Goal: Transaction & Acquisition: Book appointment/travel/reservation

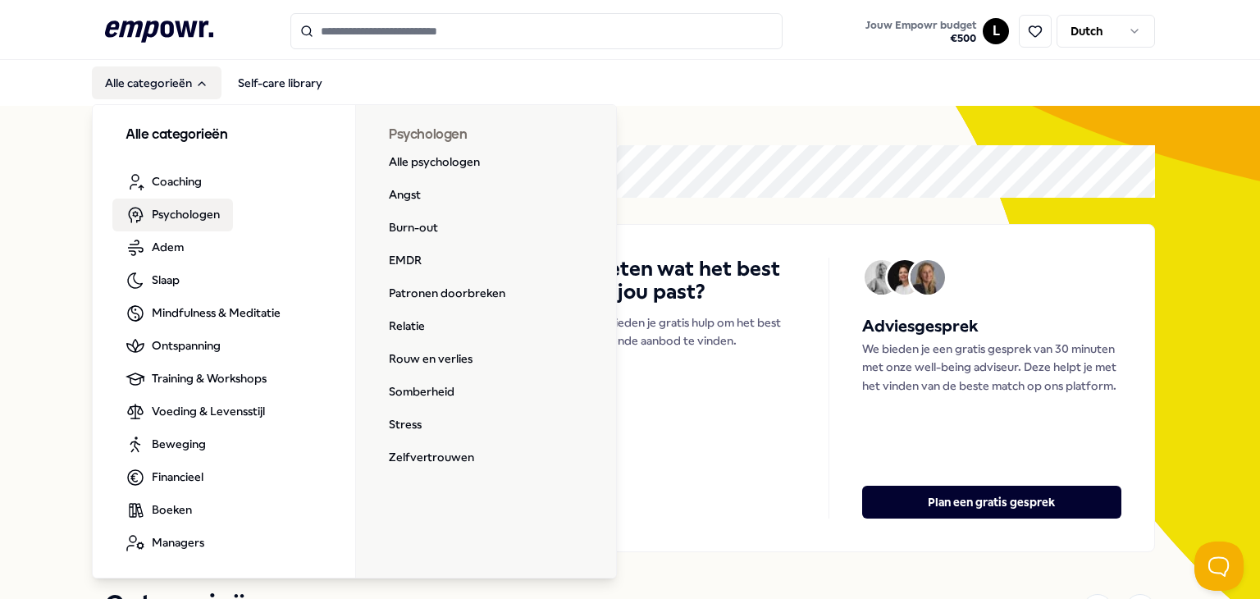
drag, startPoint x: 180, startPoint y: 208, endPoint x: 162, endPoint y: 217, distance: 20.2
click at [180, 208] on span "Psychologen" at bounding box center [186, 214] width 68 height 18
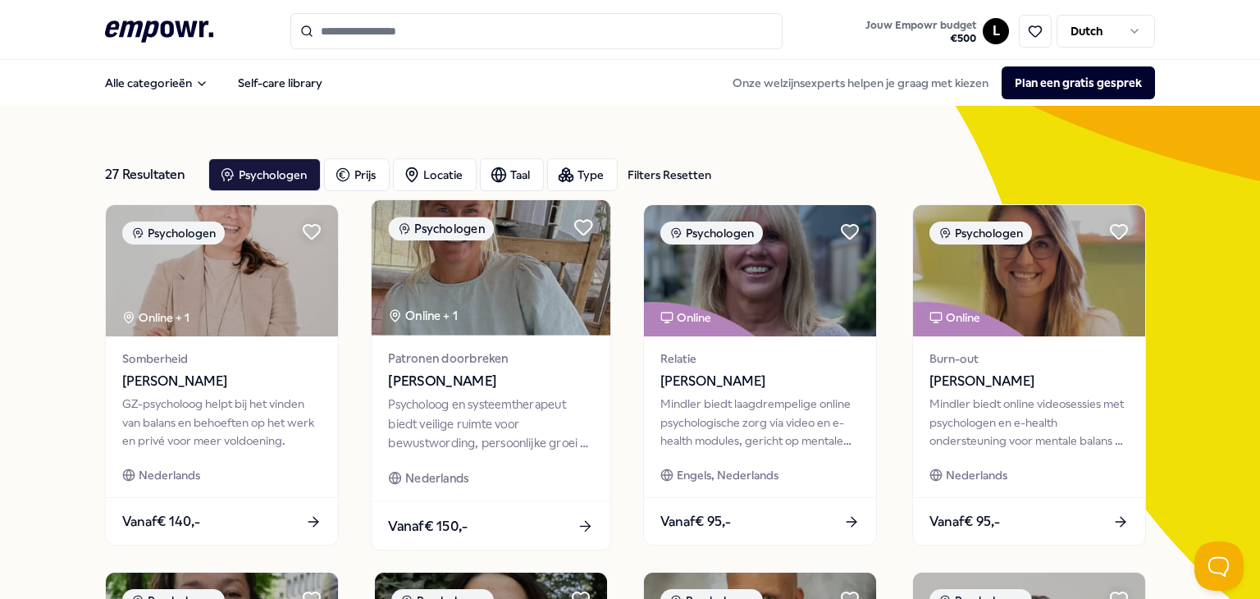
click at [520, 401] on div "Psycholoog en systeemtherapeut biedt veilige ruimte voor bewustwording, persoon…" at bounding box center [490, 423] width 205 height 57
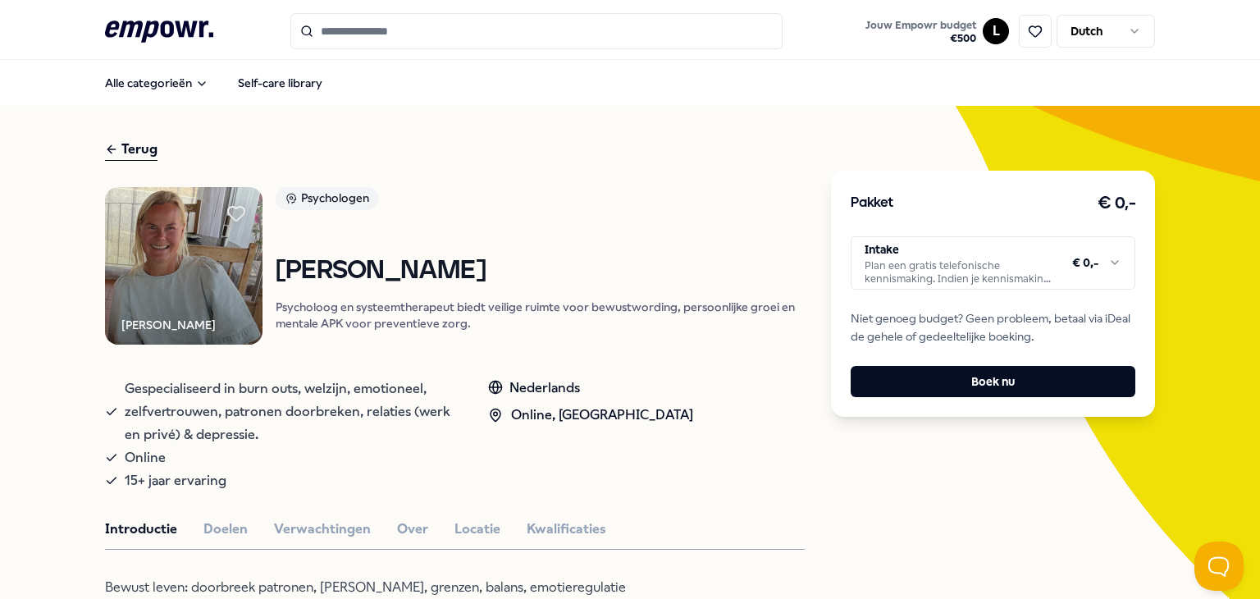
click at [167, 227] on img at bounding box center [183, 265] width 157 height 157
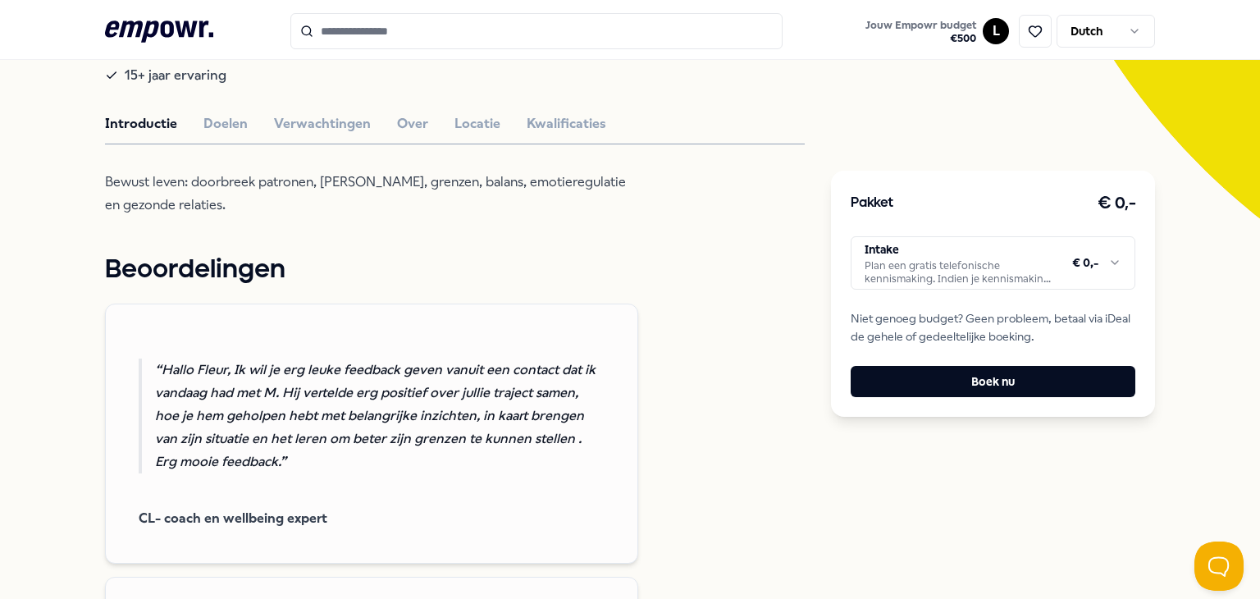
scroll to position [410, 0]
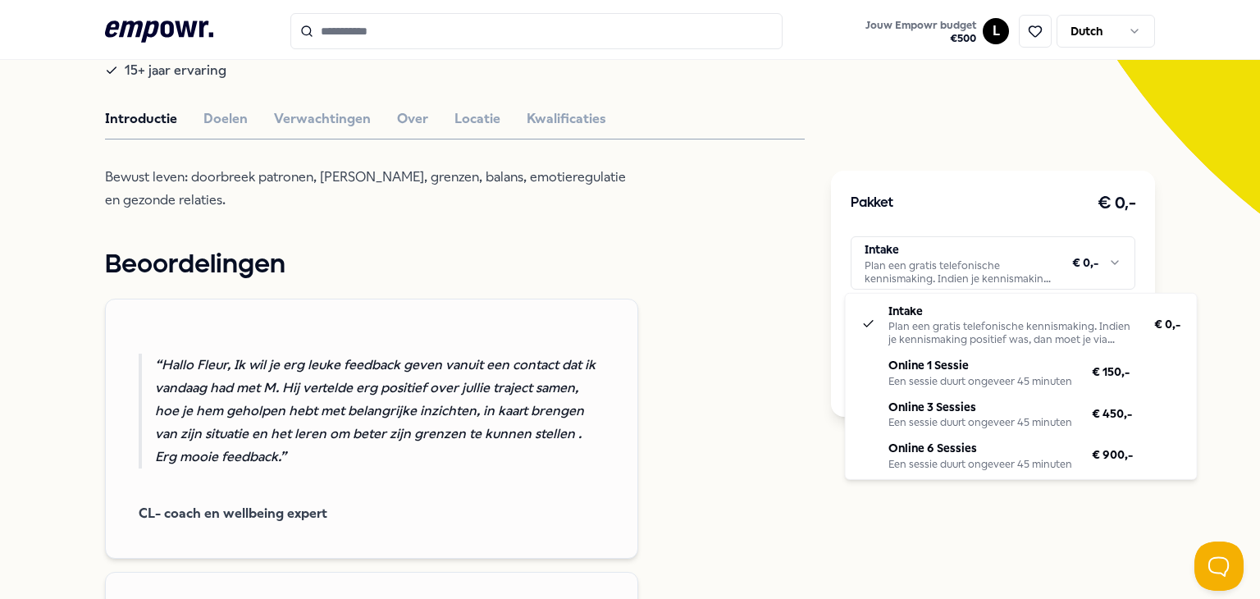
click at [1023, 268] on html ".empowr-logo_svg__cls-1{fill:#03032f} Jouw Empowr budget € 500 L Dutch Alle cat…" at bounding box center [630, 299] width 1260 height 599
click at [737, 283] on html ".empowr-logo_svg__cls-1{fill:#03032f} Jouw Empowr budget € 500 L Dutch Alle cat…" at bounding box center [630, 299] width 1260 height 599
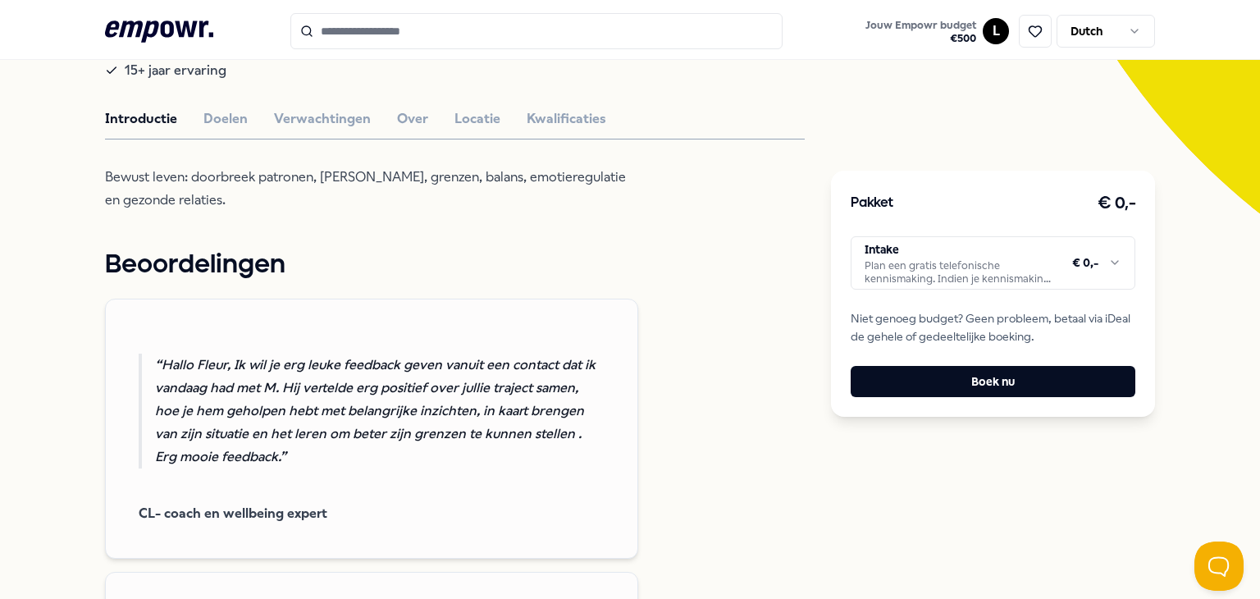
click at [186, 118] on div "Introductie Doelen Verwachtingen Over Locatie Kwalificaties" at bounding box center [455, 118] width 700 height 21
click at [203, 116] on button "Doelen" at bounding box center [225, 118] width 44 height 21
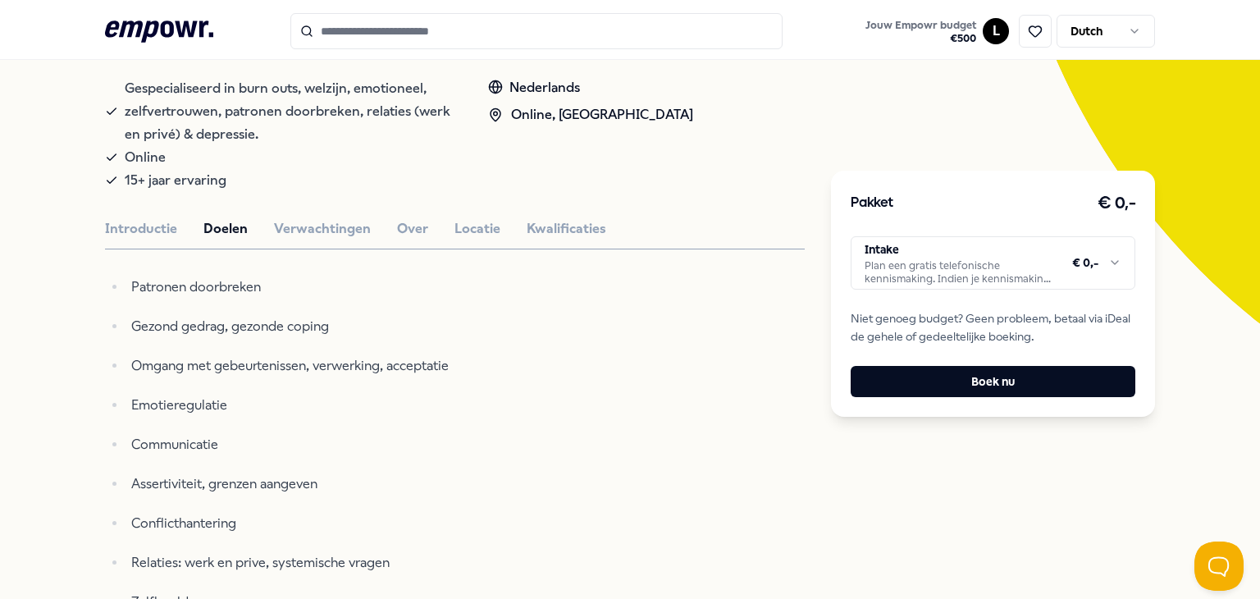
scroll to position [0, 0]
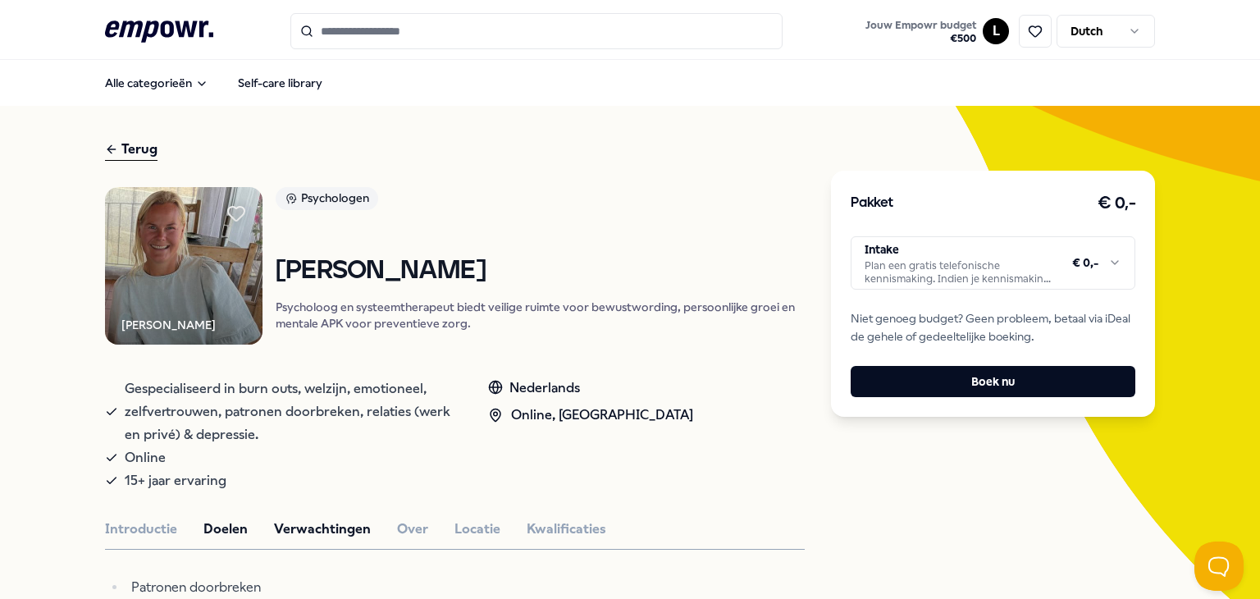
click at [330, 526] on button "Verwachtingen" at bounding box center [322, 528] width 97 height 21
click at [399, 527] on button "Over" at bounding box center [412, 528] width 31 height 21
click at [469, 527] on button "Locatie" at bounding box center [477, 528] width 46 height 21
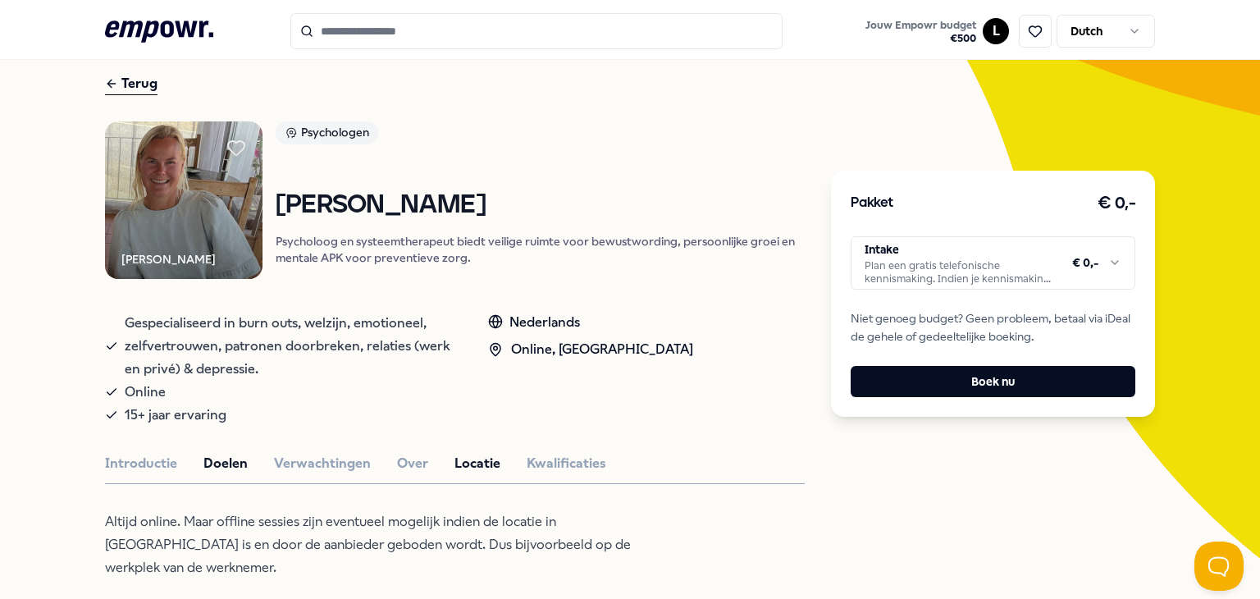
scroll to position [328, 0]
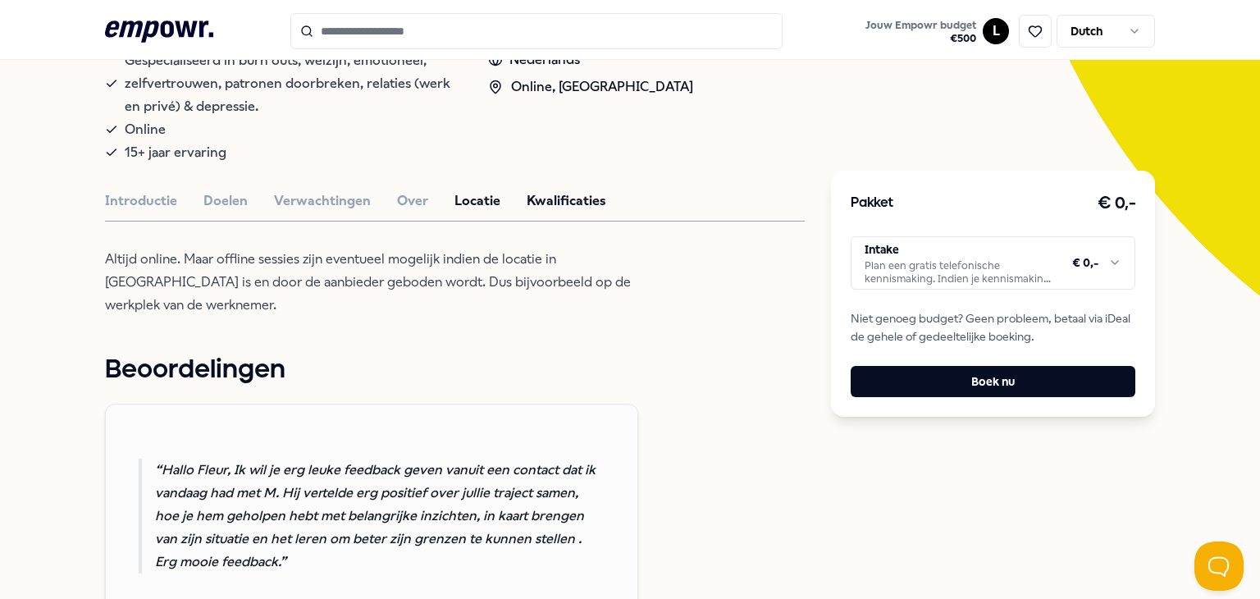
click at [577, 193] on button "Kwalificaties" at bounding box center [566, 200] width 80 height 21
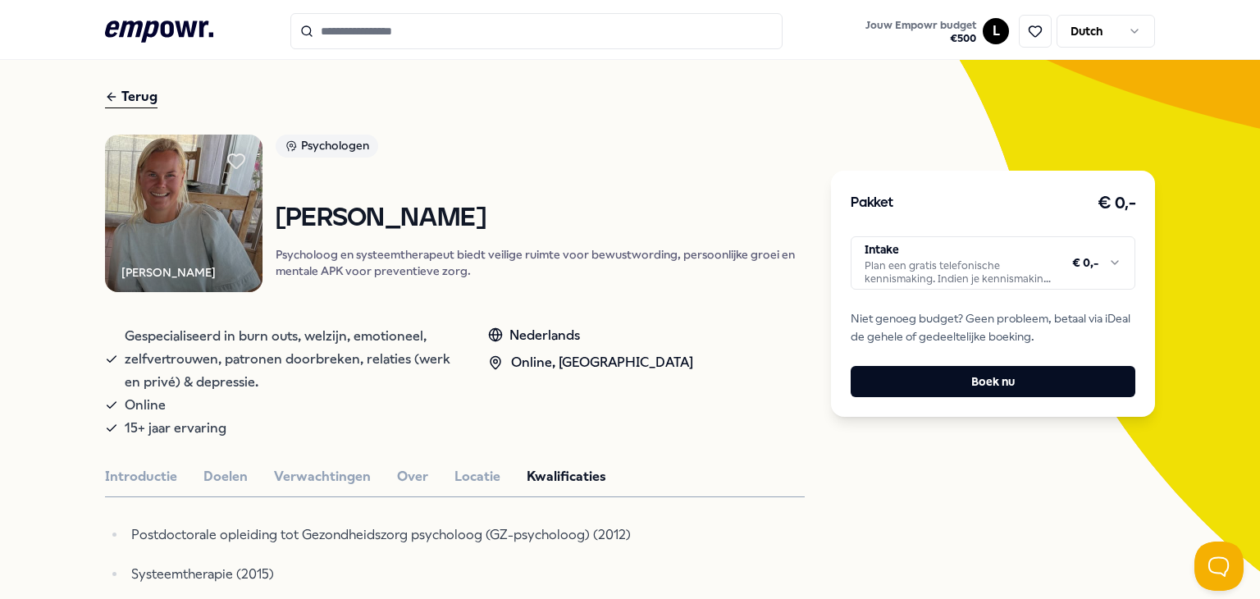
scroll to position [82, 0]
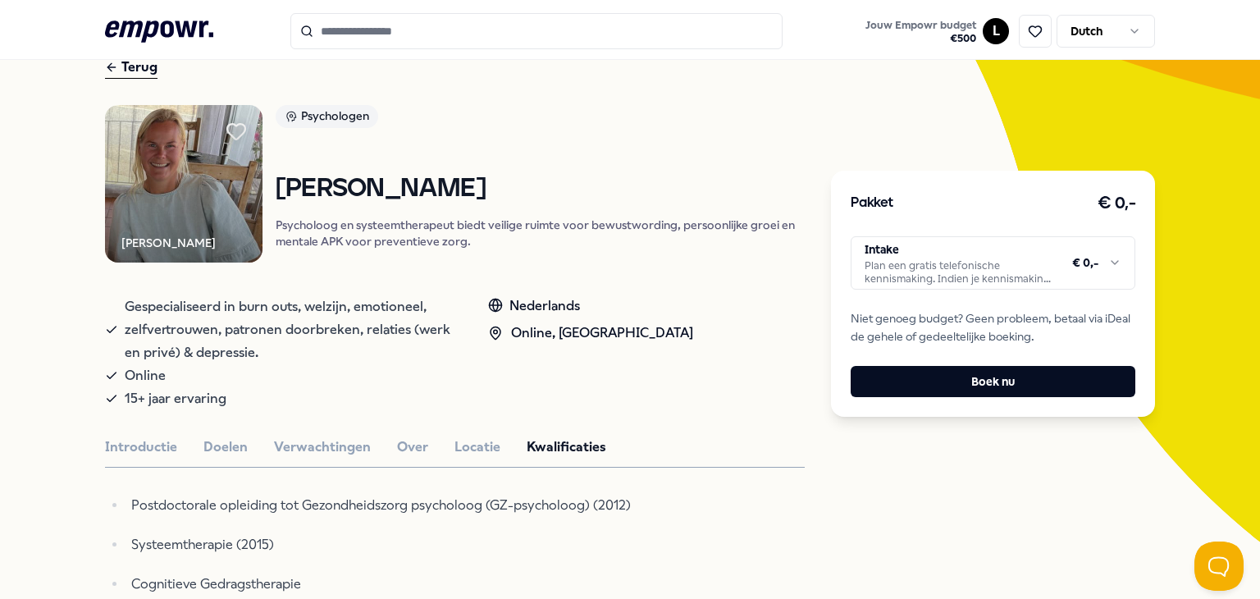
click at [230, 129] on icon at bounding box center [236, 132] width 18 height 16
click at [141, 71] on div "Terug" at bounding box center [131, 68] width 52 height 22
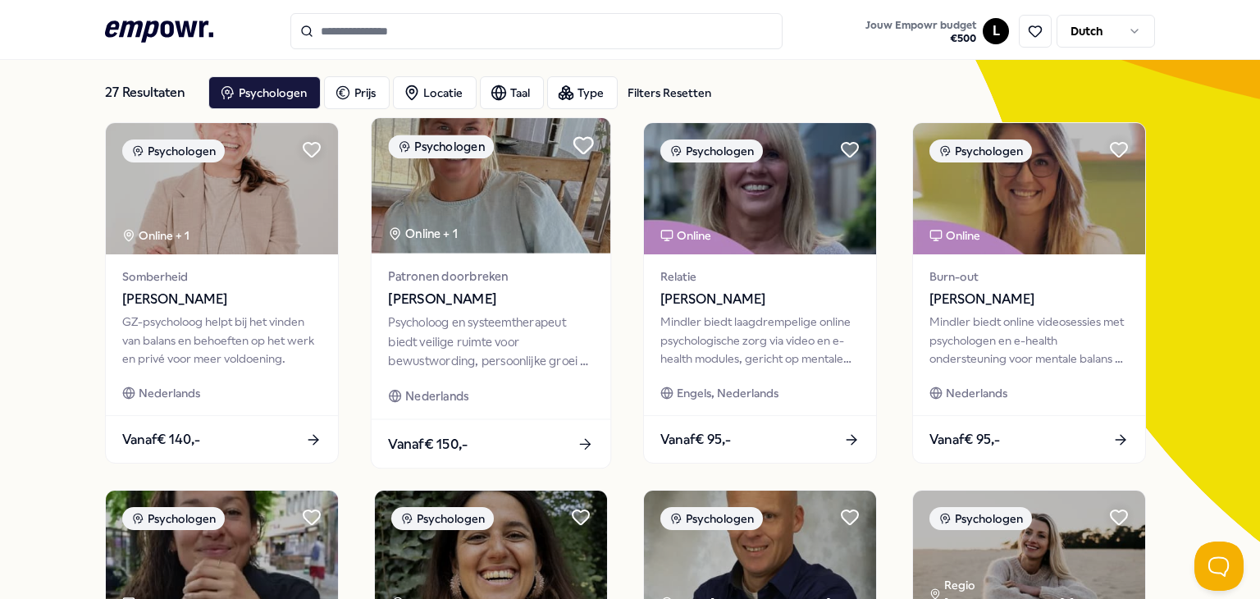
click at [572, 145] on icon at bounding box center [583, 145] width 22 height 22
click at [582, 134] on icon at bounding box center [583, 146] width 37 height 32
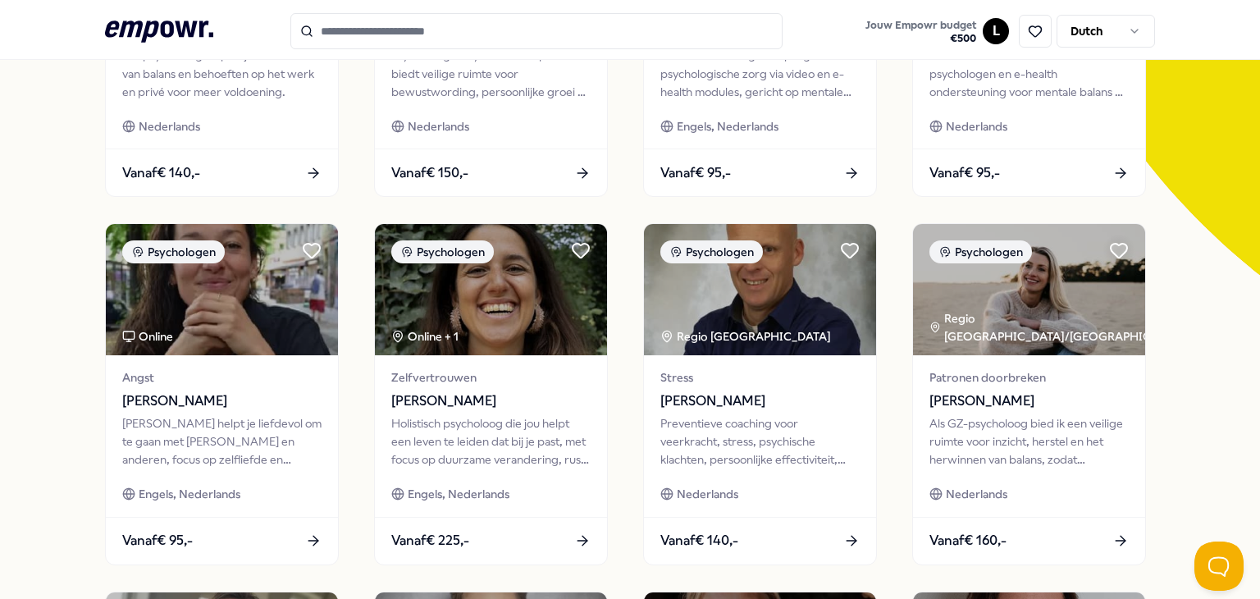
scroll to position [410, 0]
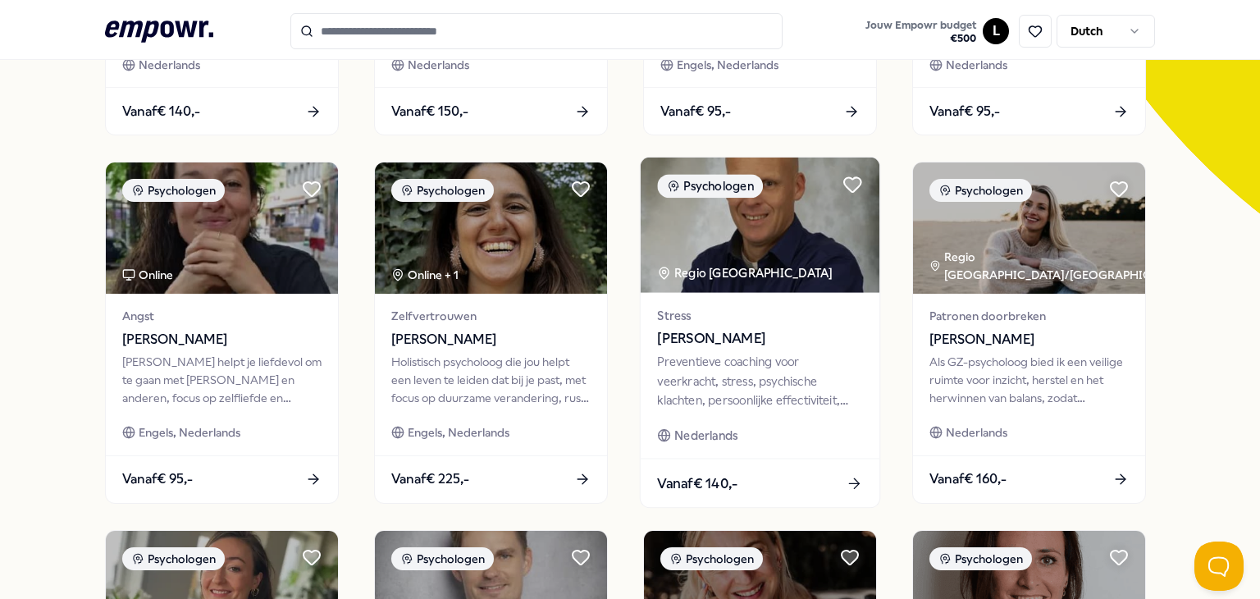
click at [763, 362] on div "Preventieve coaching voor veerkracht, stress, psychische klachten, persoonlijke…" at bounding box center [759, 381] width 205 height 57
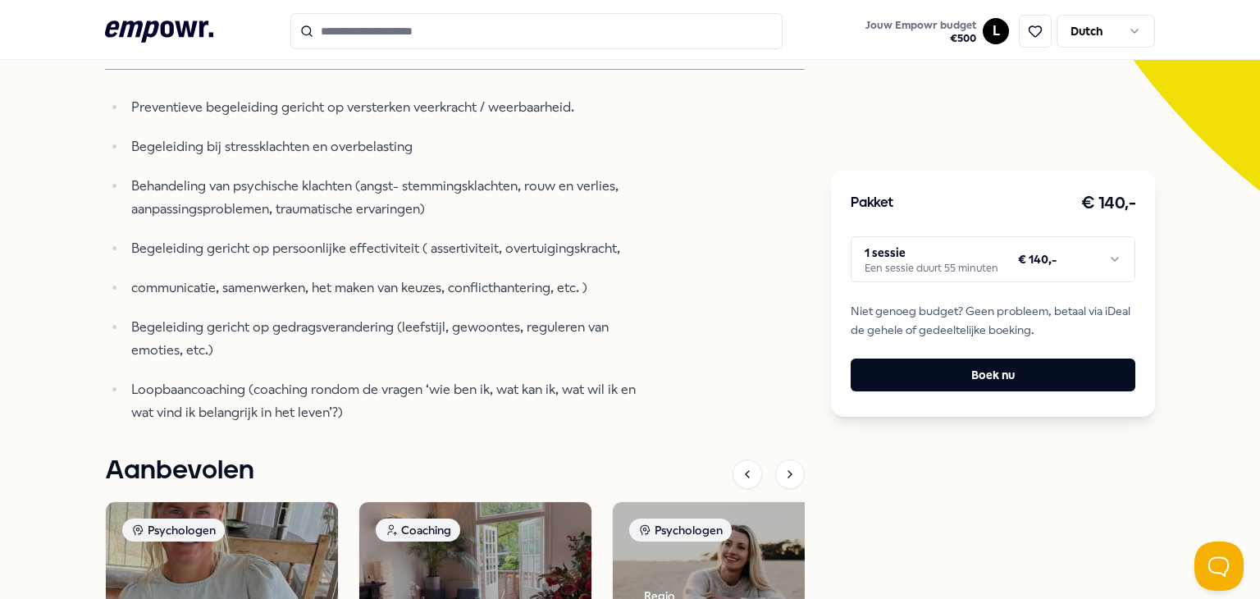
scroll to position [351, 0]
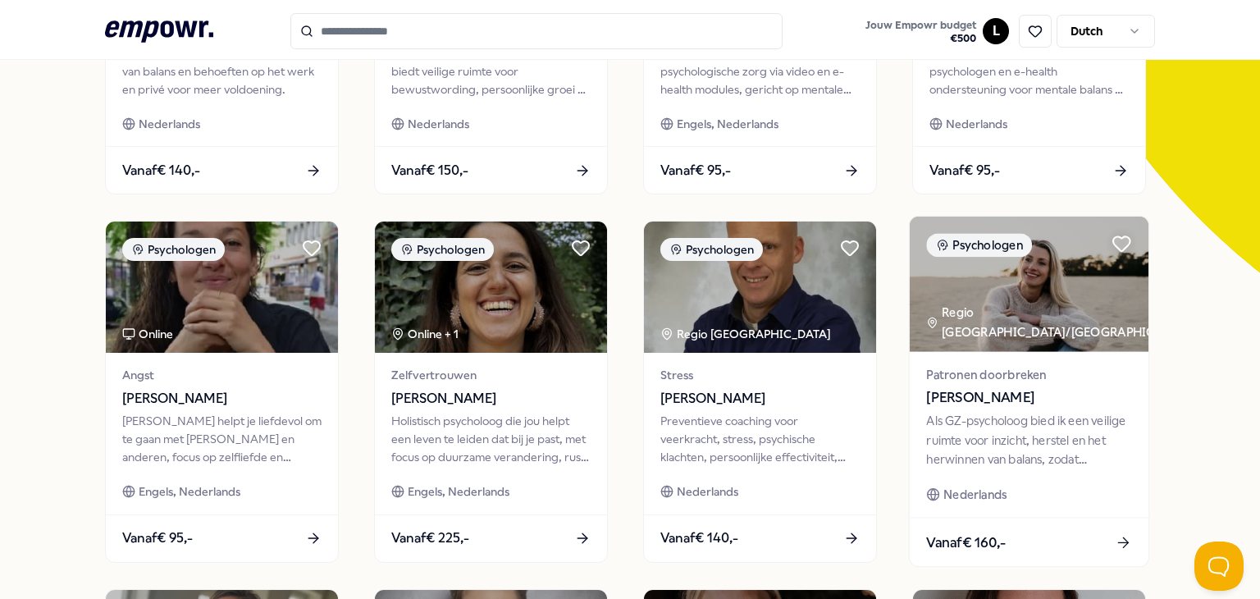
click at [1085, 303] on img at bounding box center [1028, 283] width 239 height 135
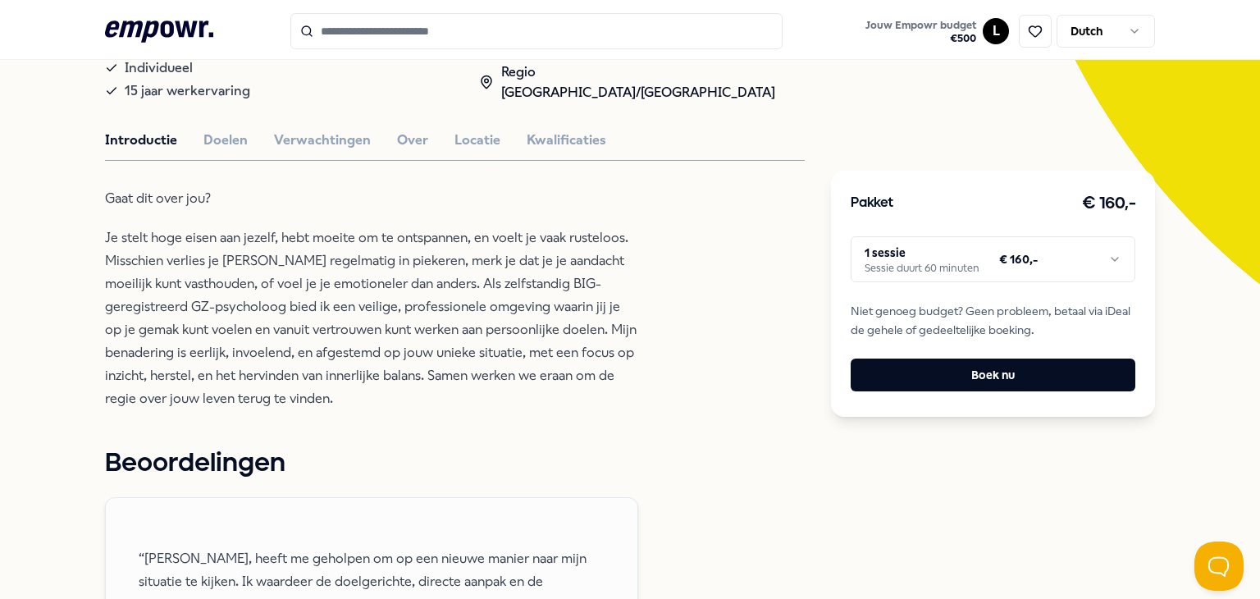
scroll to position [351, 0]
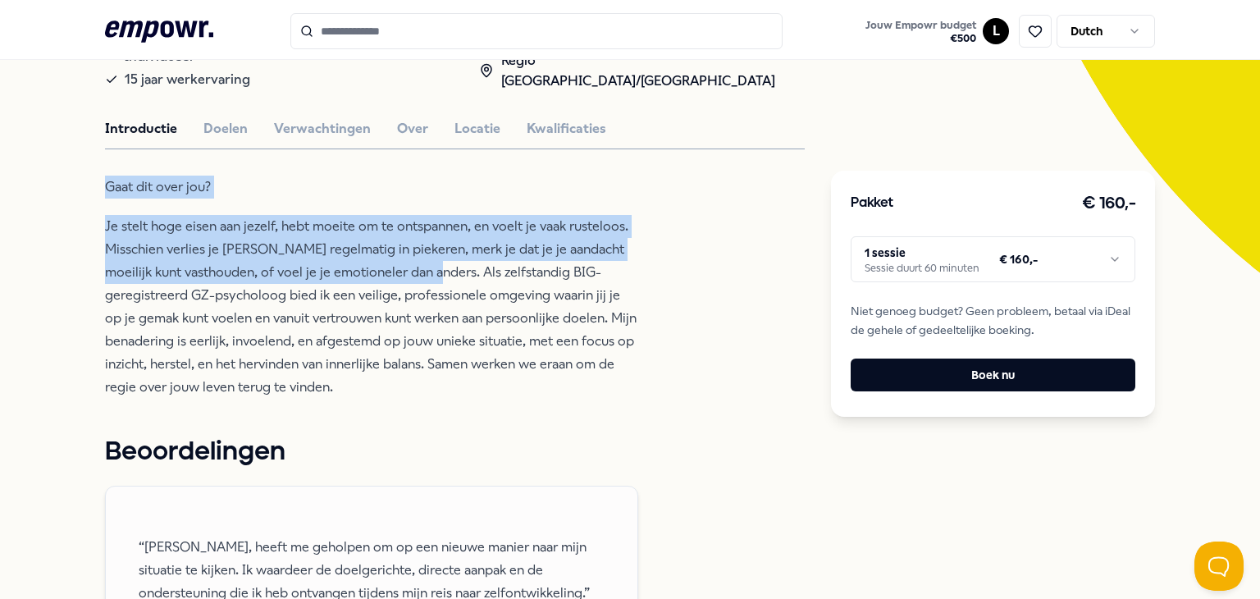
drag, startPoint x: 397, startPoint y: 271, endPoint x: 9, endPoint y: 194, distance: 395.5
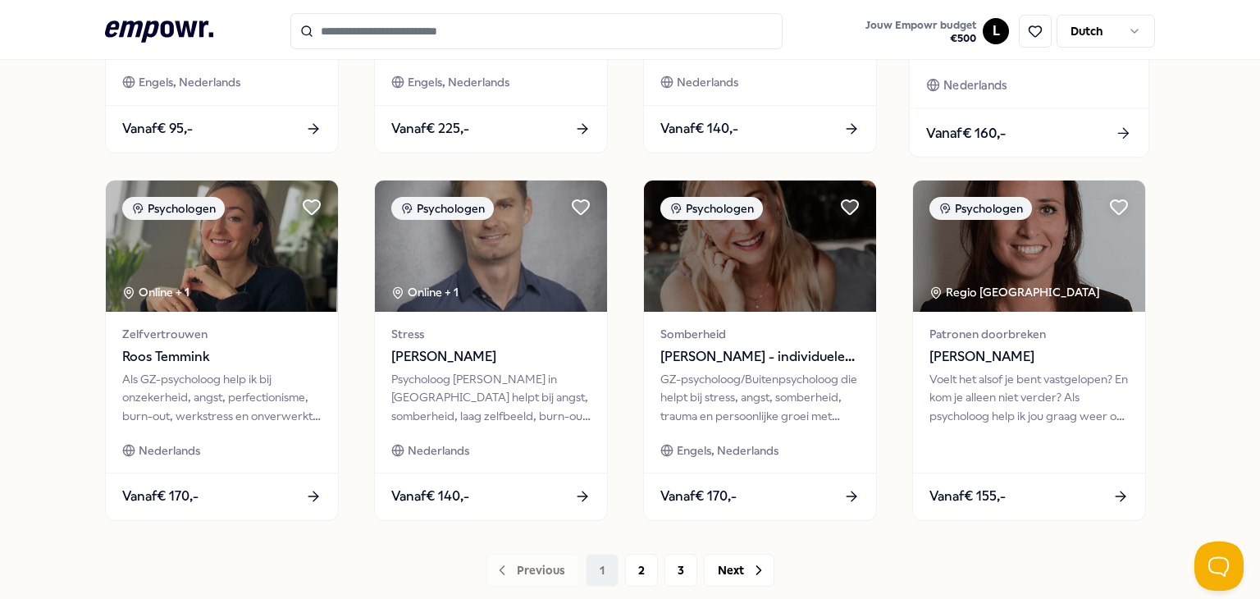
scroll to position [761, 0]
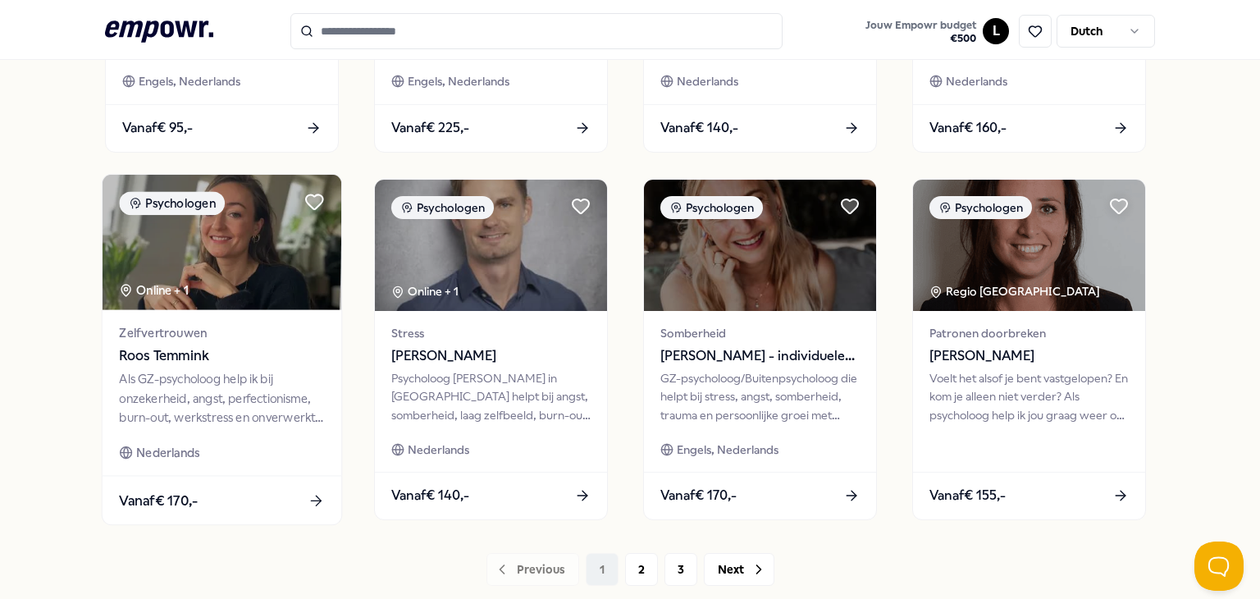
click at [235, 312] on div "Zelfvertrouwen [PERSON_NAME] Als GZ-psycholoog help ik bij onzekerheid, angst, …" at bounding box center [222, 392] width 239 height 166
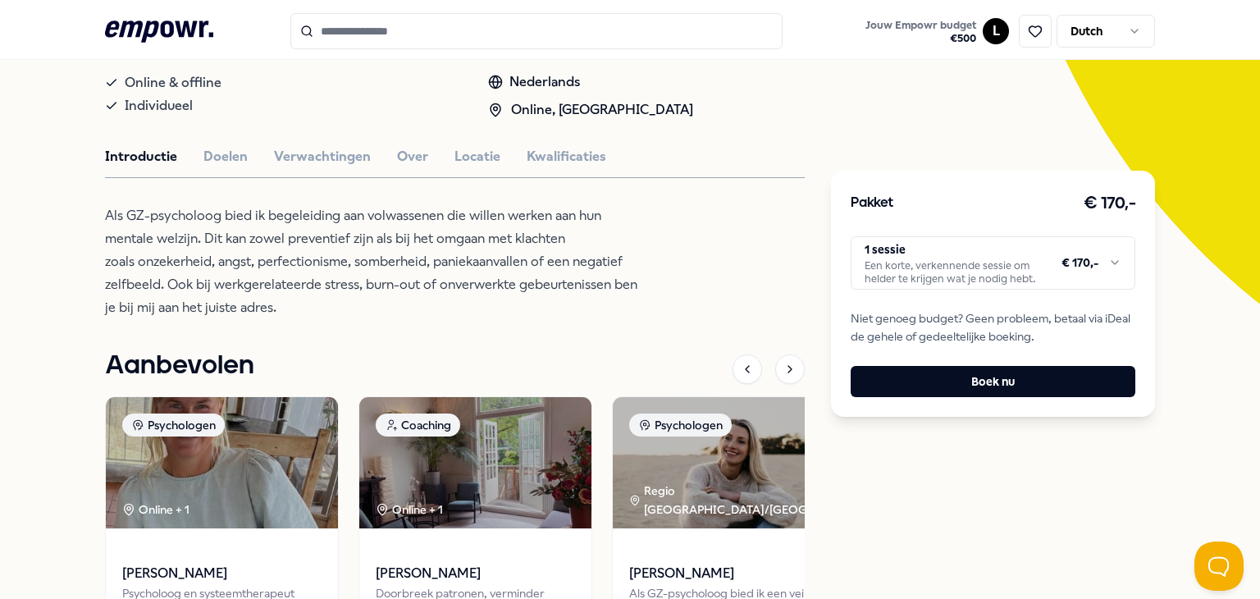
scroll to position [351, 0]
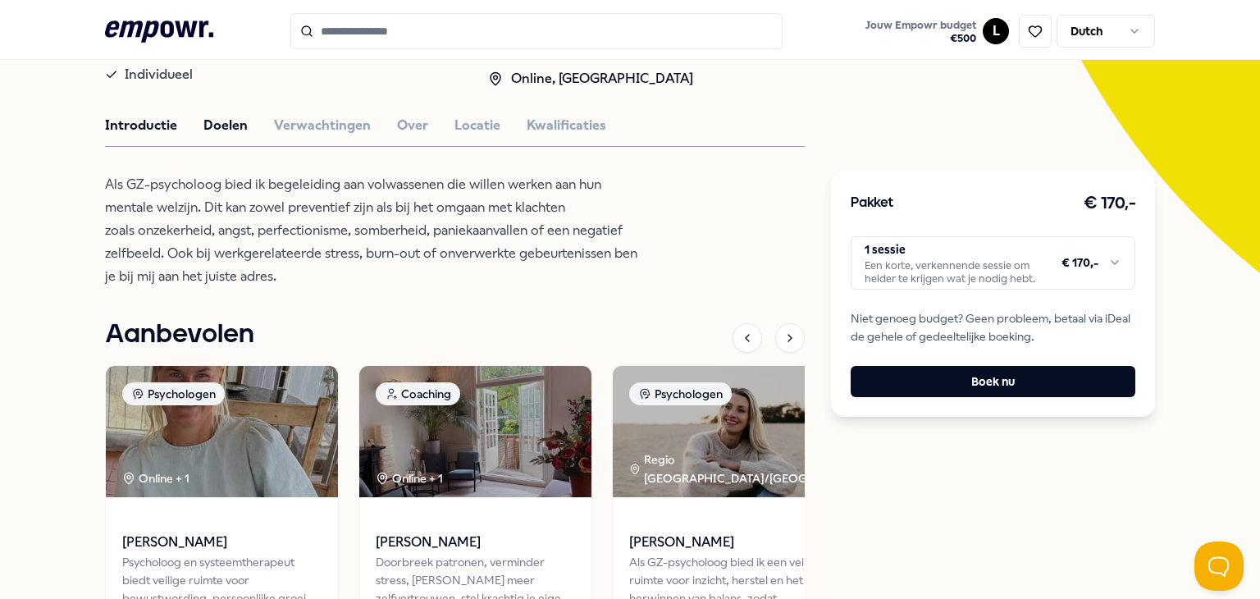
click at [233, 125] on button "Doelen" at bounding box center [225, 125] width 44 height 21
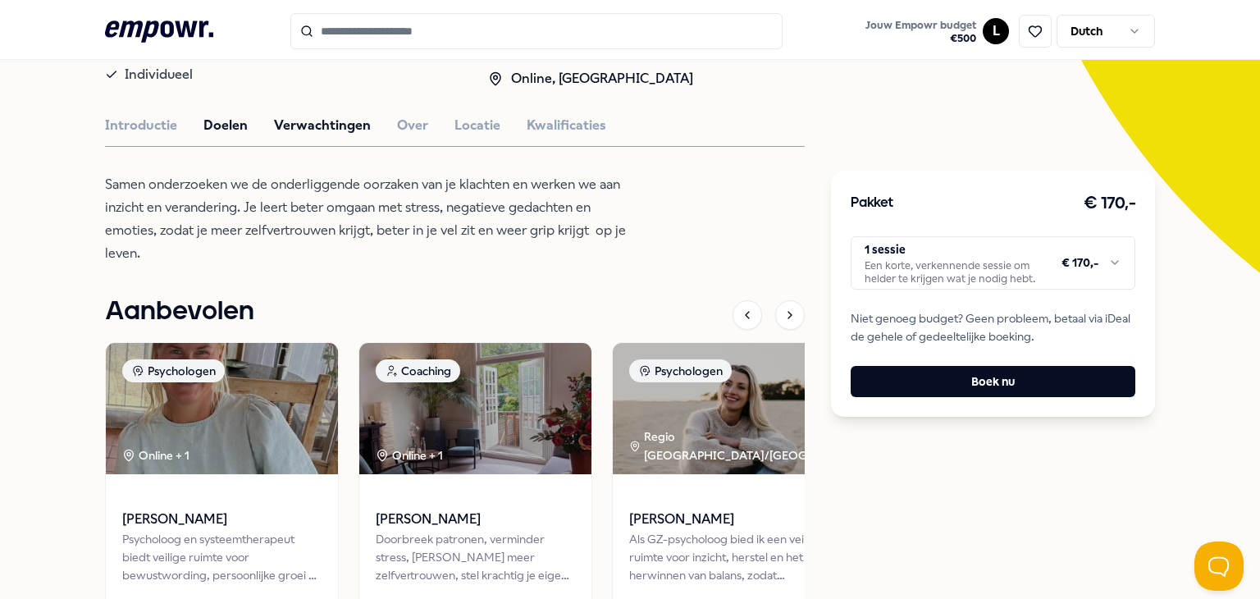
click at [335, 129] on button "Verwachtingen" at bounding box center [322, 125] width 97 height 21
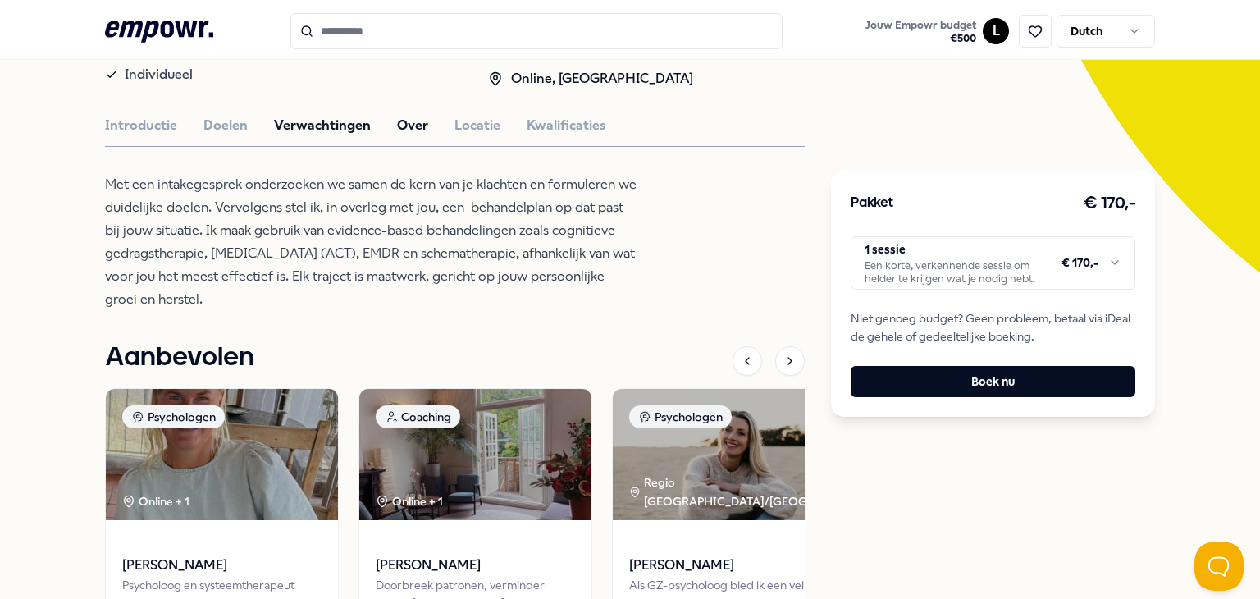
click at [397, 116] on button "Over" at bounding box center [412, 125] width 31 height 21
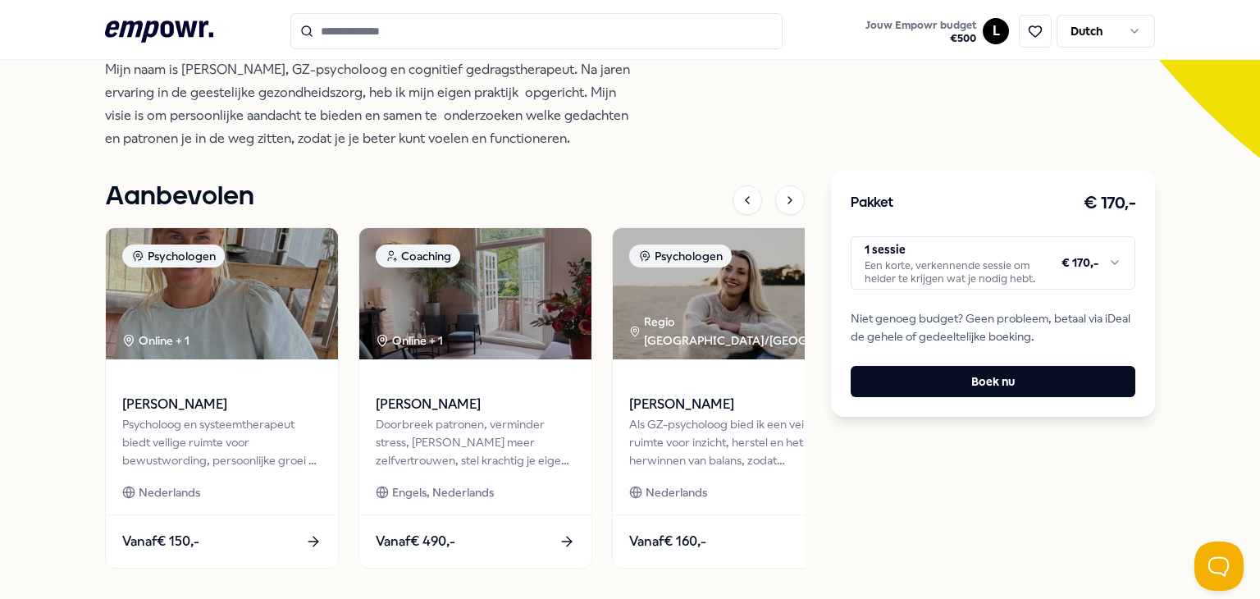
scroll to position [566, 0]
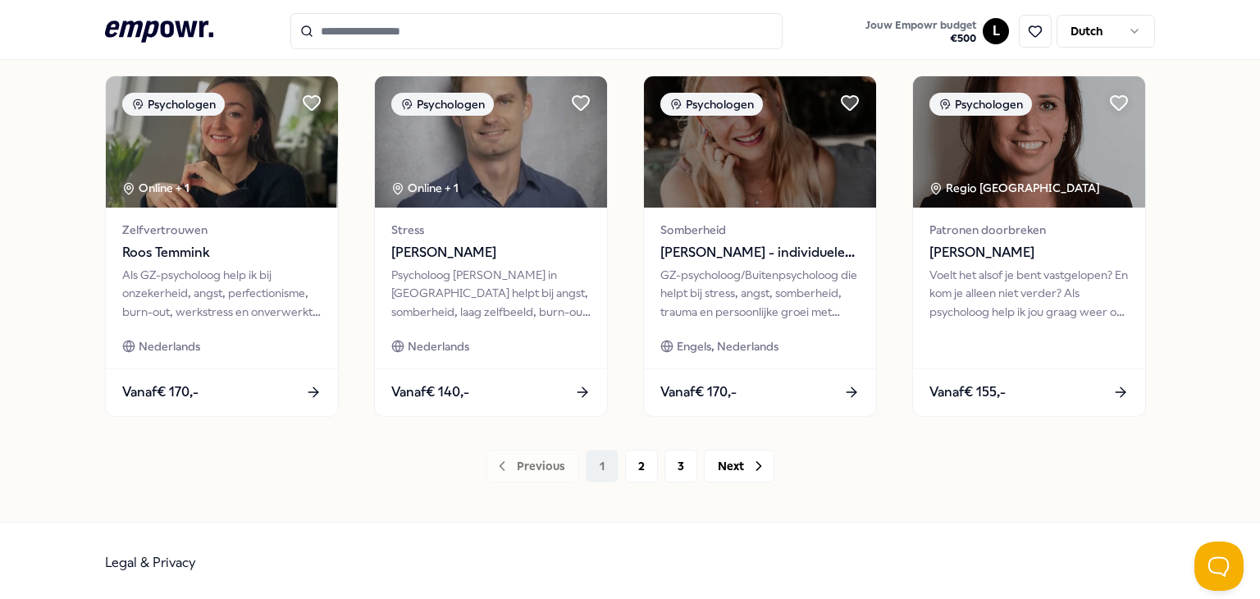
scroll to position [868, 0]
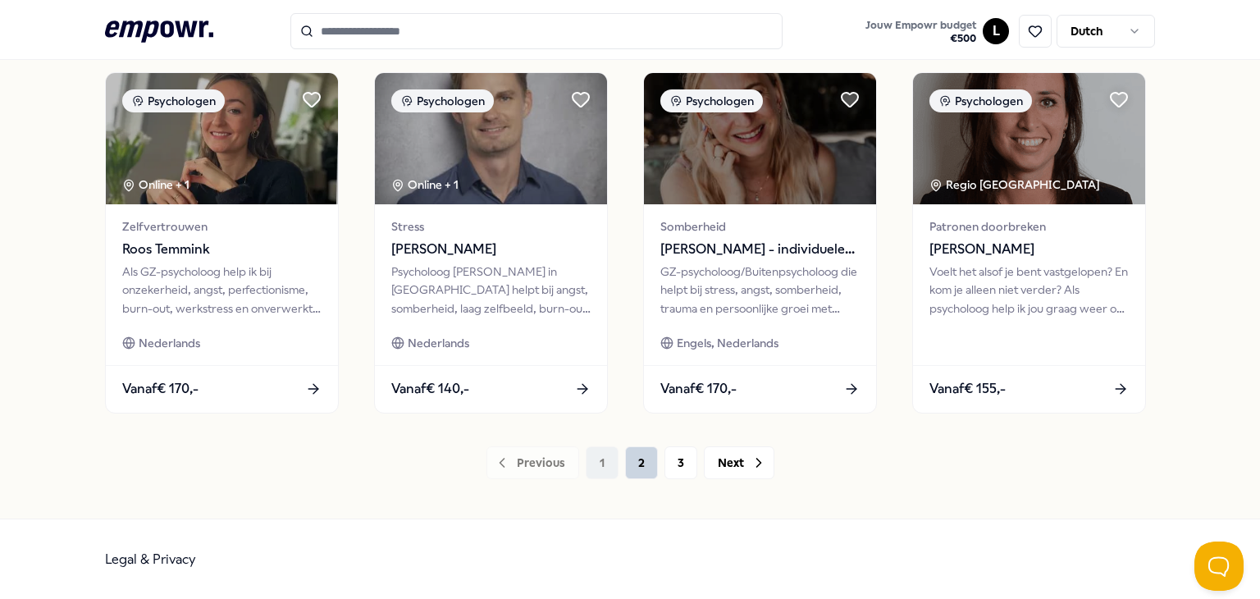
click at [635, 457] on button "2" at bounding box center [641, 462] width 33 height 33
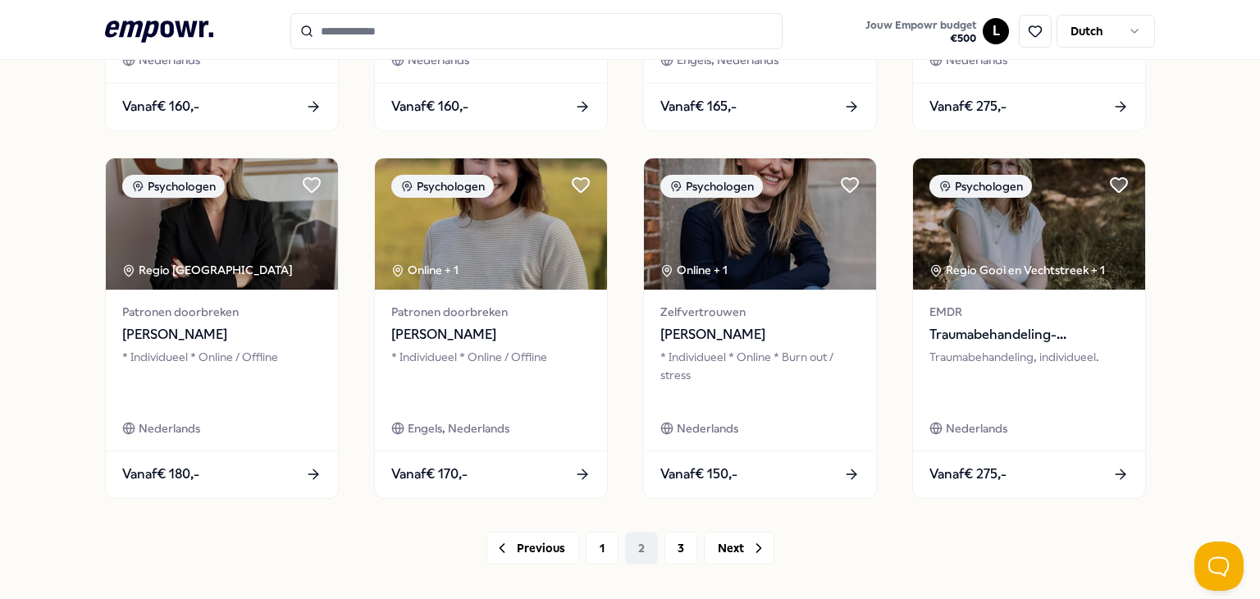
scroll to position [820, 0]
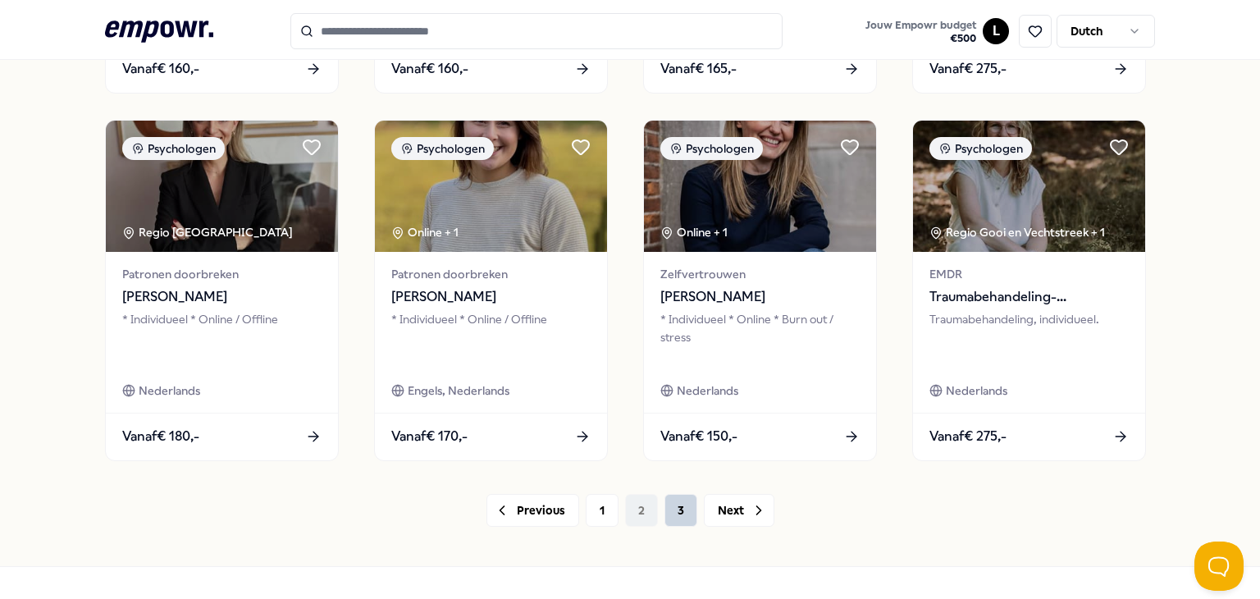
click at [681, 513] on button "3" at bounding box center [680, 510] width 33 height 33
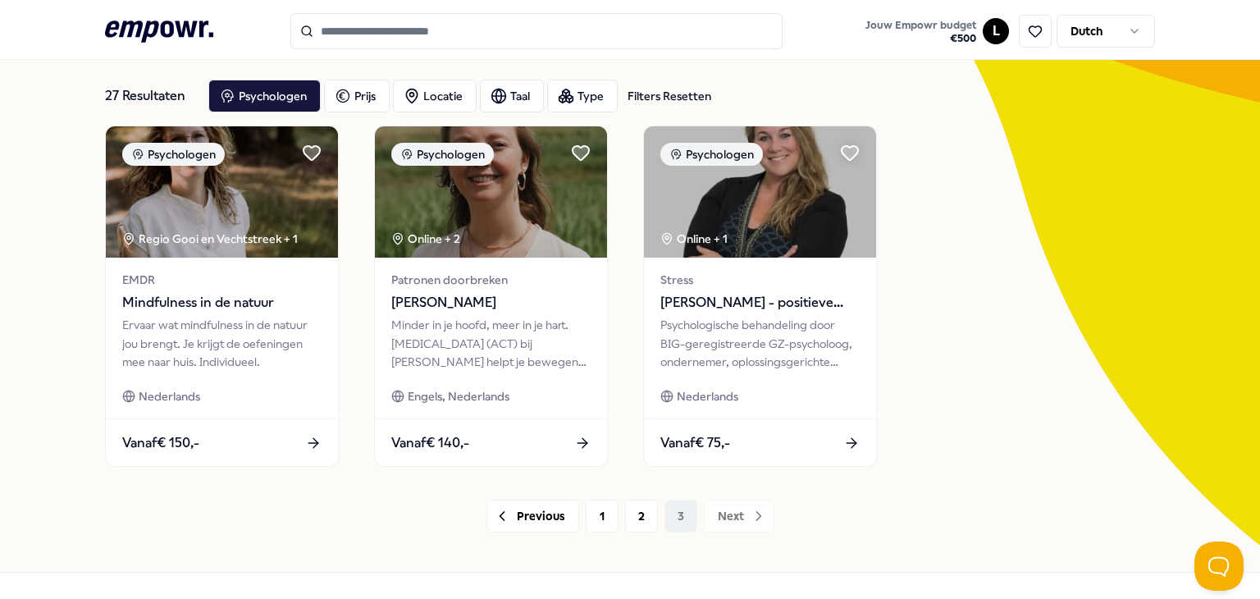
scroll to position [51, 0]
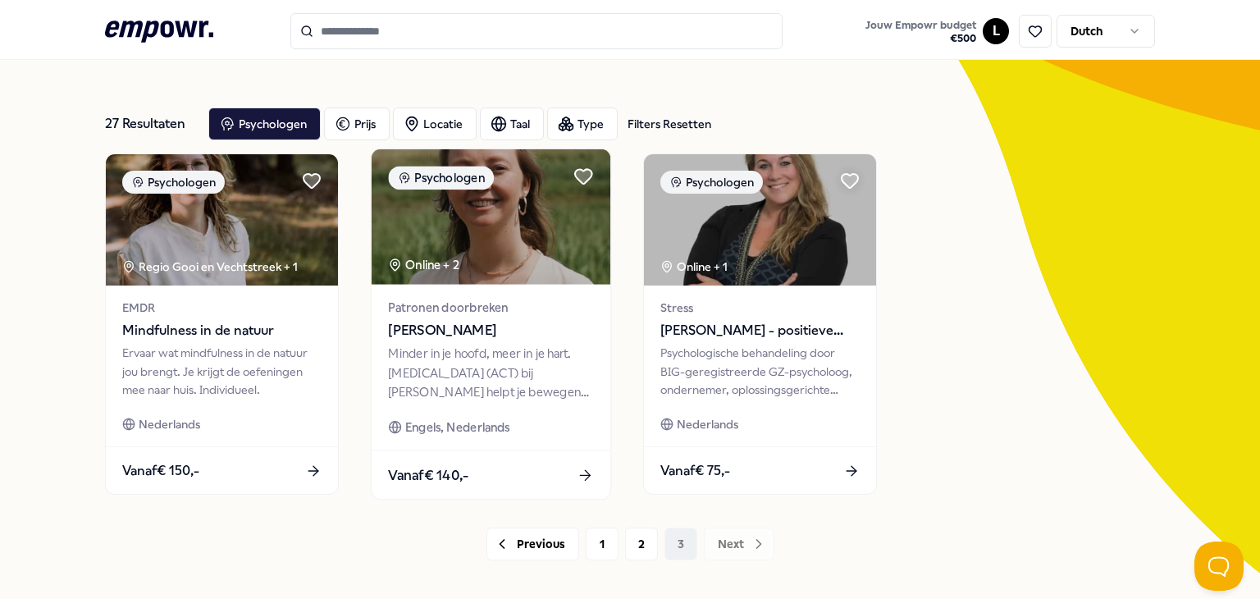
click at [504, 247] on img at bounding box center [490, 216] width 239 height 135
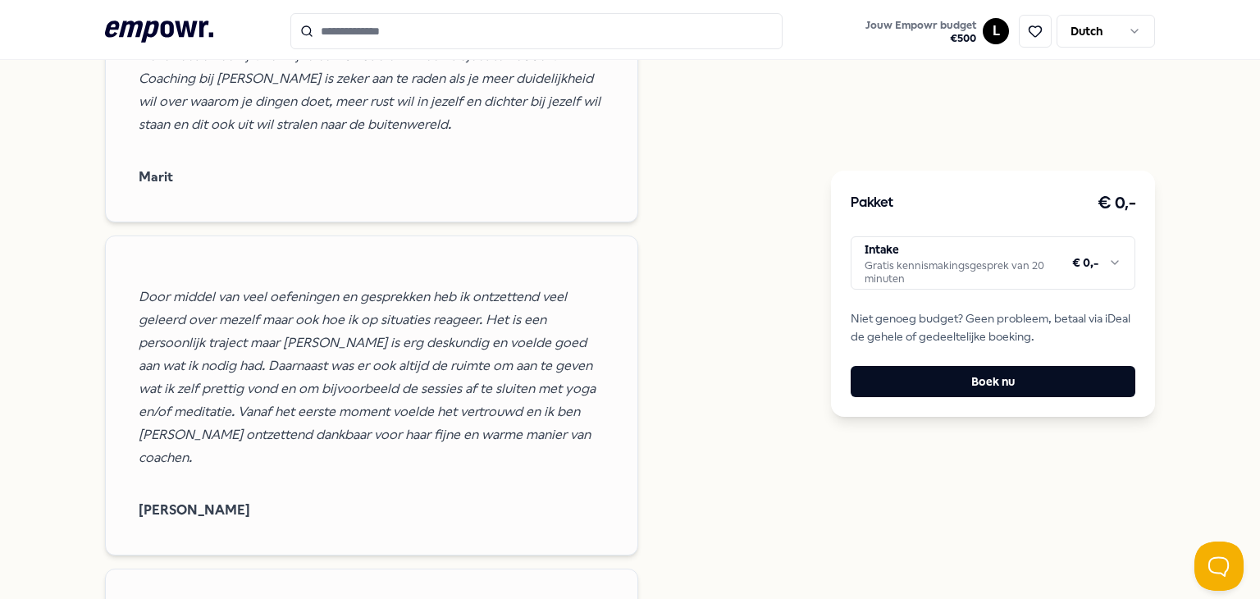
scroll to position [1855, 0]
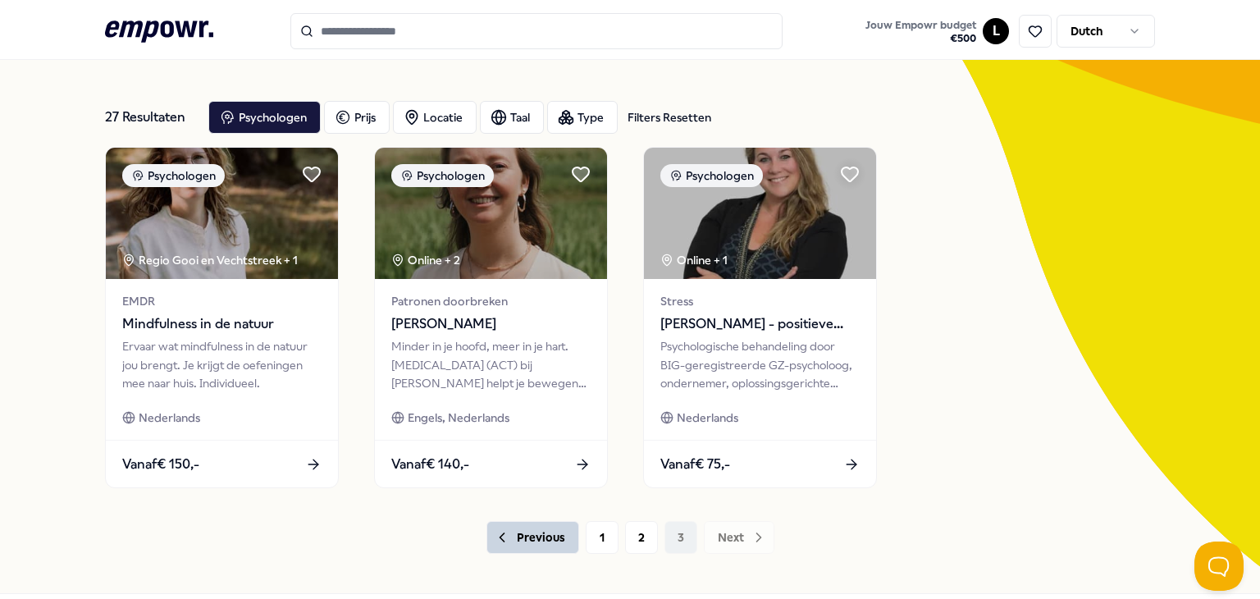
scroll to position [133, 0]
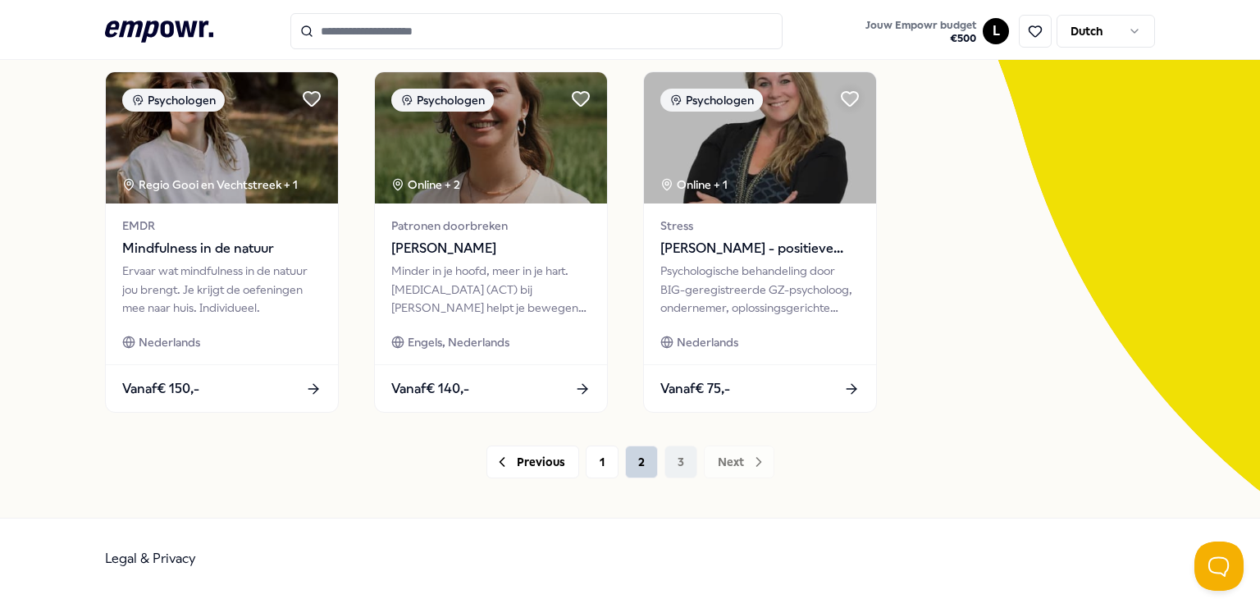
click at [636, 467] on button "2" at bounding box center [641, 461] width 33 height 33
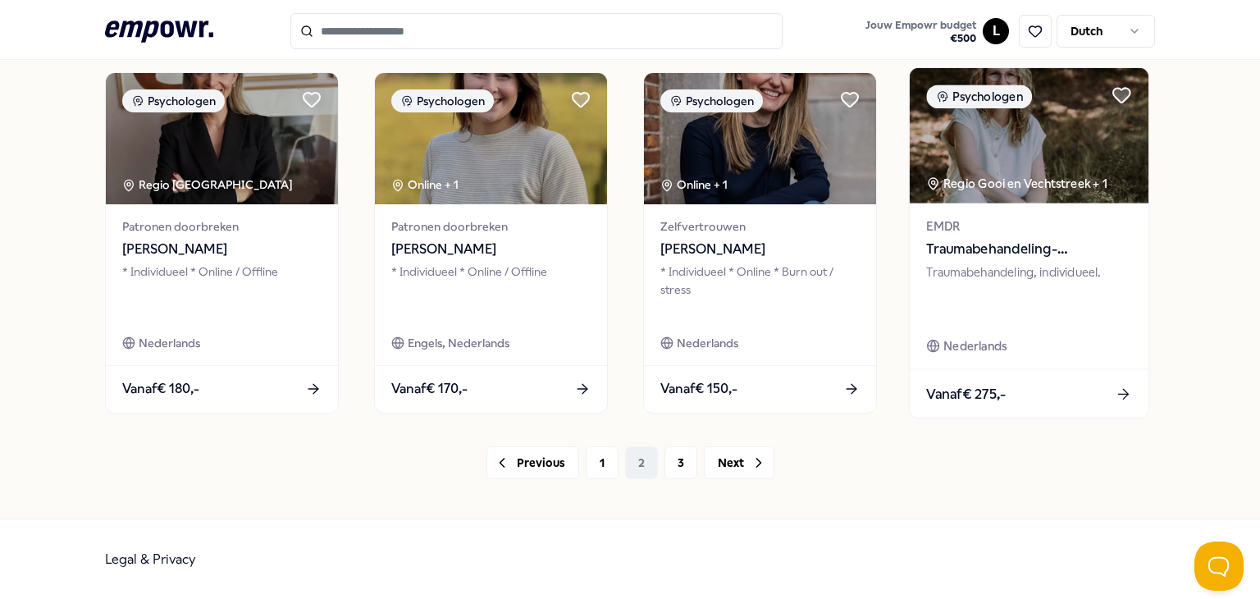
scroll to position [704, 0]
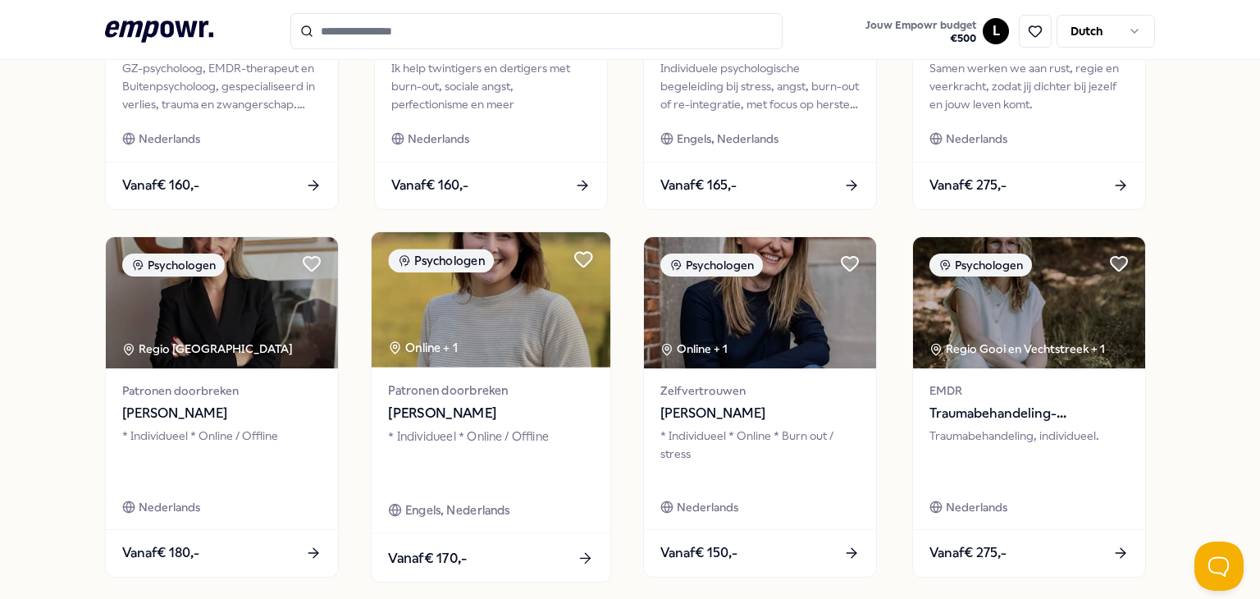
click at [458, 381] on span "Patronen doorbreken" at bounding box center [490, 390] width 205 height 19
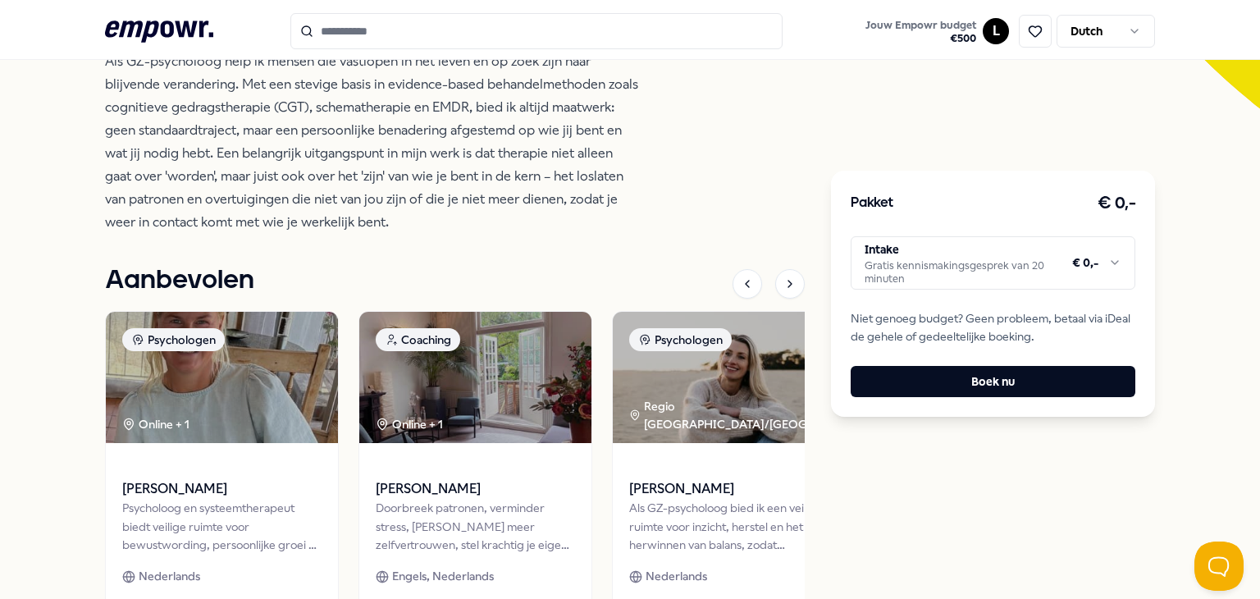
scroll to position [433, 0]
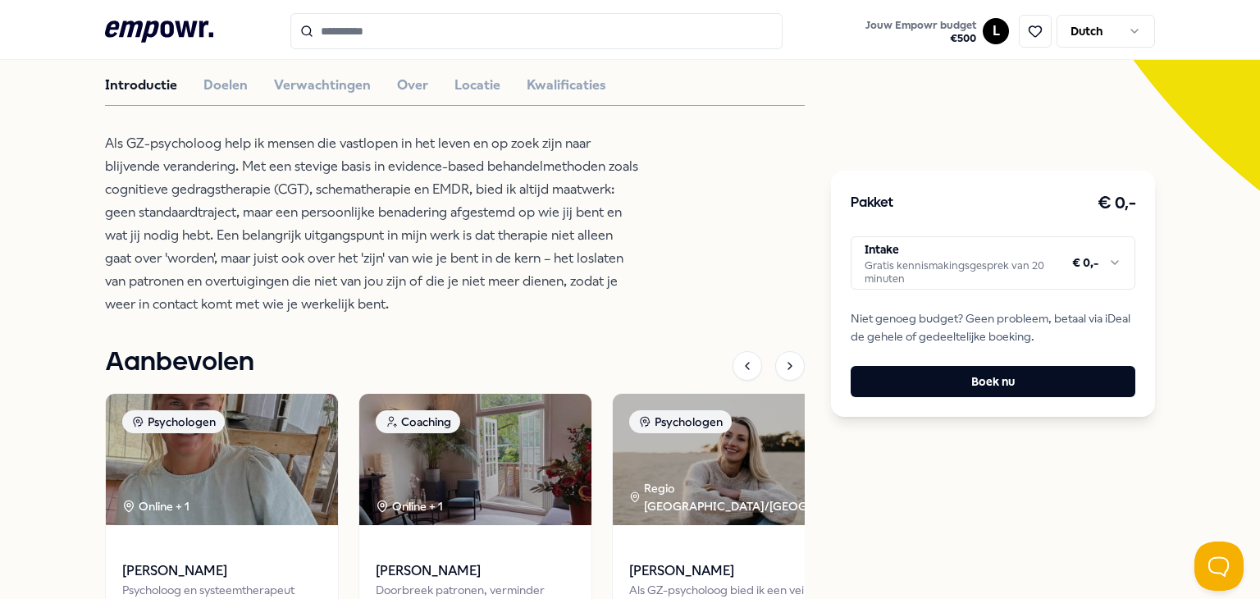
click at [243, 91] on div "Introductie Doelen Verwachtingen Over Locatie Kwalificaties" at bounding box center [455, 85] width 700 height 21
click at [223, 89] on button "Doelen" at bounding box center [225, 85] width 44 height 21
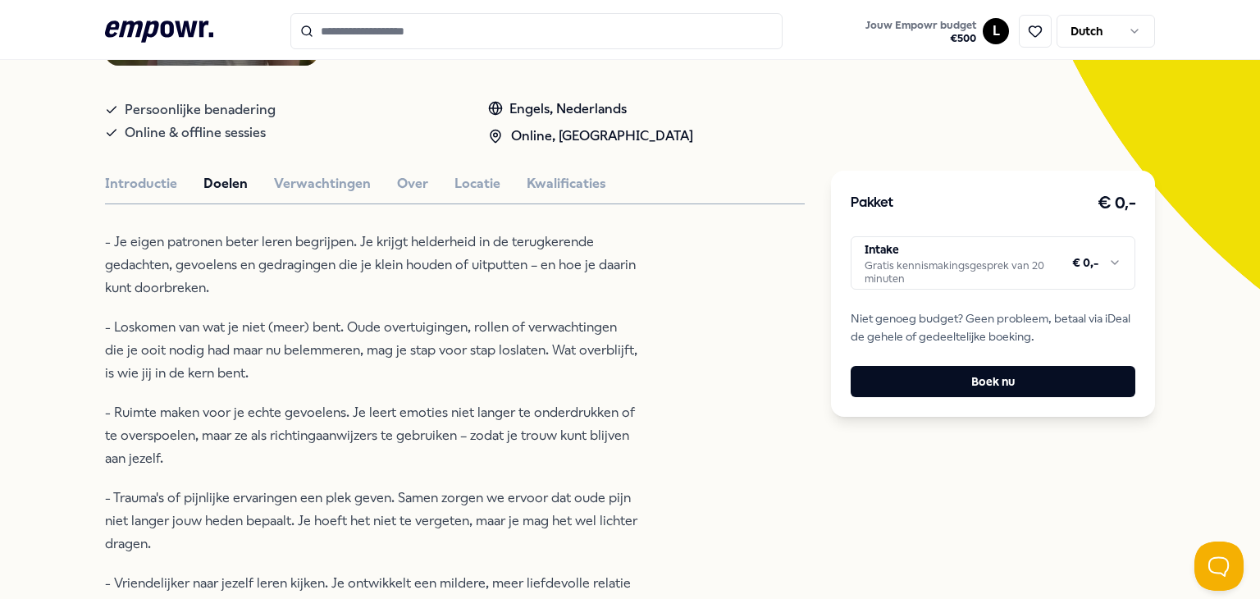
scroll to position [171, 0]
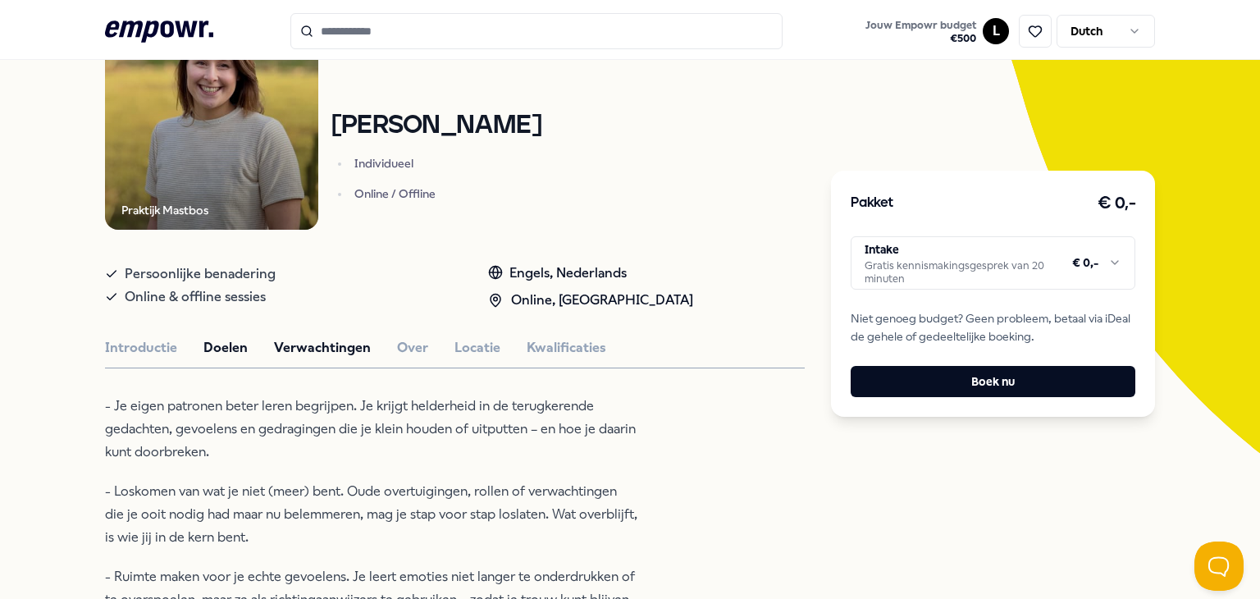
click at [282, 345] on button "Verwachtingen" at bounding box center [322, 347] width 97 height 21
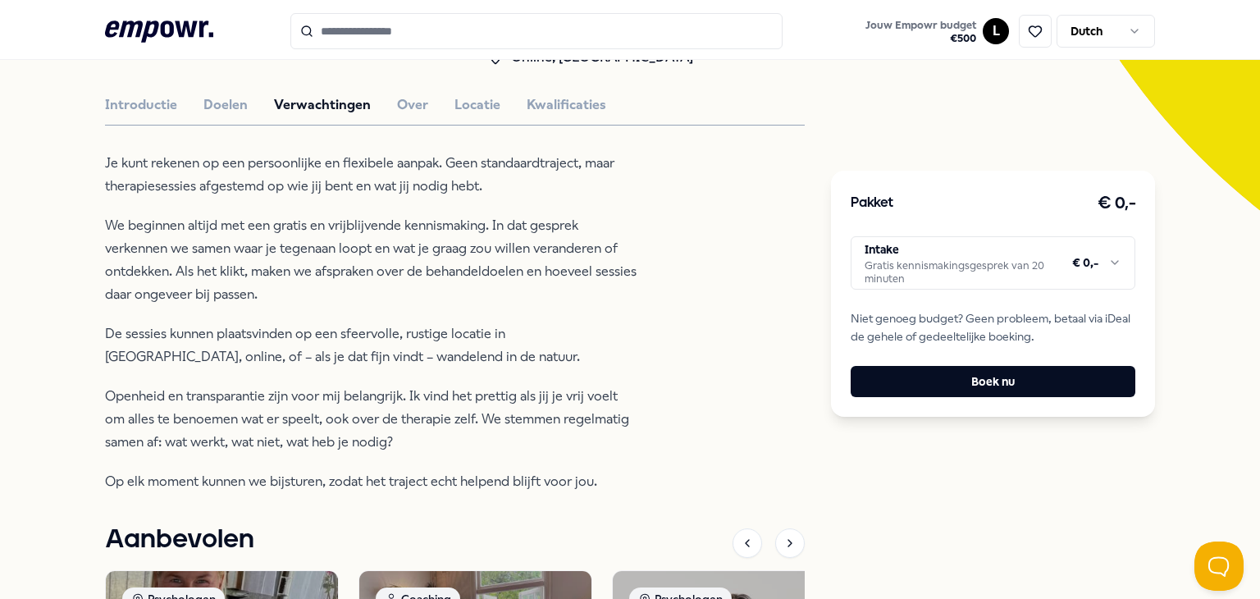
scroll to position [417, 0]
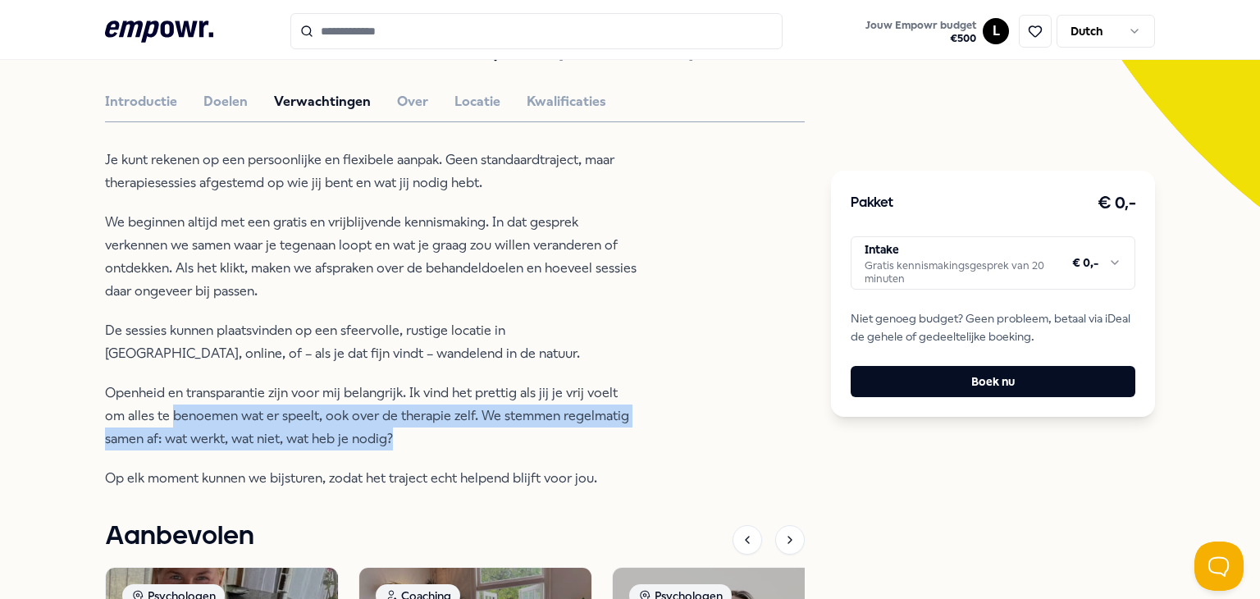
drag, startPoint x: 457, startPoint y: 448, endPoint x: 124, endPoint y: 408, distance: 335.4
click at [166, 409] on p "Openheid en transparantie zijn voor mij belangrijk. Ik vind het prettig als jij…" at bounding box center [371, 415] width 533 height 69
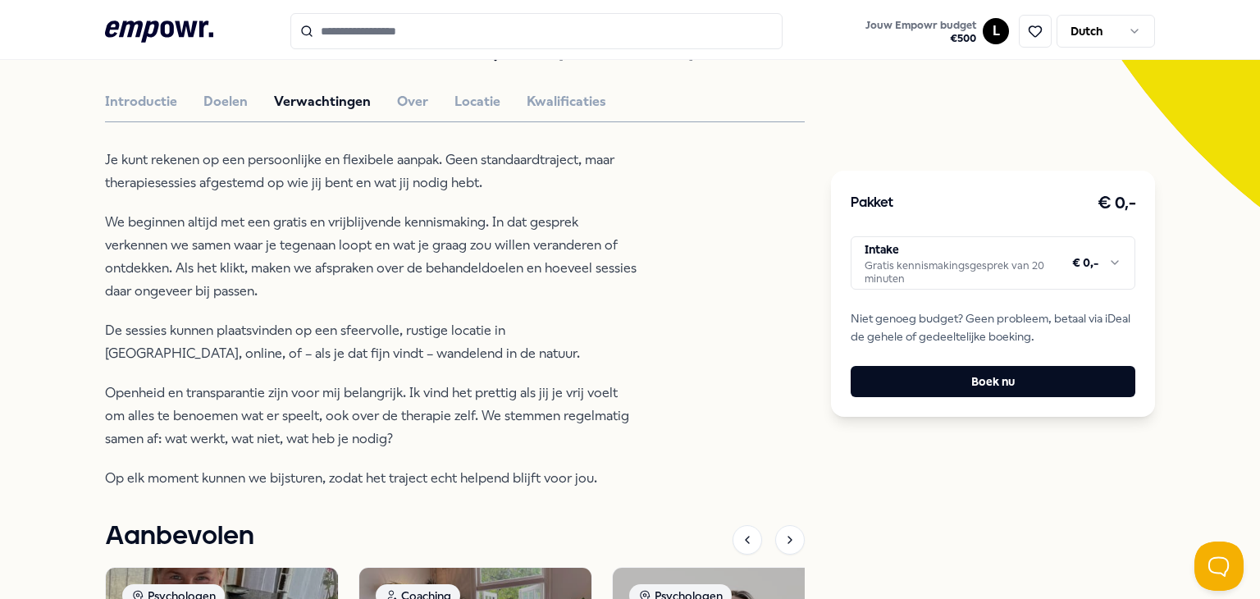
click at [117, 407] on p "Openheid en transparantie zijn voor mij belangrijk. Ik vind het prettig als jij…" at bounding box center [371, 415] width 533 height 69
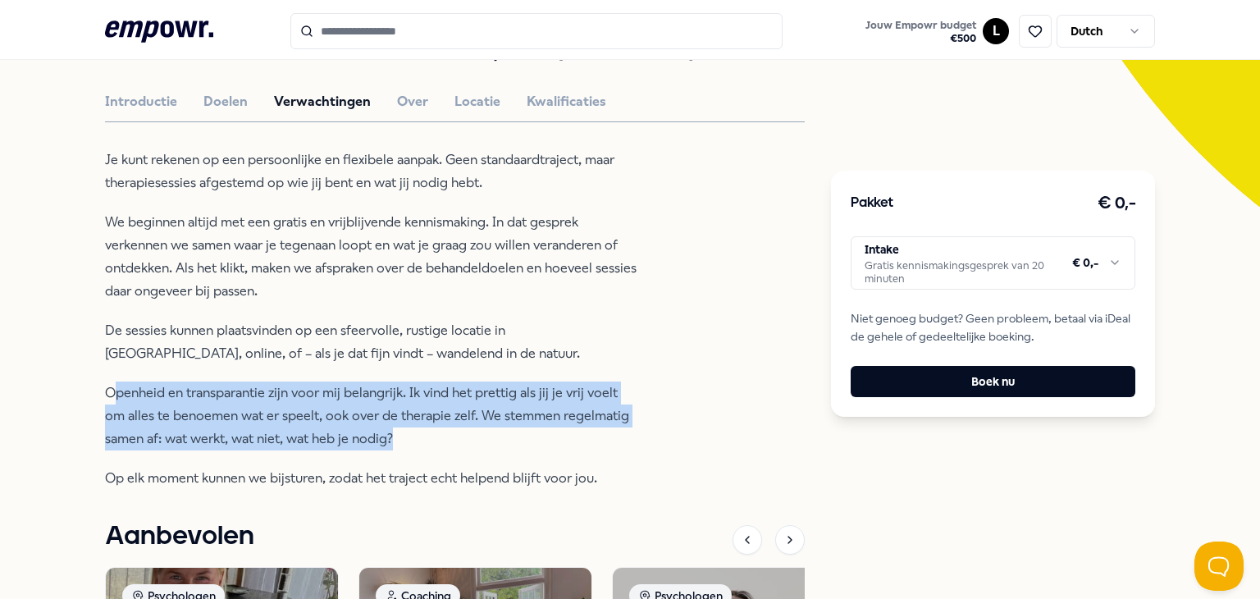
drag, startPoint x: 400, startPoint y: 438, endPoint x: 110, endPoint y: 381, distance: 295.8
click at [110, 381] on p "Openheid en transparantie zijn voor mij belangrijk. Ik vind het prettig als jij…" at bounding box center [371, 415] width 533 height 69
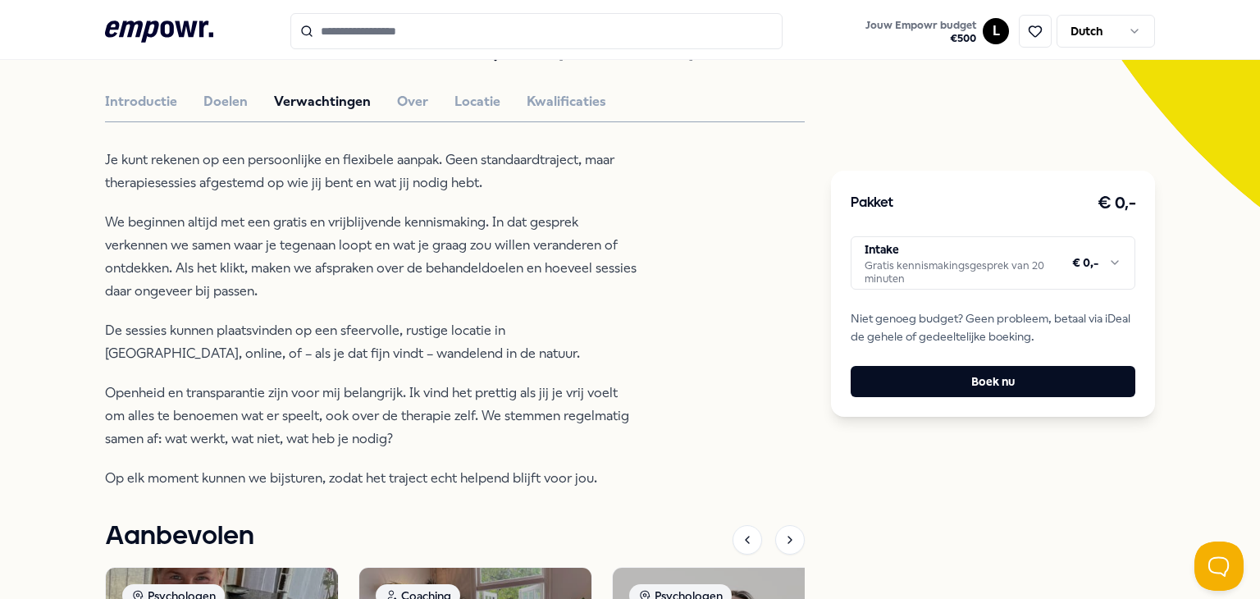
click at [51, 404] on div "Terug Praktijk Mastbos Psychologen [PERSON_NAME] Individueel Online / Offline P…" at bounding box center [630, 323] width 1260 height 1269
drag, startPoint x: 380, startPoint y: 95, endPoint x: 441, endPoint y: 126, distance: 68.9
click at [383, 98] on div "Introductie Doelen Verwachtingen Over Locatie Kwalificaties" at bounding box center [455, 101] width 700 height 21
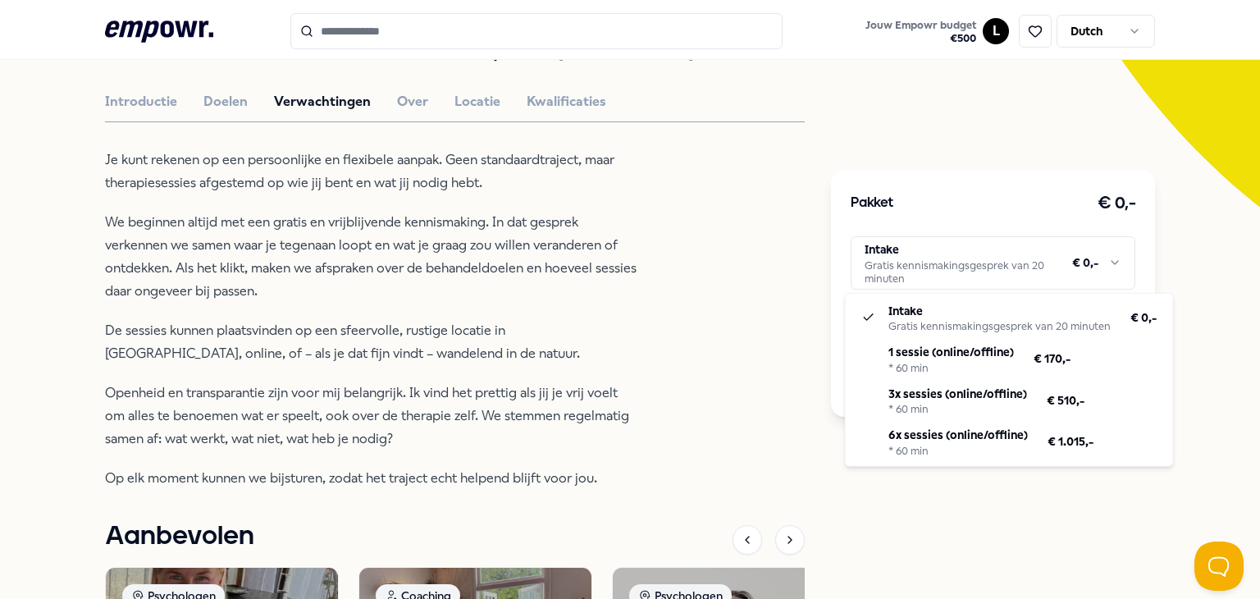
click at [914, 269] on html ".empowr-logo_svg__cls-1{fill:#03032f} Jouw Empowr budget € 500 L Dutch Alle cat…" at bounding box center [630, 299] width 1260 height 599
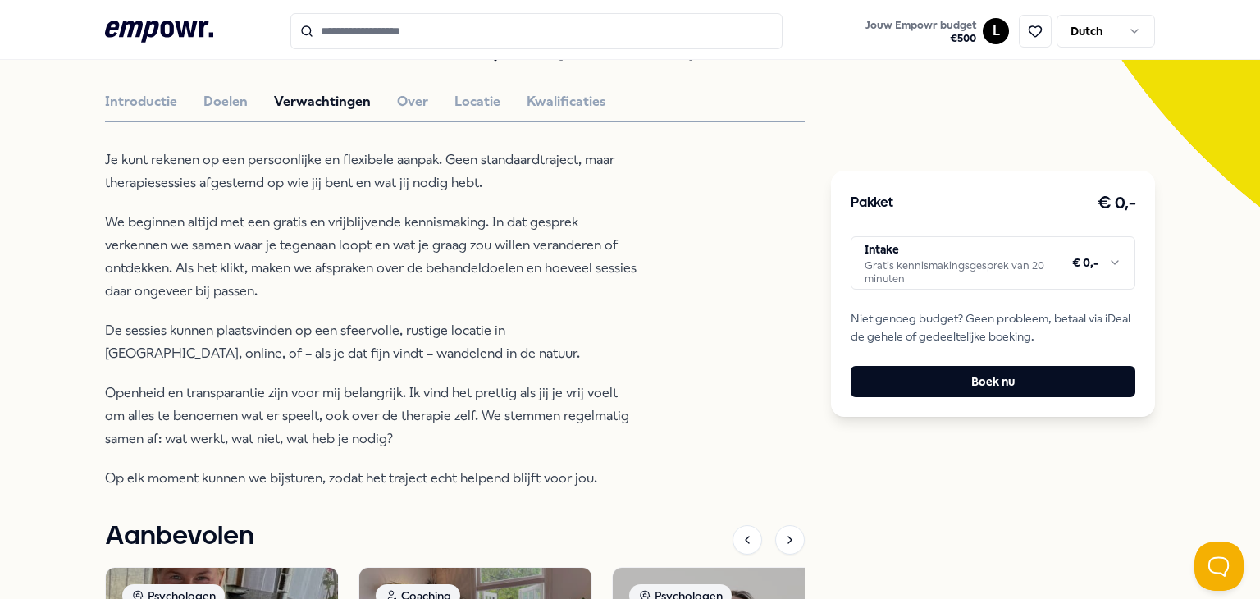
click at [532, 368] on html ".empowr-logo_svg__cls-1{fill:#03032f} Jouw Empowr budget € 500 L Dutch Alle cat…" at bounding box center [630, 299] width 1260 height 599
click at [383, 102] on div "Introductie Doelen Verwachtingen Over Locatie Kwalificaties" at bounding box center [455, 101] width 700 height 21
click at [397, 101] on button "Over" at bounding box center [412, 101] width 31 height 21
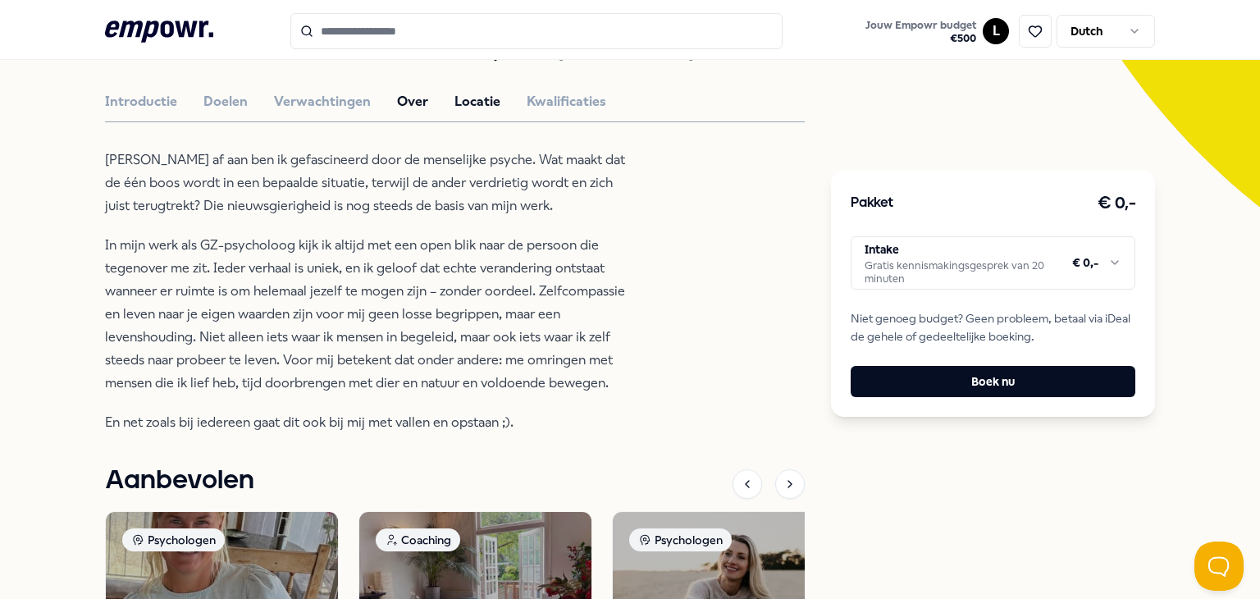
click at [467, 105] on button "Locatie" at bounding box center [477, 101] width 46 height 21
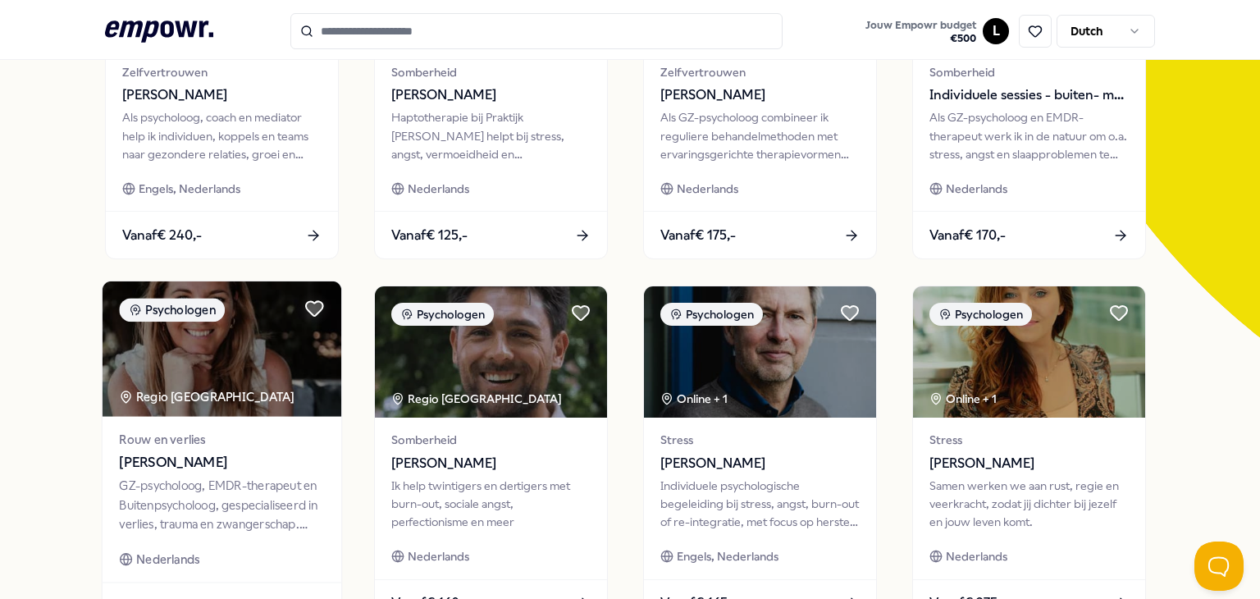
scroll to position [7, 0]
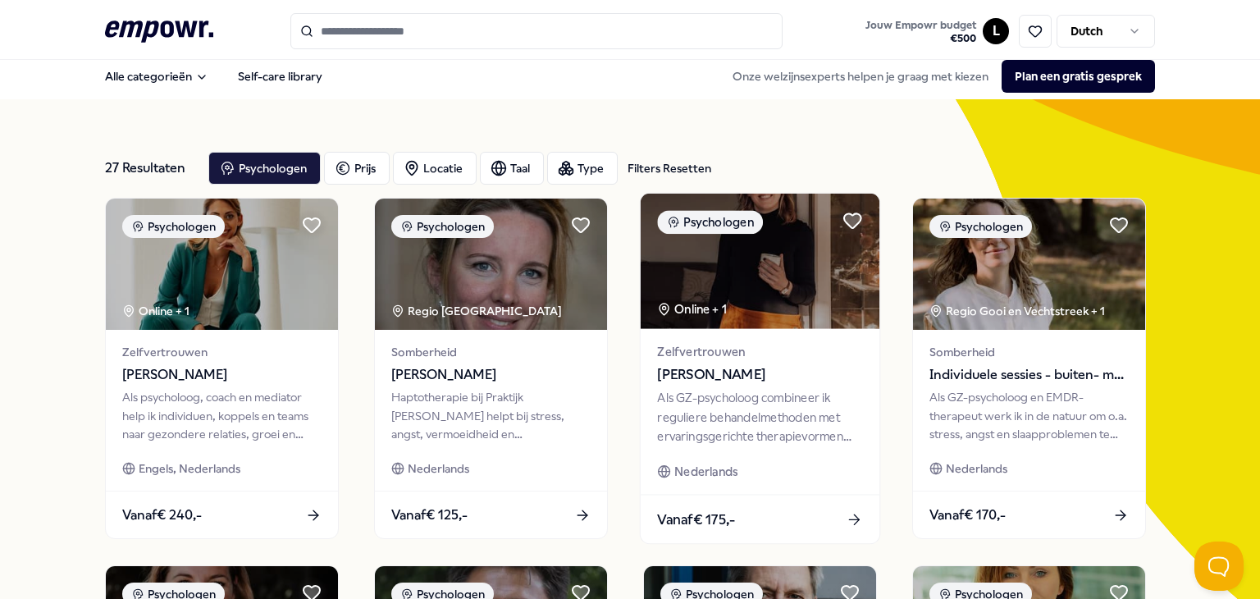
click at [803, 289] on img at bounding box center [759, 261] width 239 height 135
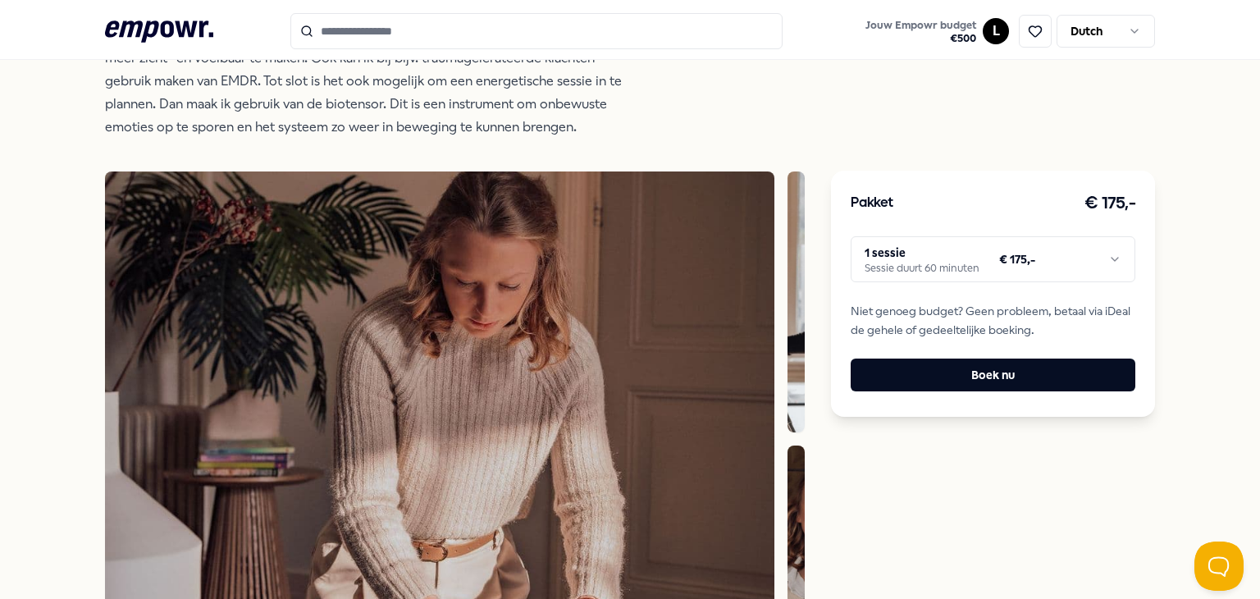
scroll to position [335, 0]
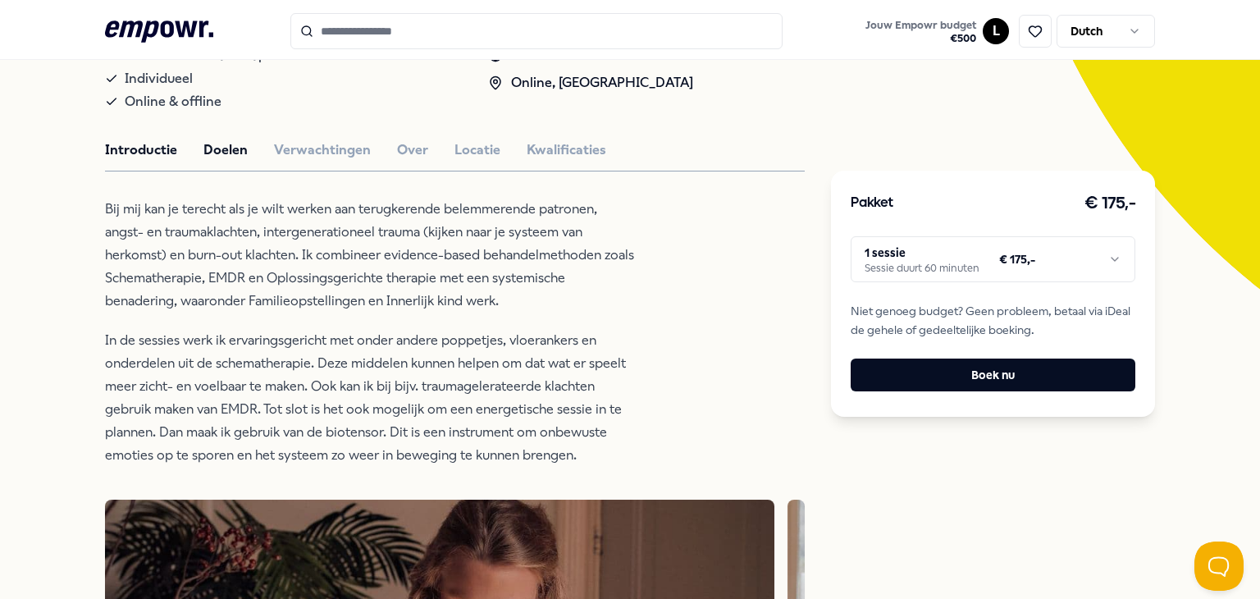
drag, startPoint x: 248, startPoint y: 146, endPoint x: 233, endPoint y: 148, distance: 15.7
click at [248, 146] on div "Introductie Doelen Verwachtingen Over Locatie Kwalificaties" at bounding box center [455, 149] width 700 height 21
click at [221, 148] on button "Doelen" at bounding box center [225, 149] width 44 height 21
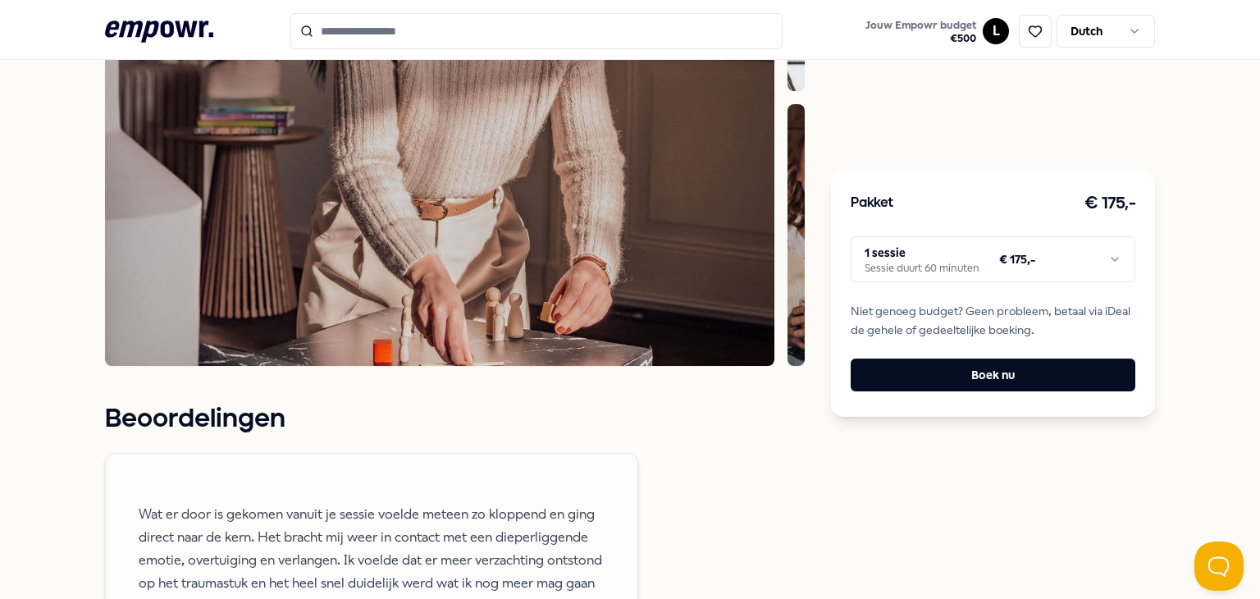
scroll to position [253, 0]
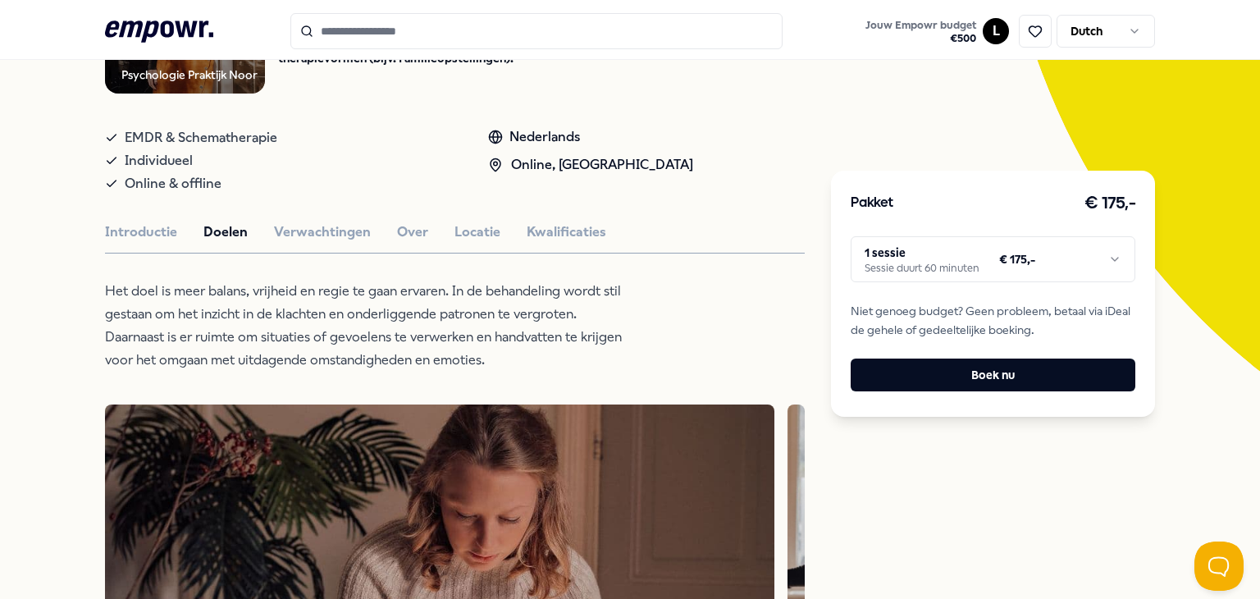
click at [360, 229] on div "Introductie Doelen Verwachtingen Over Locatie Kwalificaties" at bounding box center [455, 231] width 700 height 21
click at [335, 242] on button "Verwachtingen" at bounding box center [322, 231] width 97 height 21
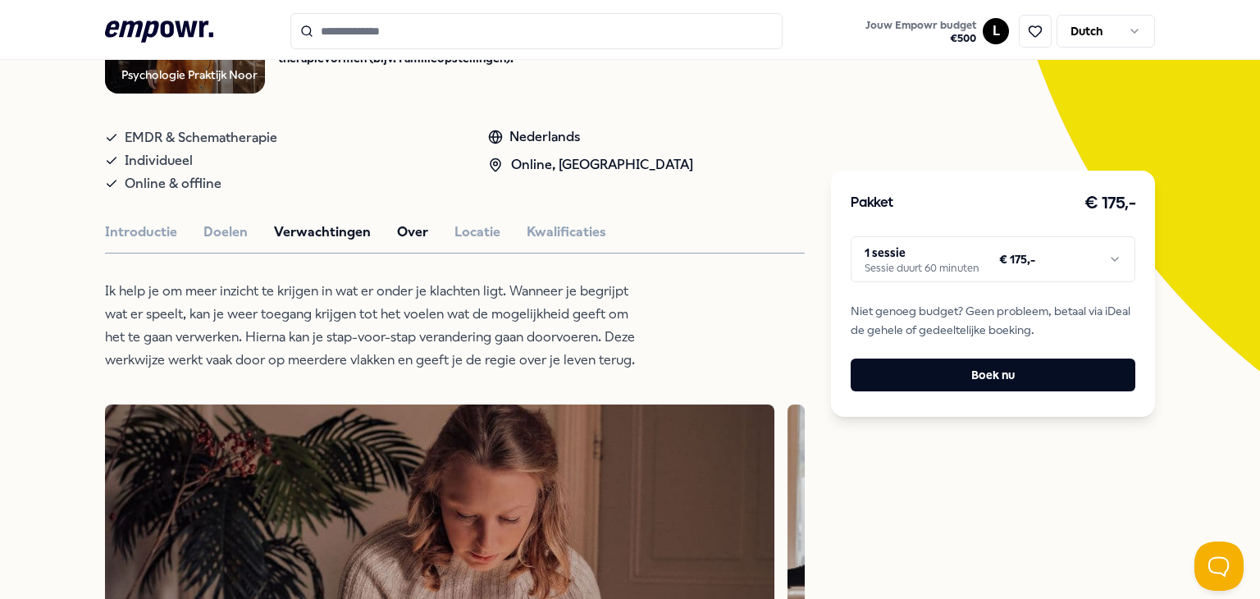
click at [397, 235] on button "Over" at bounding box center [412, 231] width 31 height 21
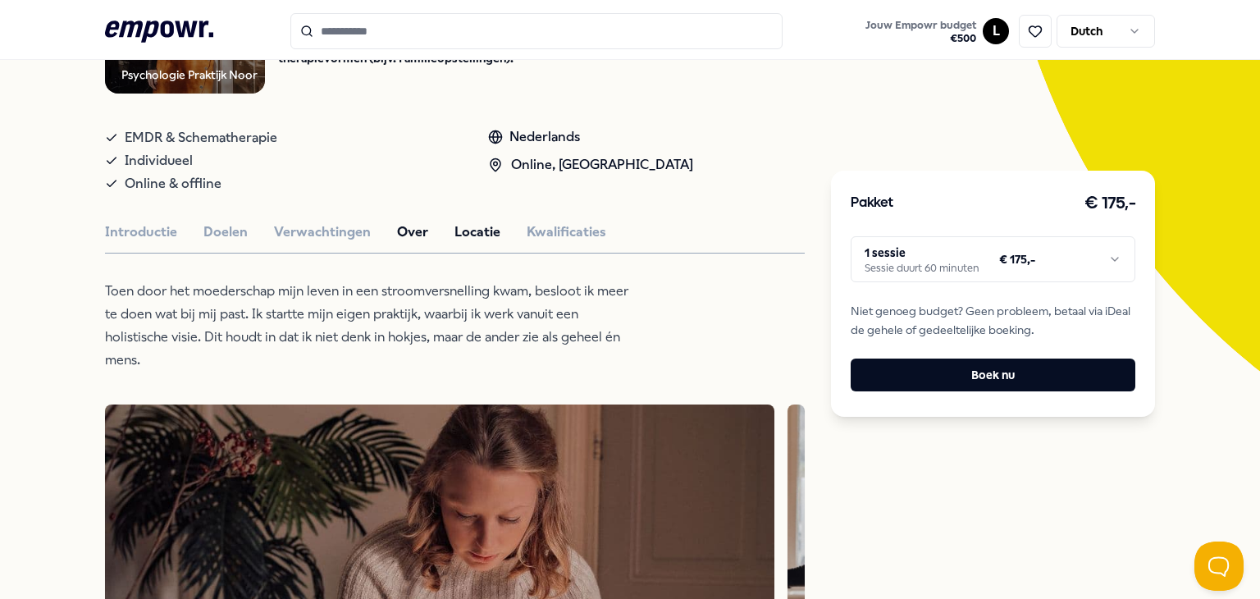
click at [454, 229] on button "Locatie" at bounding box center [477, 231] width 46 height 21
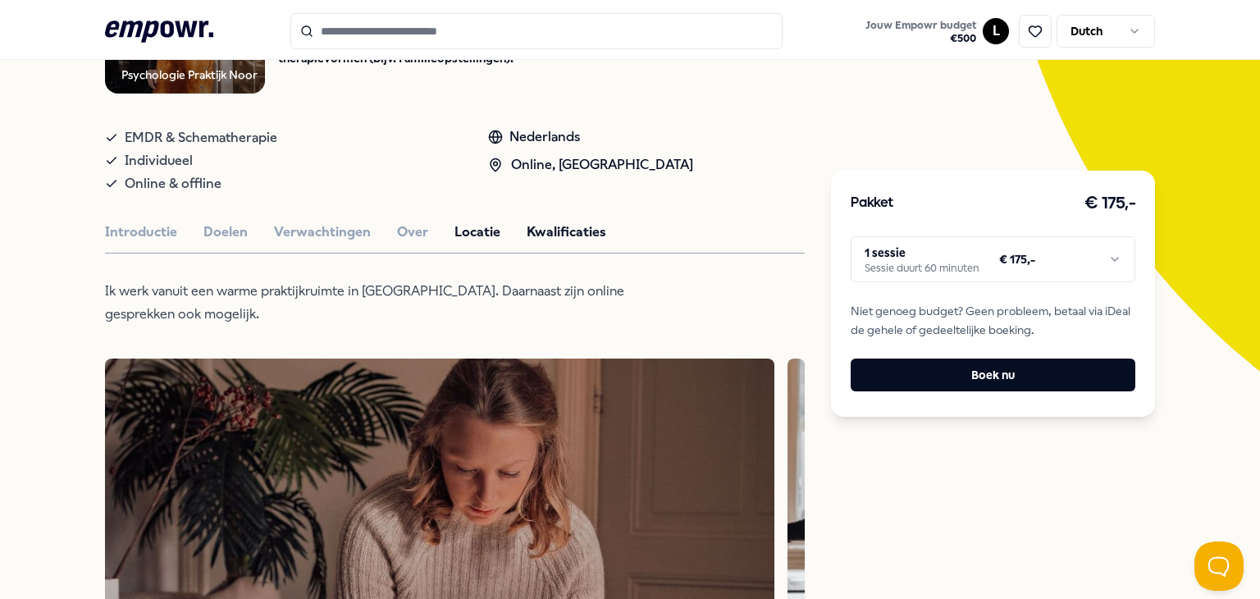
click at [551, 229] on button "Kwalificaties" at bounding box center [566, 231] width 80 height 21
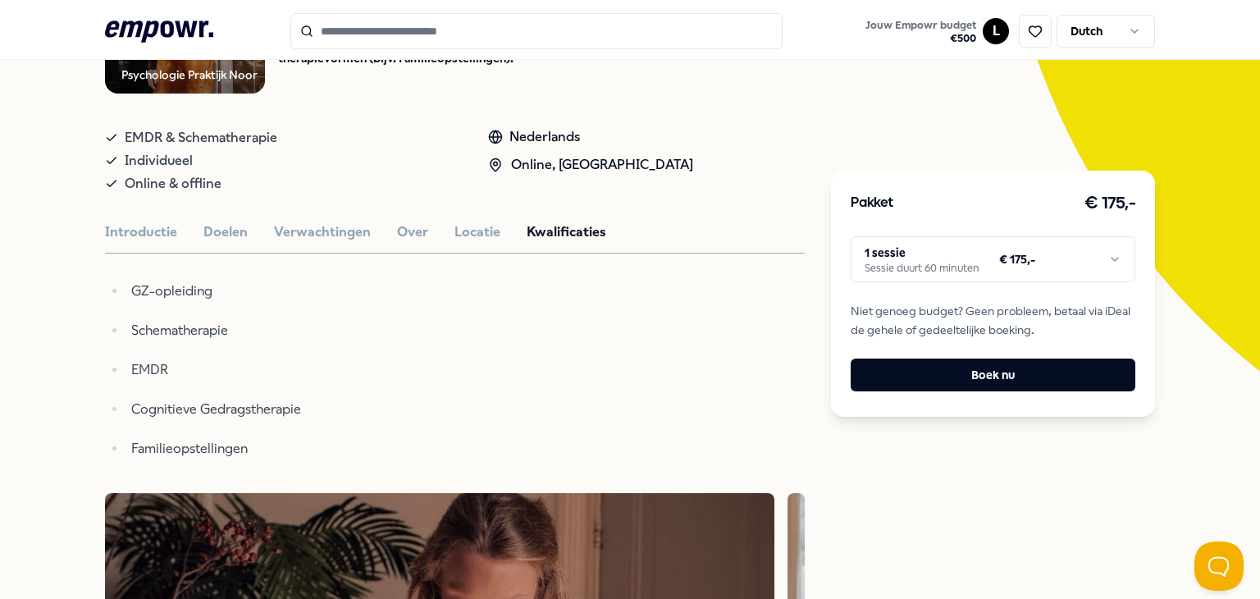
click at [125, 227] on button "Introductie" at bounding box center [141, 231] width 72 height 21
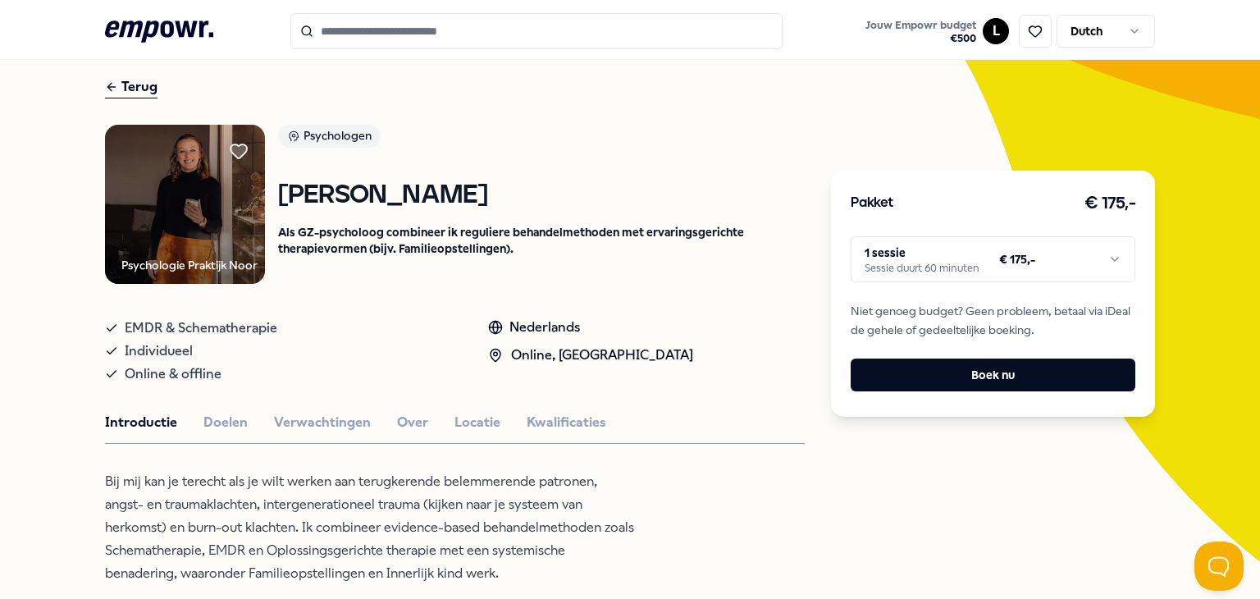
scroll to position [0, 0]
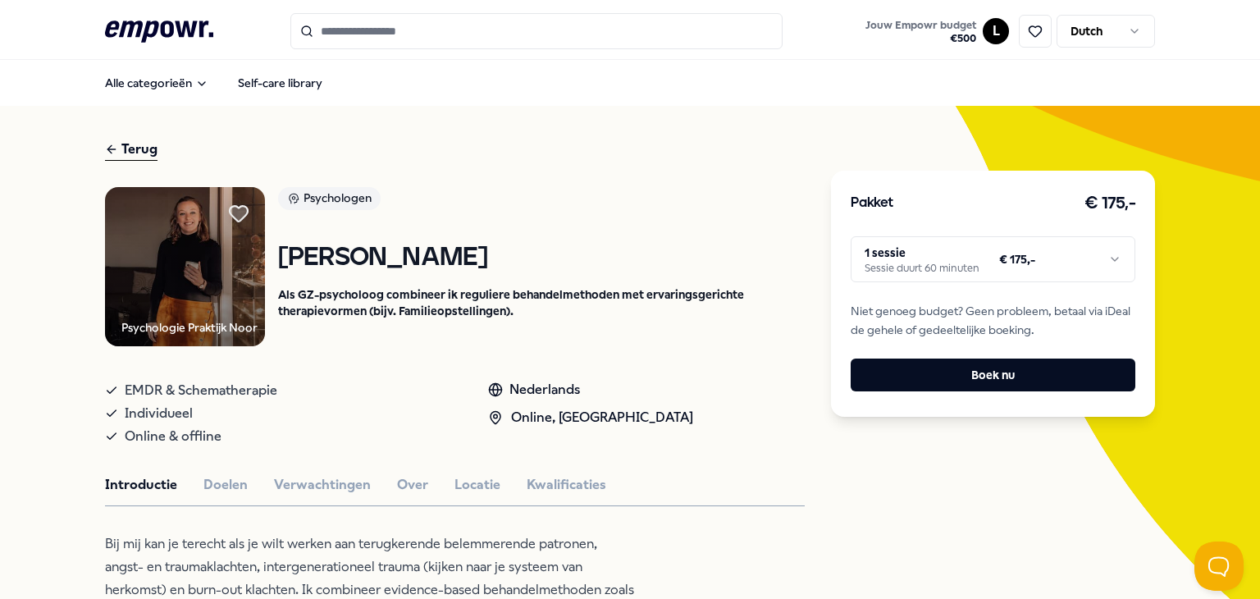
click at [235, 211] on icon at bounding box center [239, 214] width 18 height 16
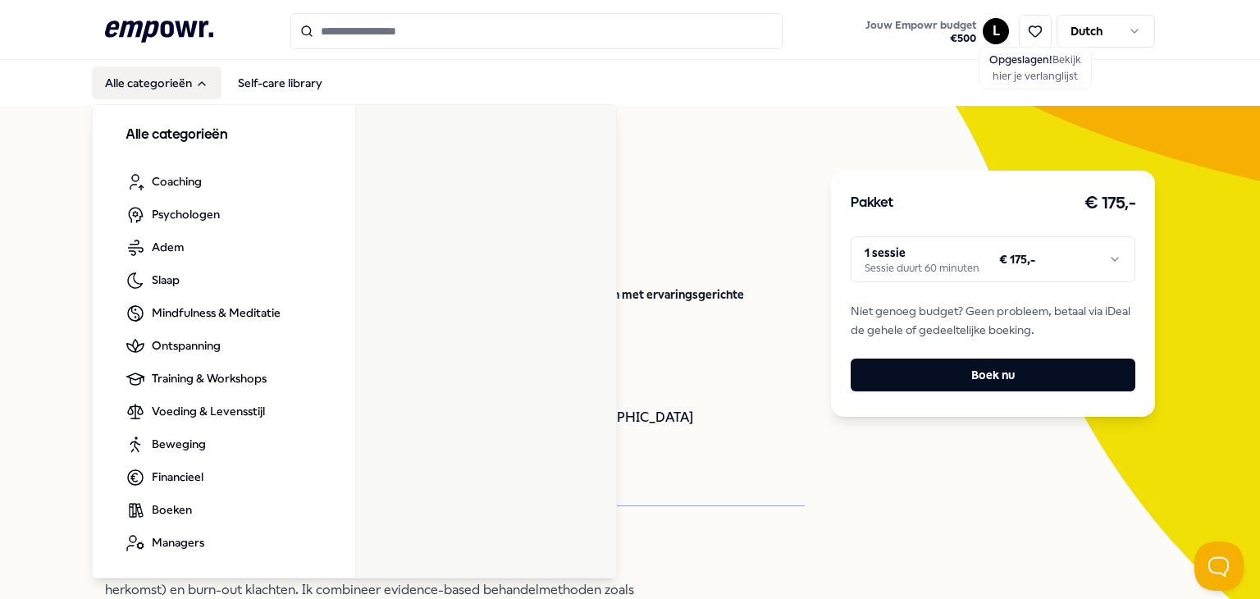
drag, startPoint x: 121, startPoint y: 104, endPoint x: 123, endPoint y: 143, distance: 38.6
click at [125, 143] on h3 "Alle categorieën" at bounding box center [223, 135] width 197 height 21
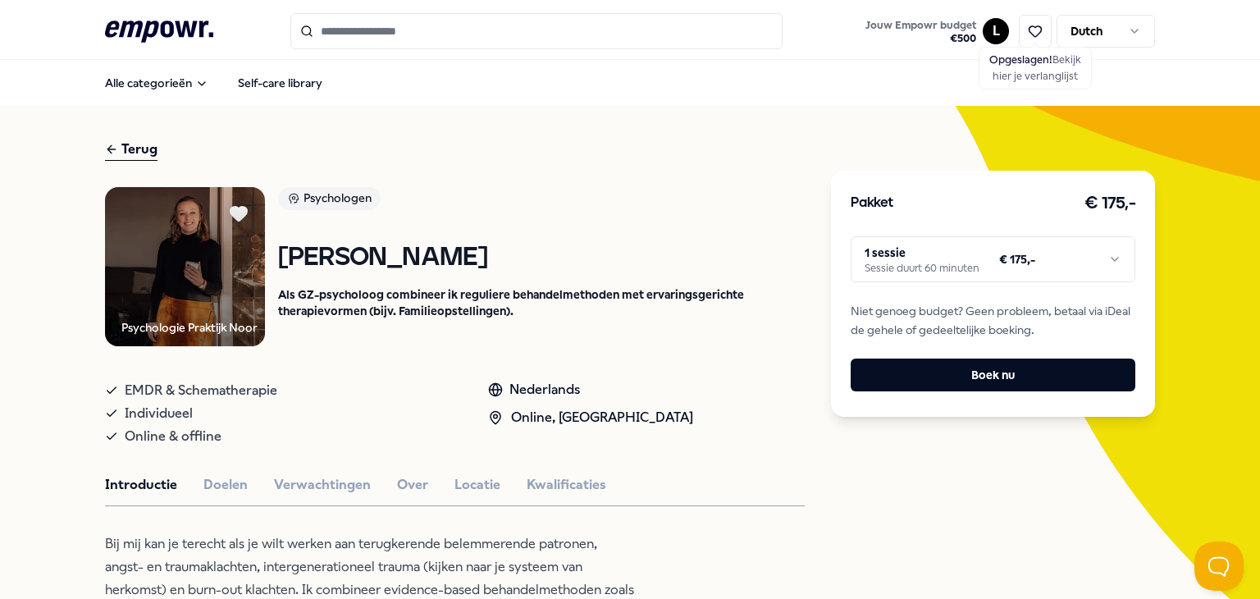
click at [124, 143] on div "Terug" at bounding box center [131, 150] width 52 height 22
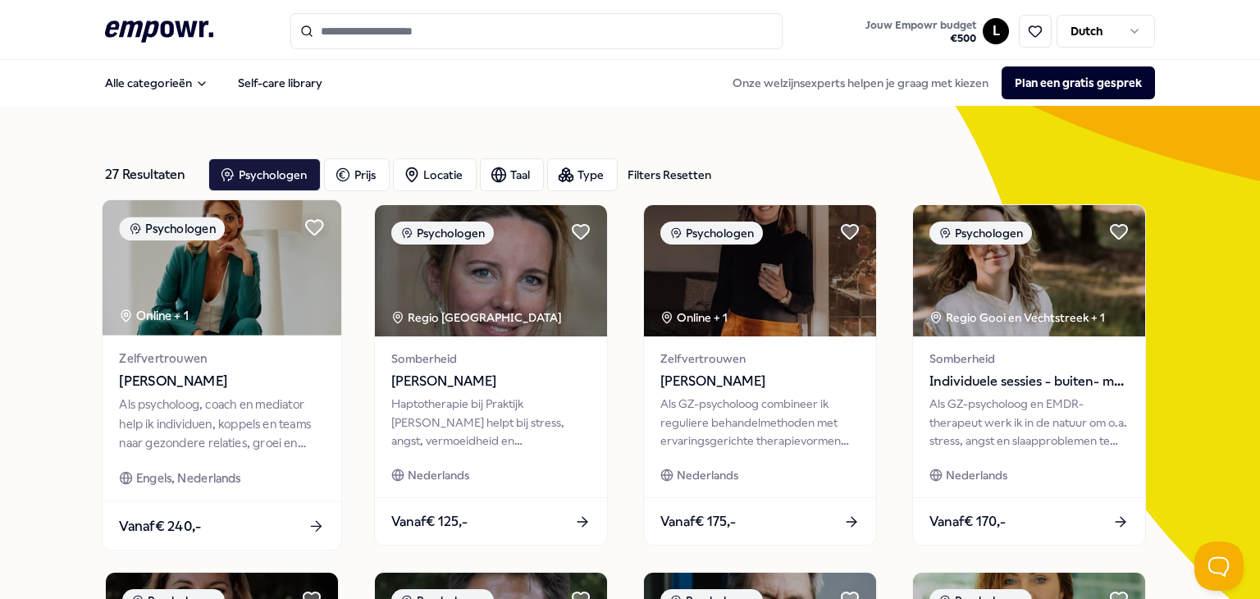
click at [261, 276] on img at bounding box center [222, 267] width 239 height 135
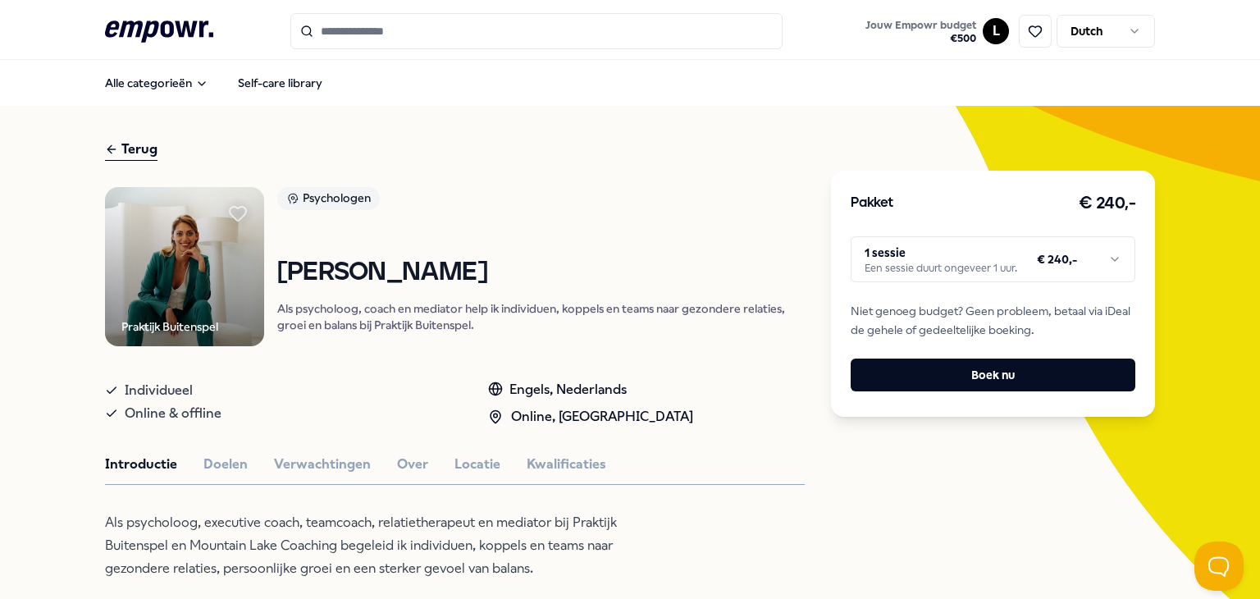
click at [171, 244] on img at bounding box center [184, 266] width 159 height 159
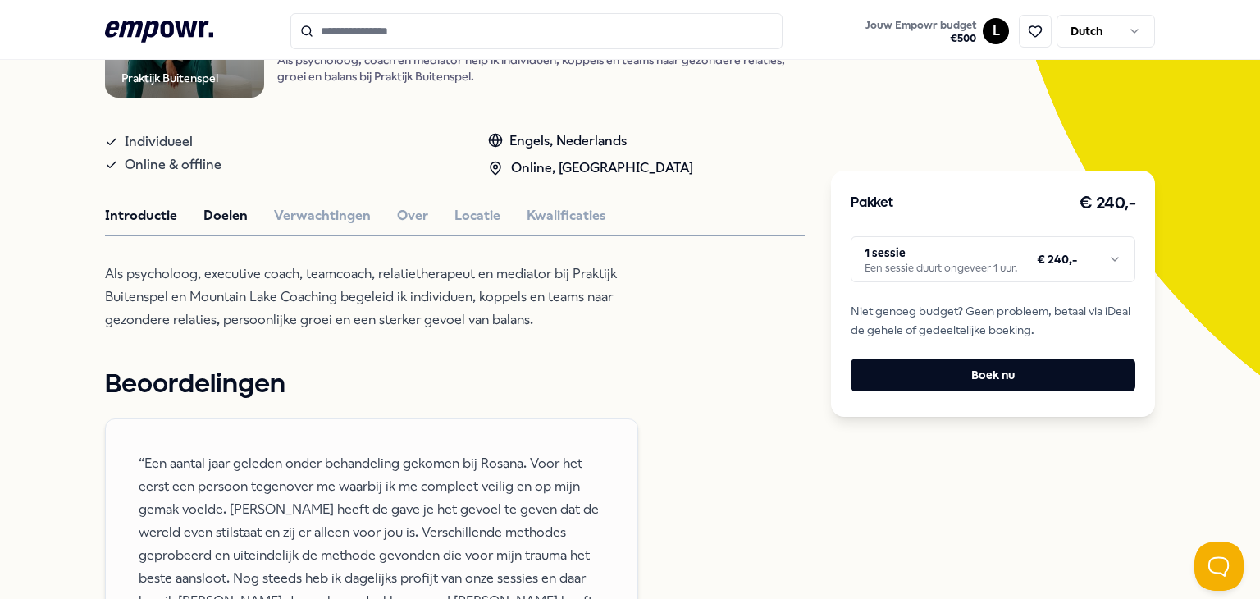
scroll to position [246, 0]
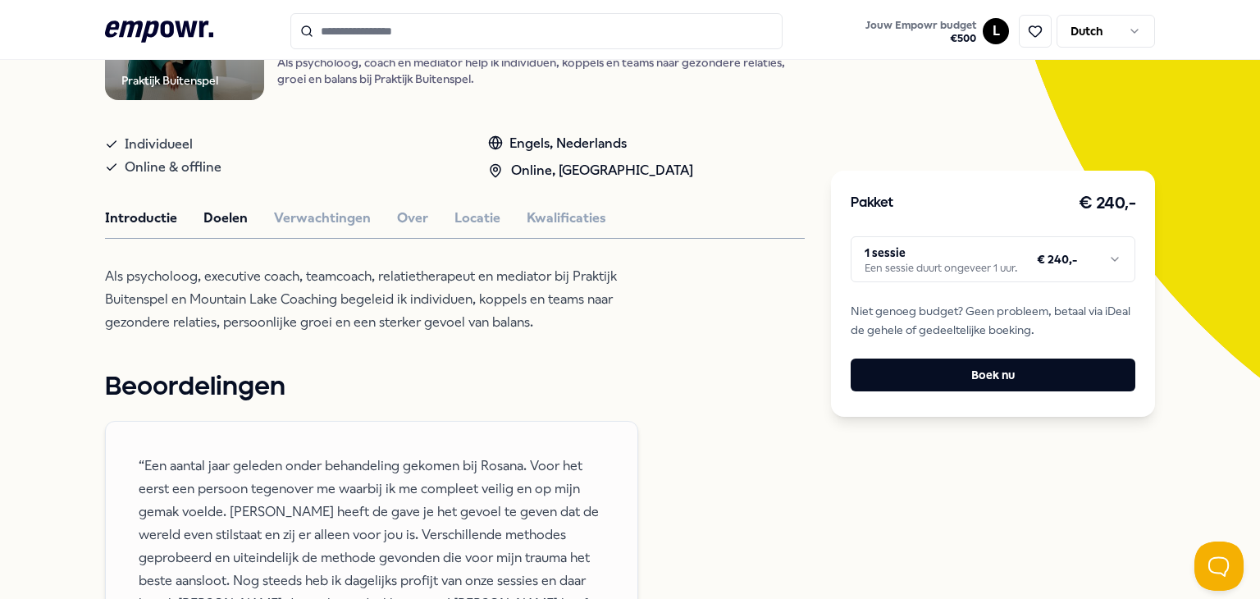
click at [230, 224] on button "Doelen" at bounding box center [225, 217] width 44 height 21
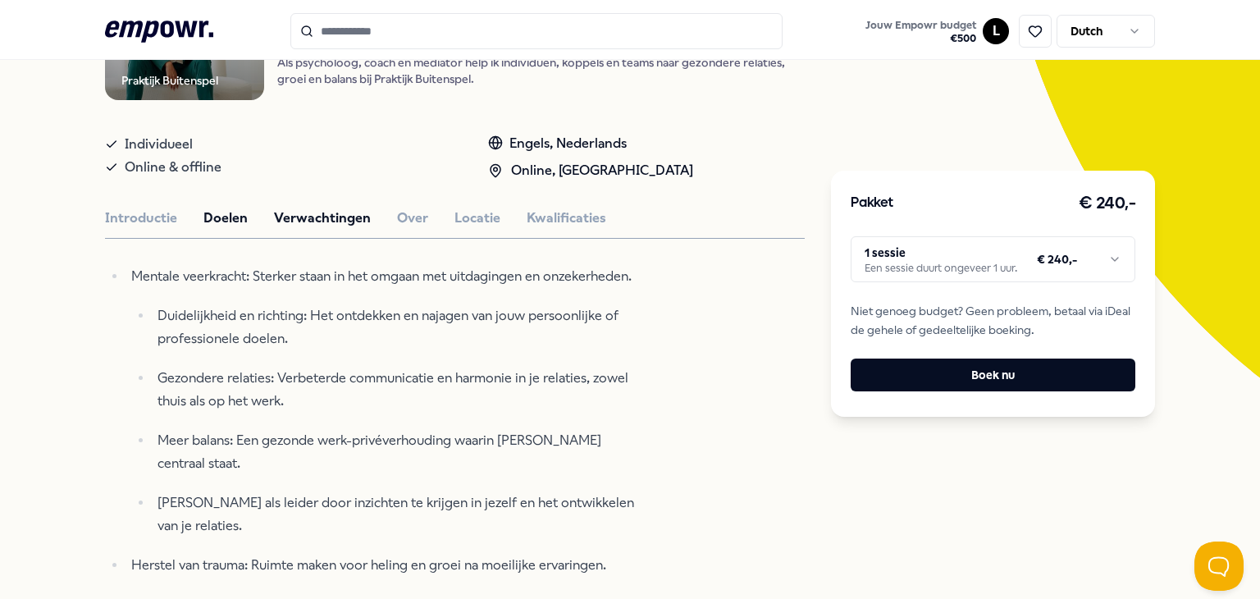
click at [298, 215] on button "Verwachtingen" at bounding box center [322, 217] width 97 height 21
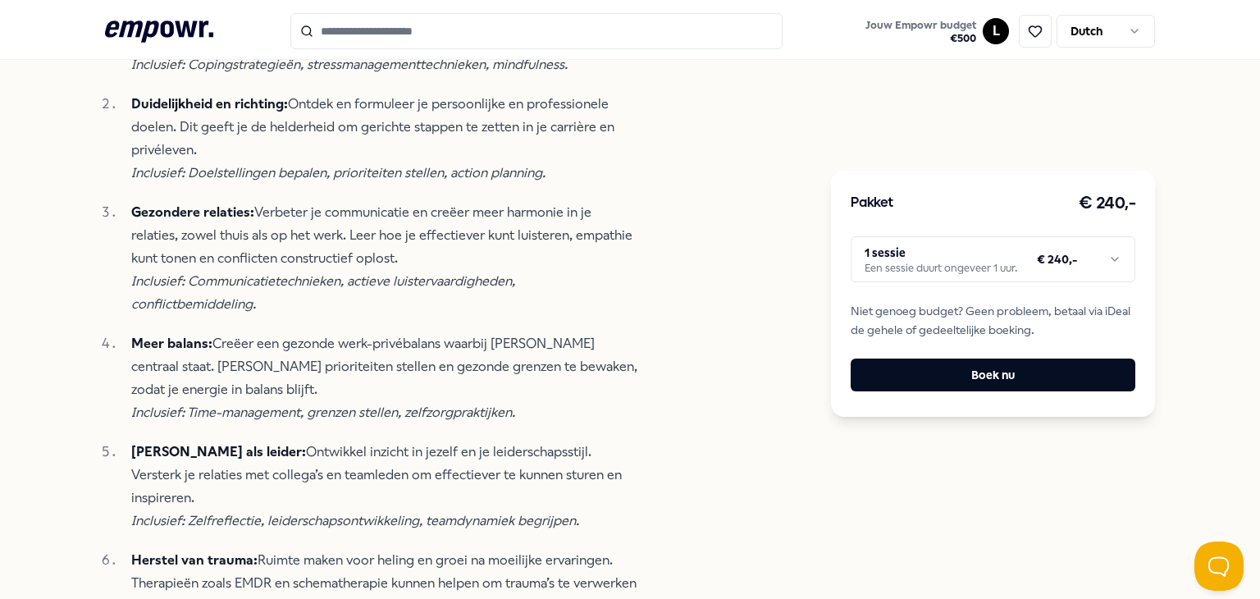
scroll to position [574, 0]
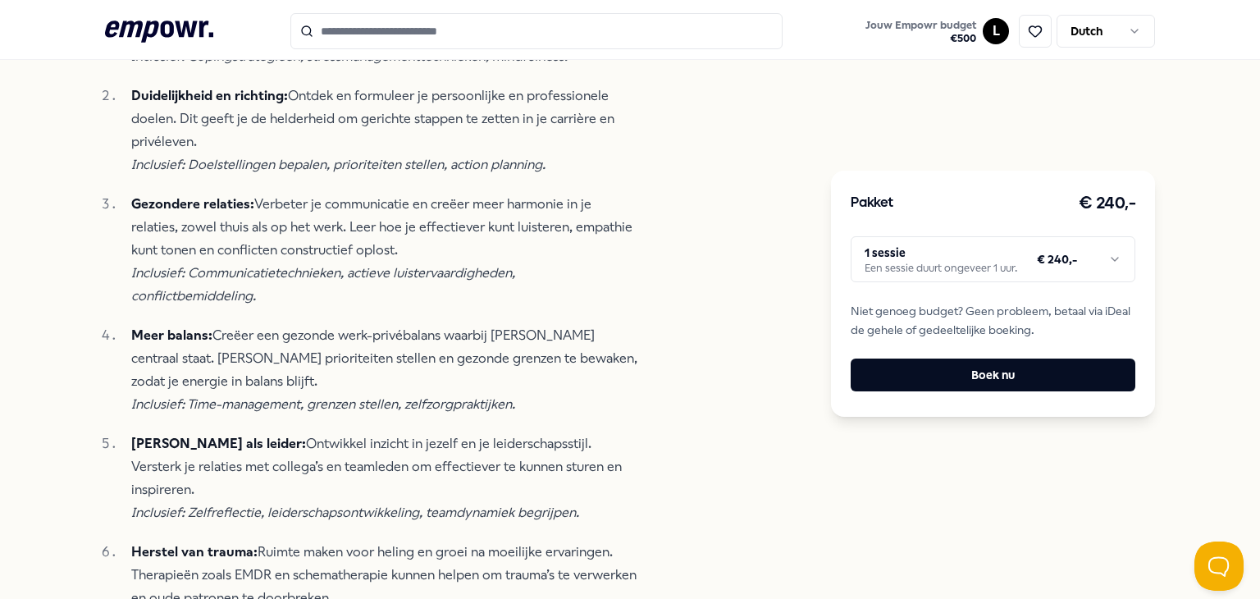
click at [900, 260] on html ".empowr-logo_svg__cls-1{fill:#03032f} Jouw Empowr budget € 500 L Dutch Alle cat…" at bounding box center [630, 299] width 1260 height 599
click at [448, 353] on html ".empowr-logo_svg__cls-1{fill:#03032f} Jouw Empowr budget € 500 L Dutch Alle cat…" at bounding box center [630, 299] width 1260 height 599
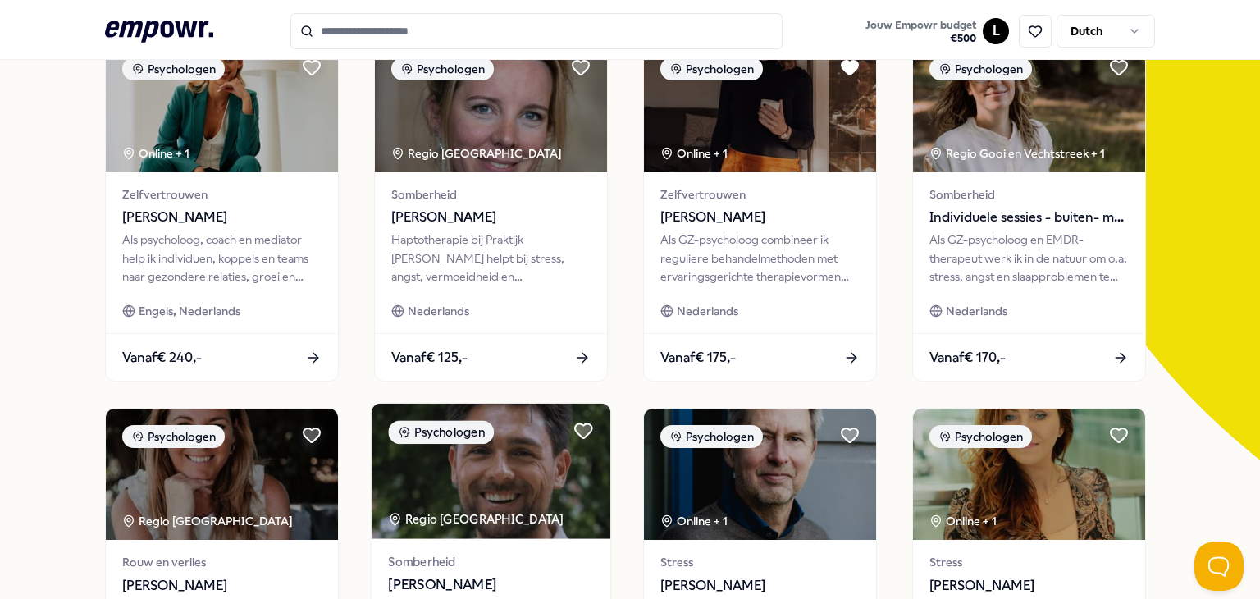
scroll to position [738, 0]
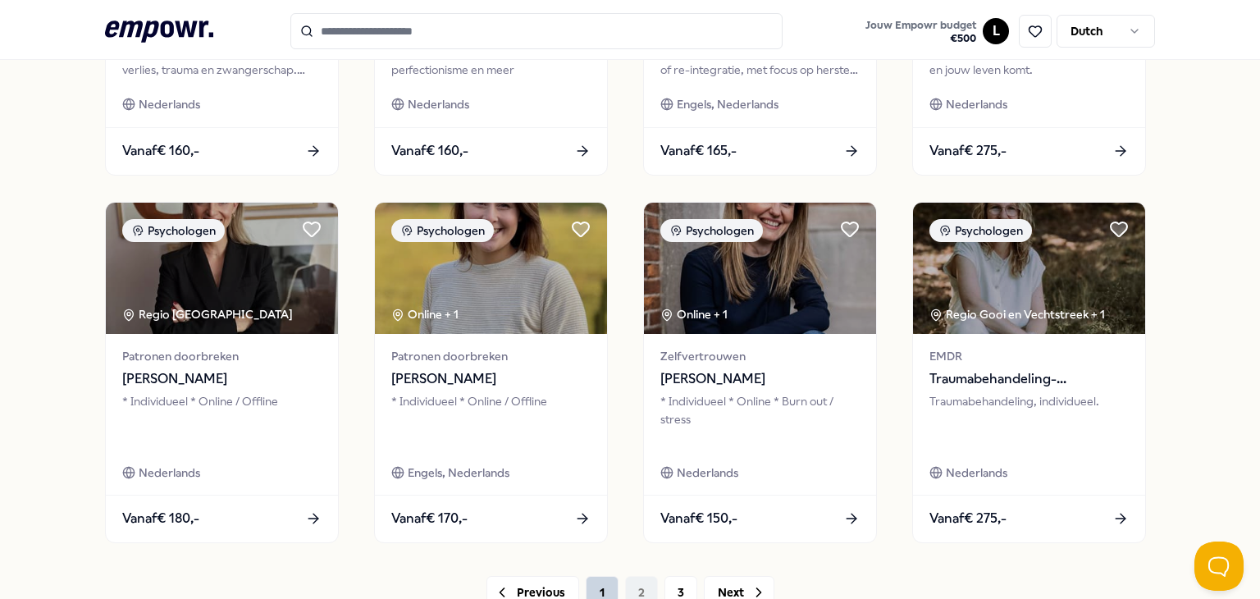
click at [604, 576] on button "1" at bounding box center [602, 592] width 33 height 33
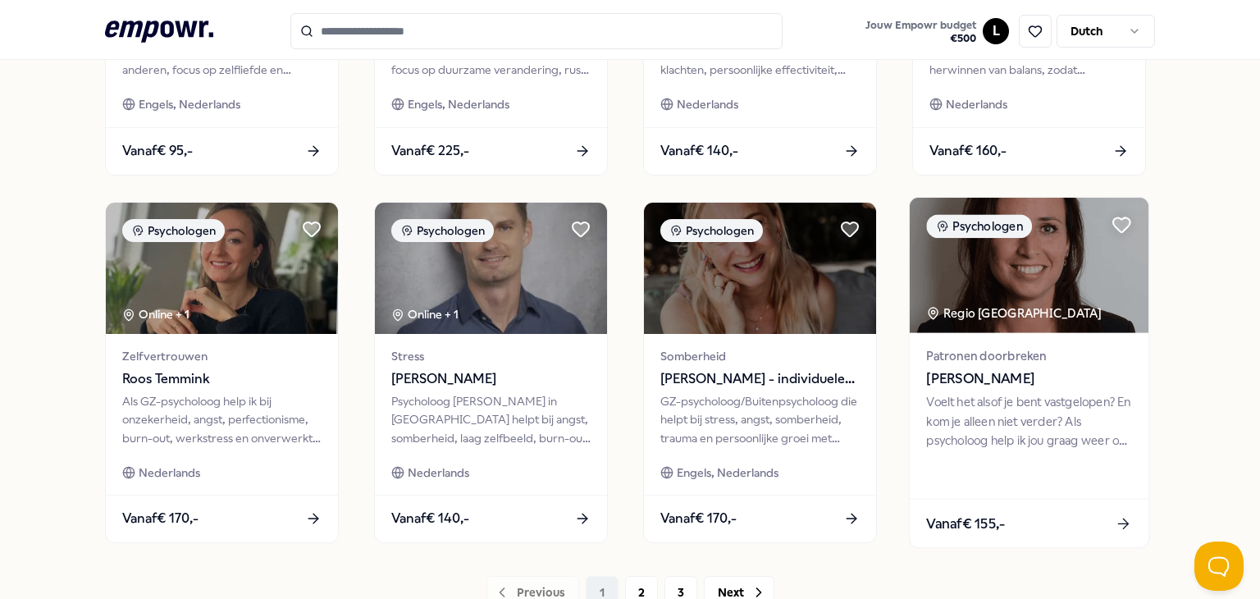
click at [1033, 395] on div "Voelt het alsof je bent vastgelopen? En kom je alleen niet verder? Als psycholo…" at bounding box center [1028, 421] width 205 height 57
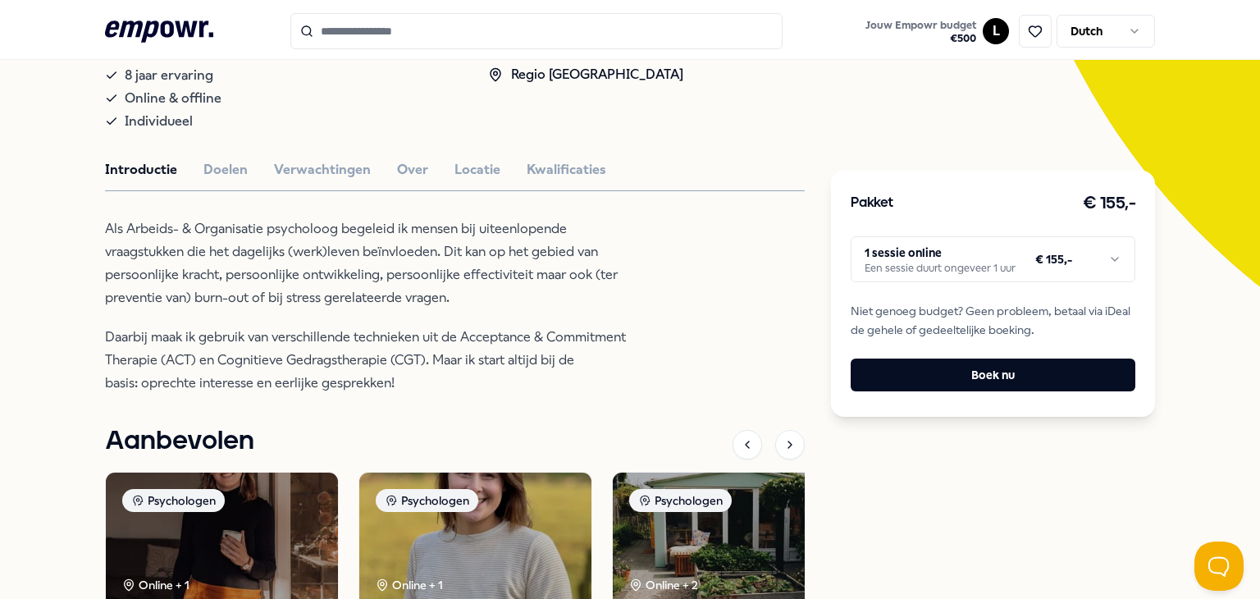
scroll to position [351, 0]
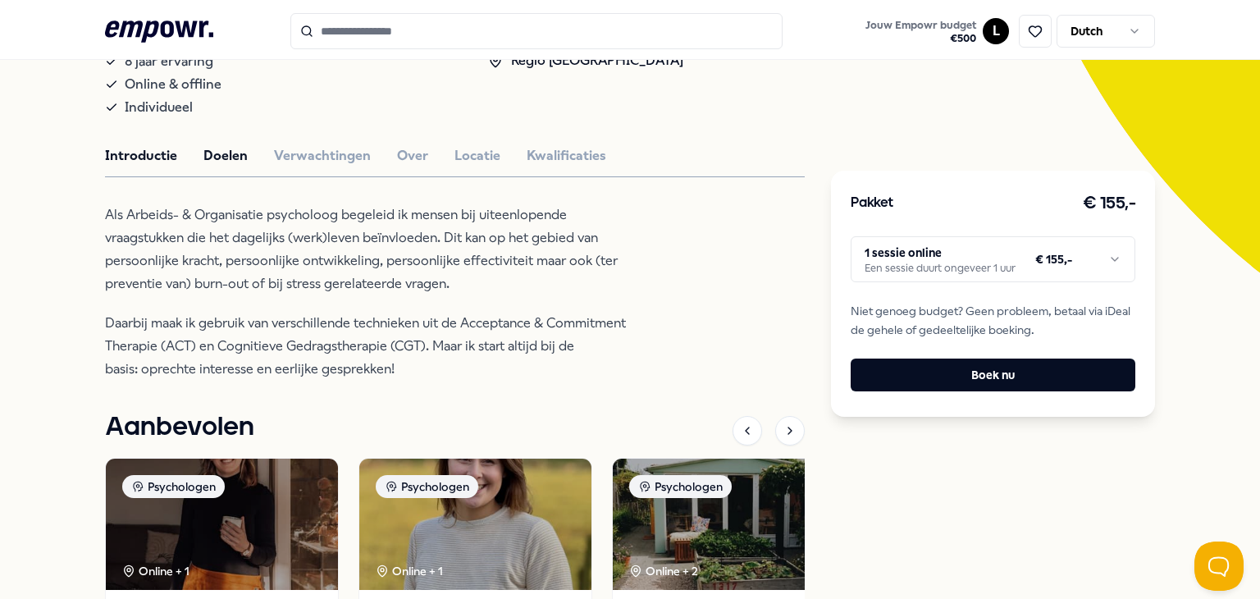
click at [227, 165] on button "Doelen" at bounding box center [225, 155] width 44 height 21
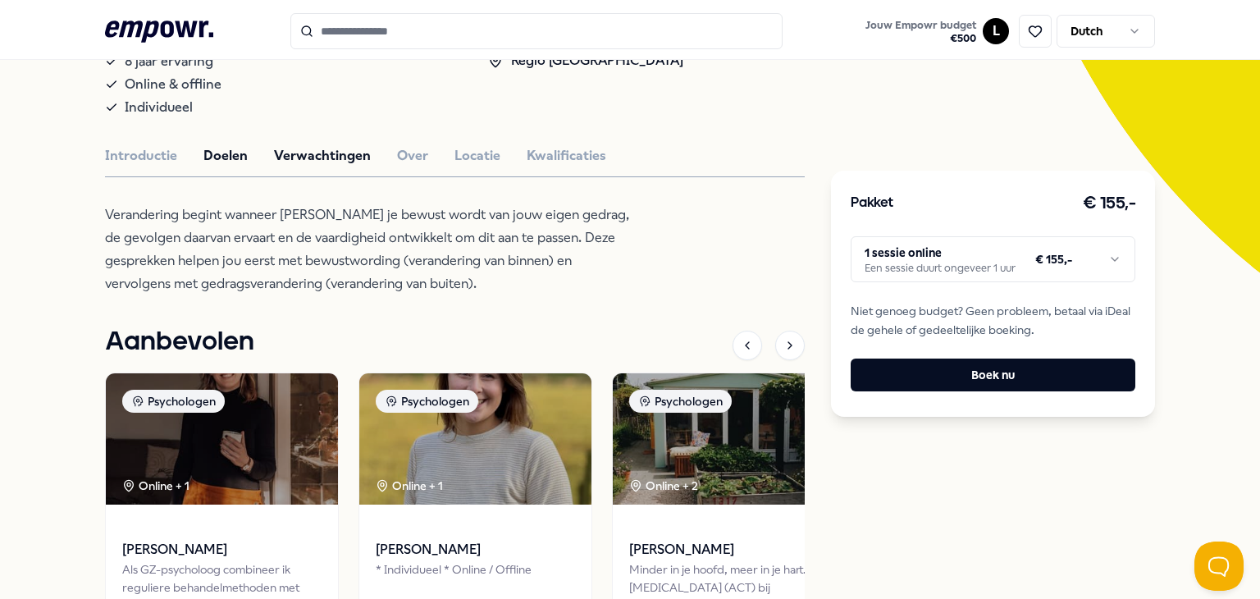
click at [302, 158] on button "Verwachtingen" at bounding box center [322, 155] width 97 height 21
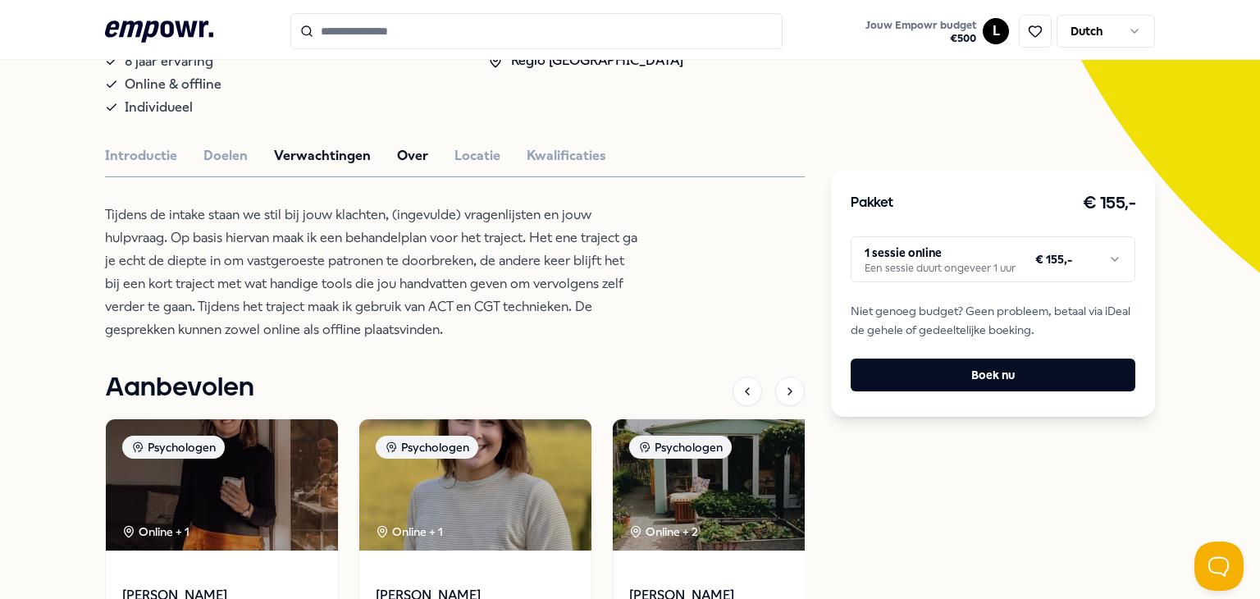
click at [397, 157] on button "Over" at bounding box center [412, 155] width 31 height 21
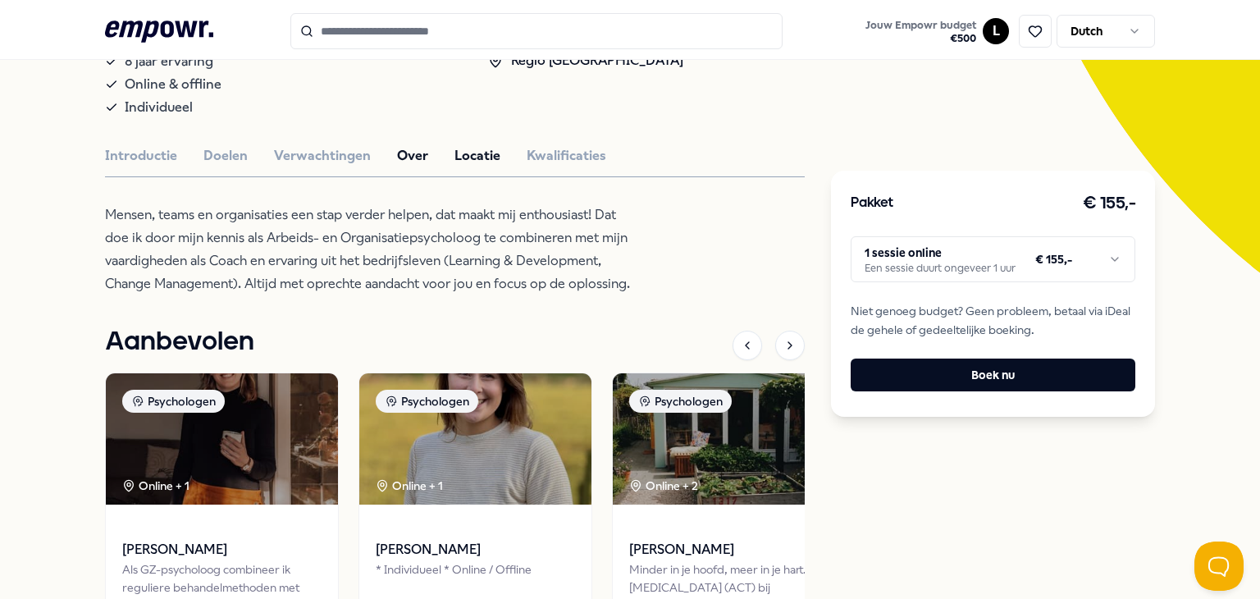
click at [454, 152] on button "Locatie" at bounding box center [477, 155] width 46 height 21
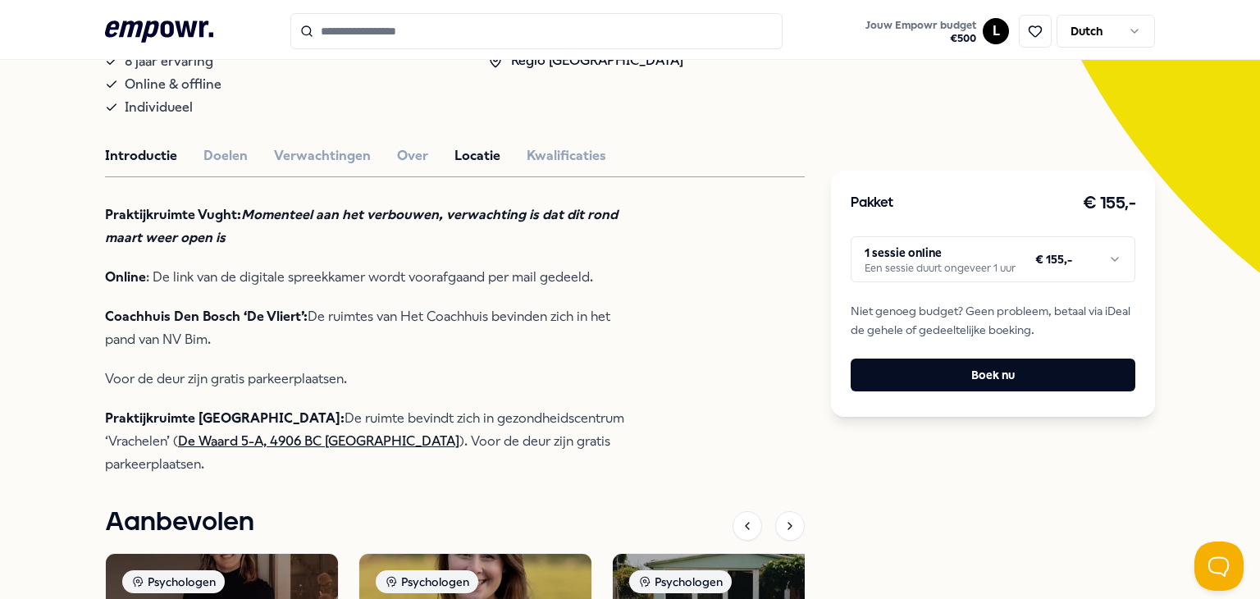
click at [134, 148] on button "Introductie" at bounding box center [141, 155] width 72 height 21
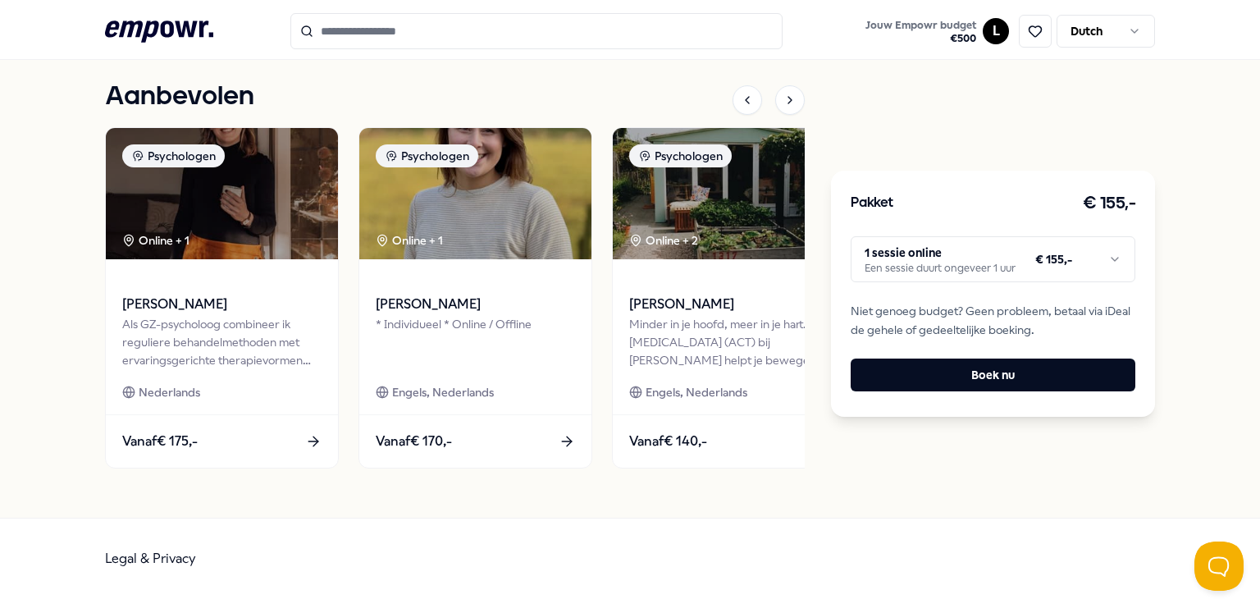
scroll to position [189, 0]
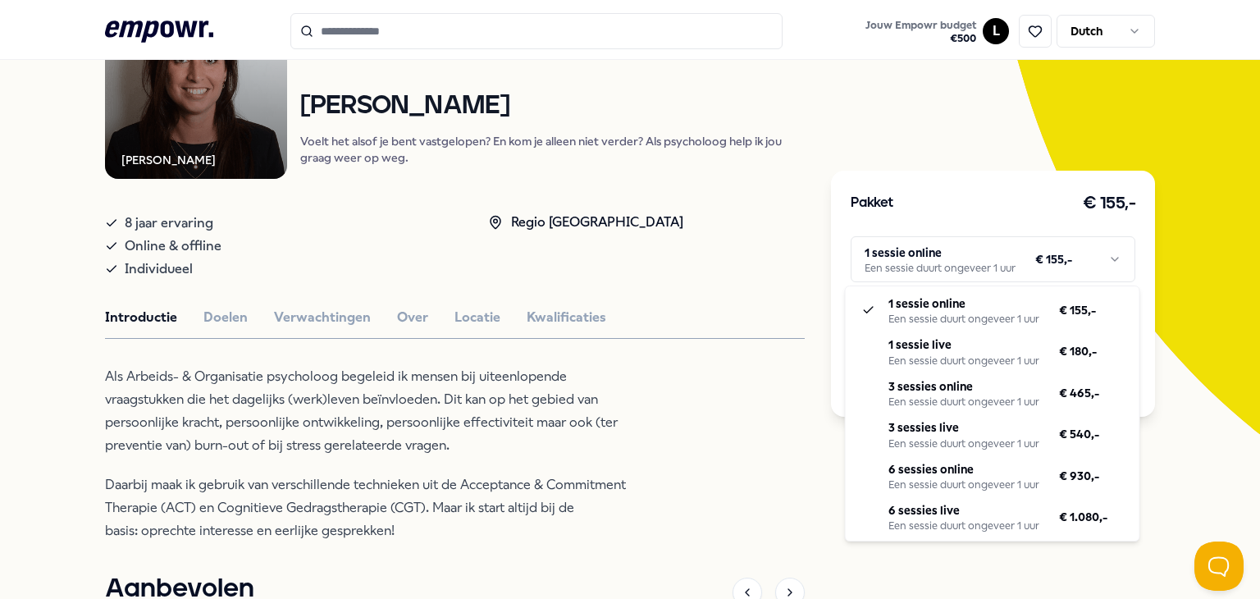
click at [902, 258] on html ".empowr-logo_svg__cls-1{fill:#03032f} Jouw Empowr budget € 500 L Dutch Alle cat…" at bounding box center [630, 299] width 1260 height 599
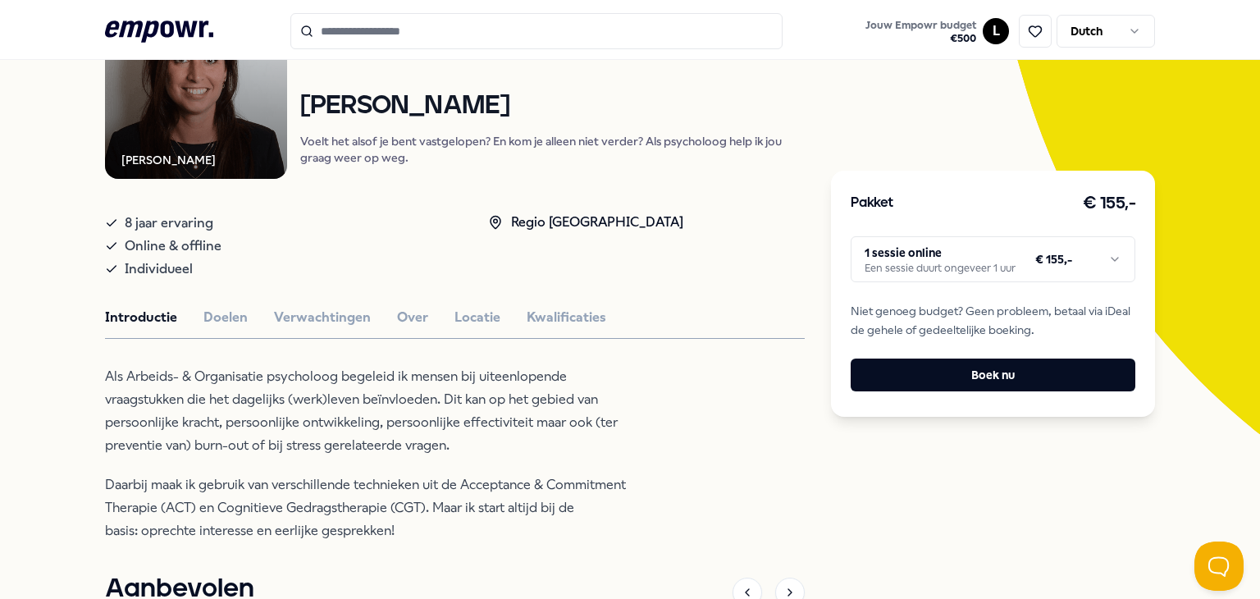
click at [407, 413] on html ".empowr-logo_svg__cls-1{fill:#03032f} Jouw Empowr budget € 500 L Dutch Alle cat…" at bounding box center [630, 299] width 1260 height 599
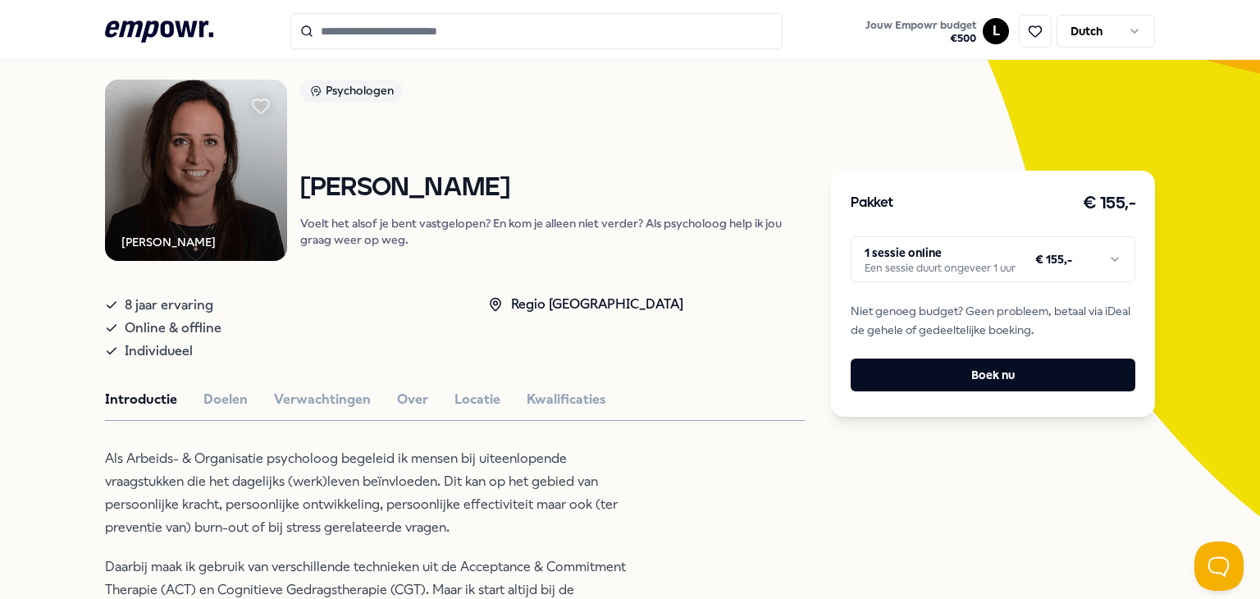
scroll to position [271, 0]
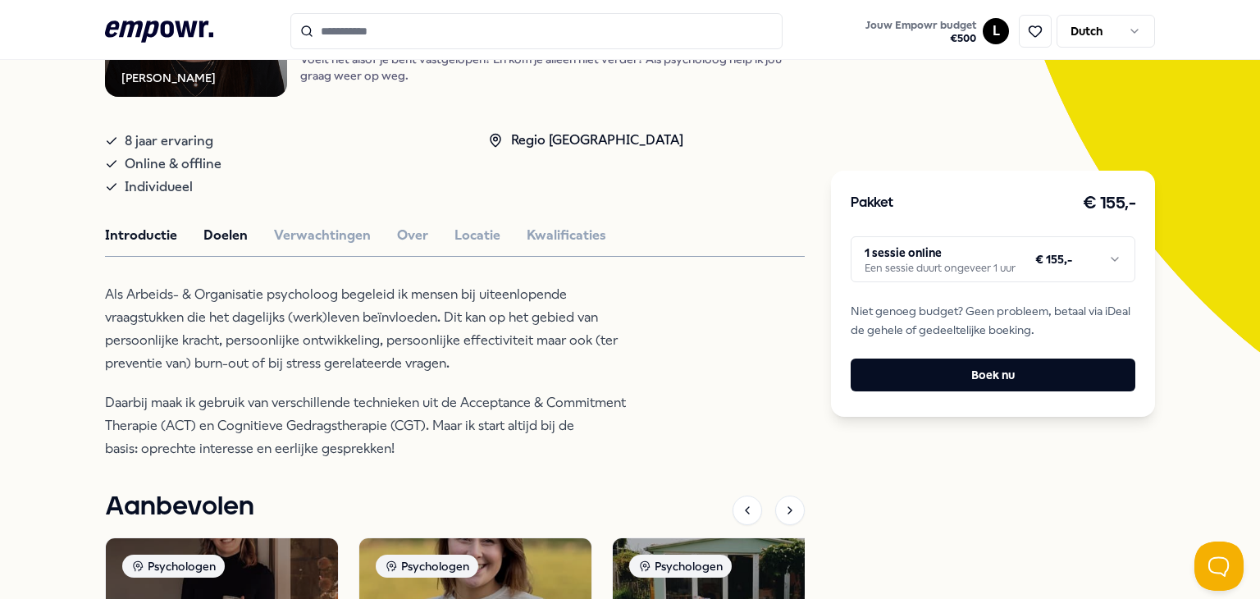
click at [235, 237] on button "Doelen" at bounding box center [225, 235] width 44 height 21
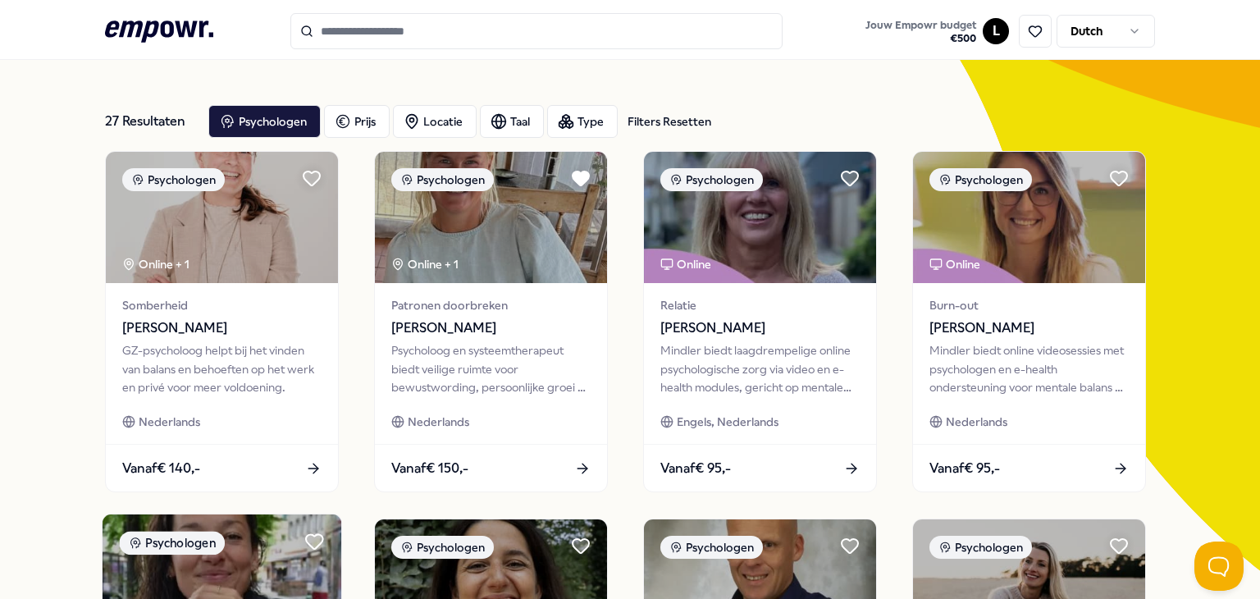
scroll to position [25, 0]
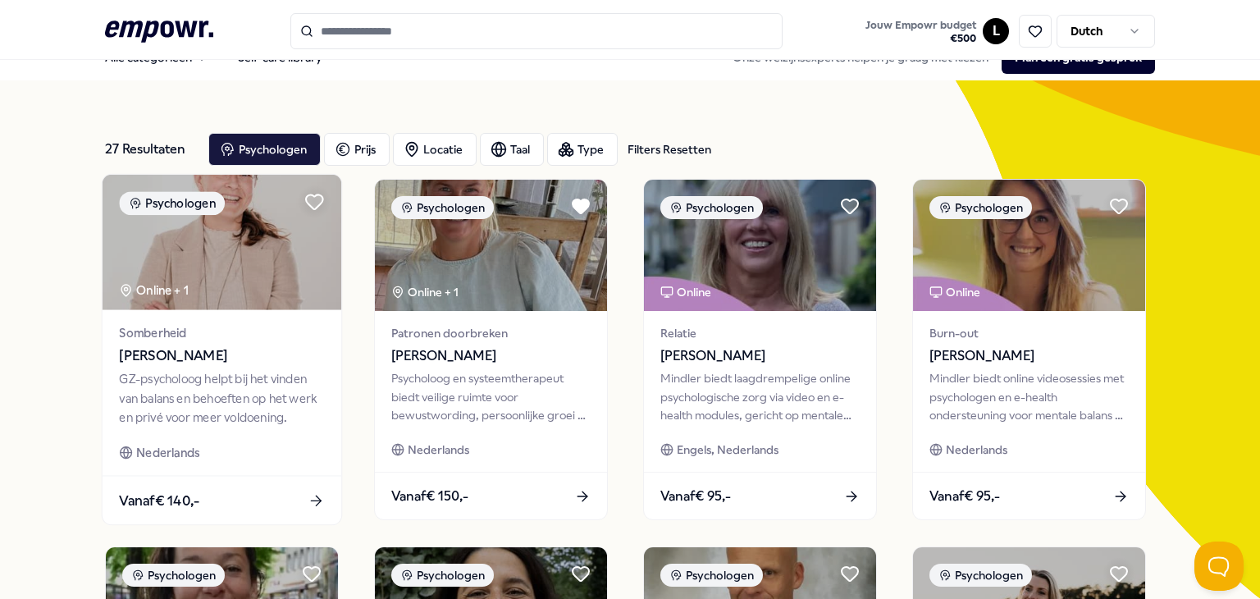
click at [199, 391] on div "GZ-psycholoog helpt bij het vinden van balans en behoeften op het werk en privé…" at bounding box center [221, 398] width 205 height 57
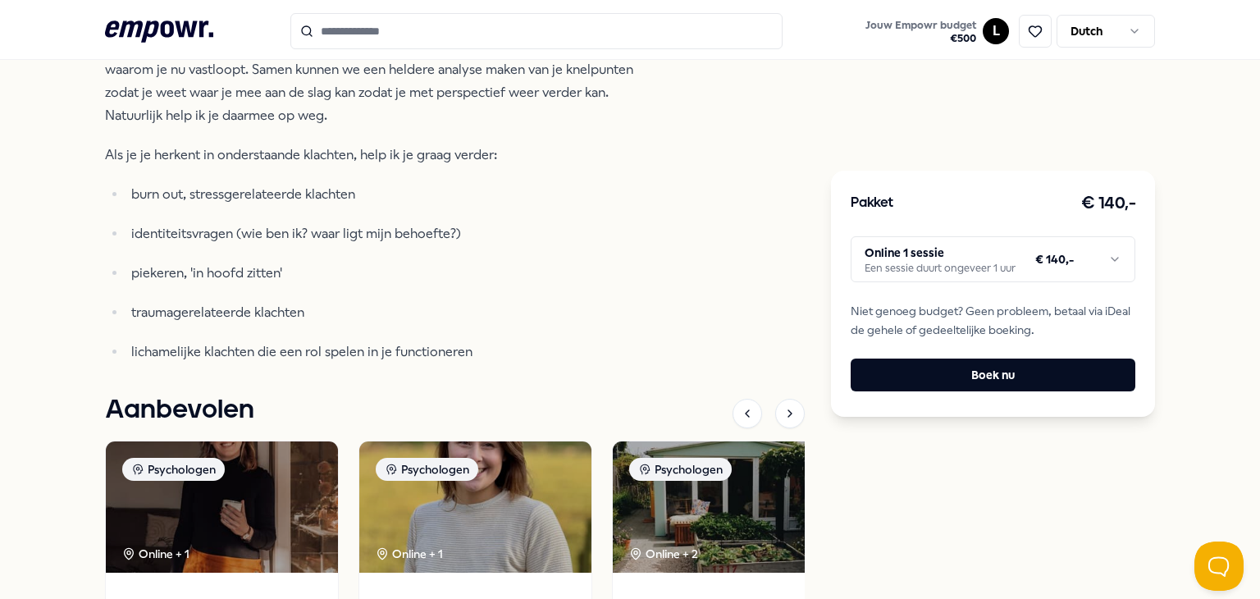
scroll to position [233, 0]
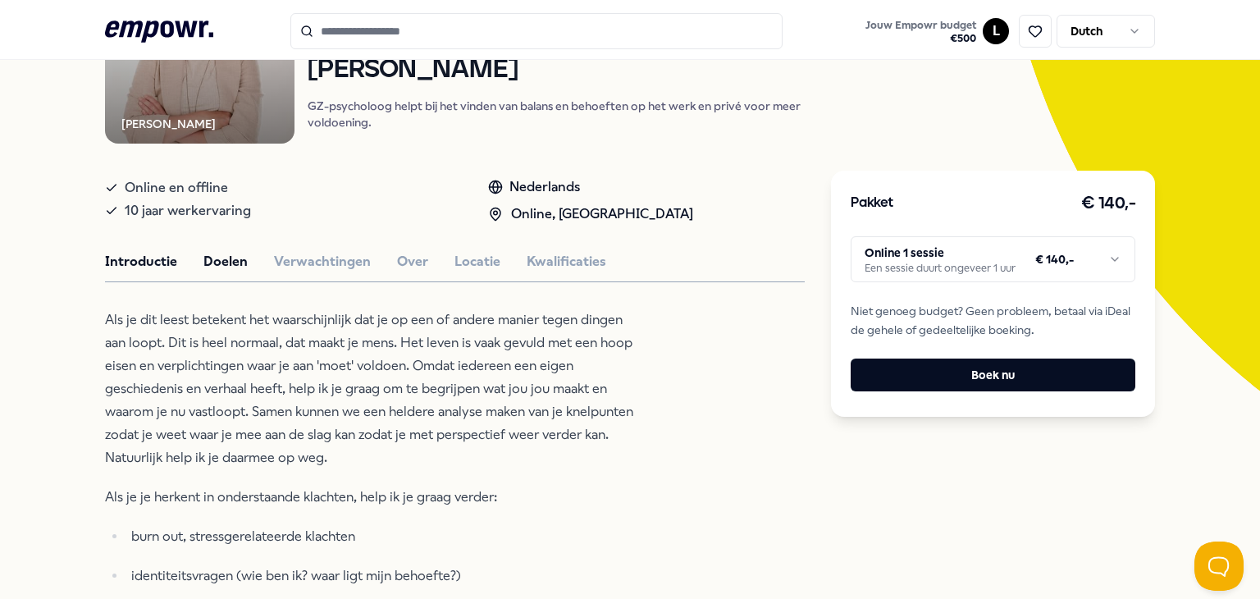
click at [208, 263] on button "Doelen" at bounding box center [225, 261] width 44 height 21
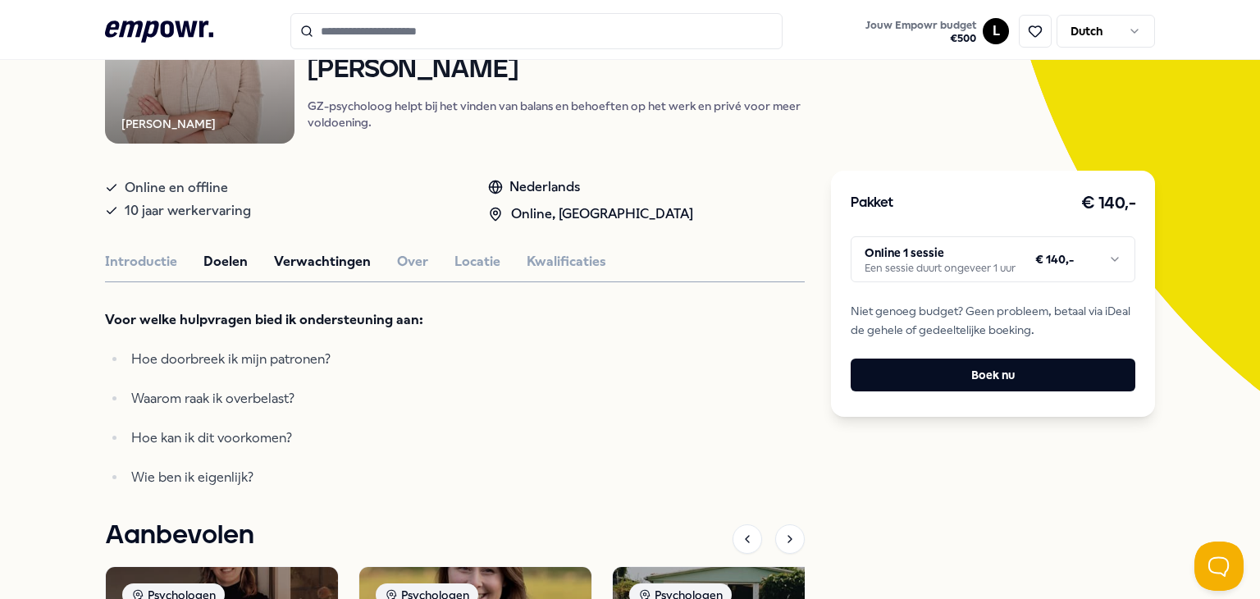
click at [323, 260] on button "Verwachtingen" at bounding box center [322, 261] width 97 height 21
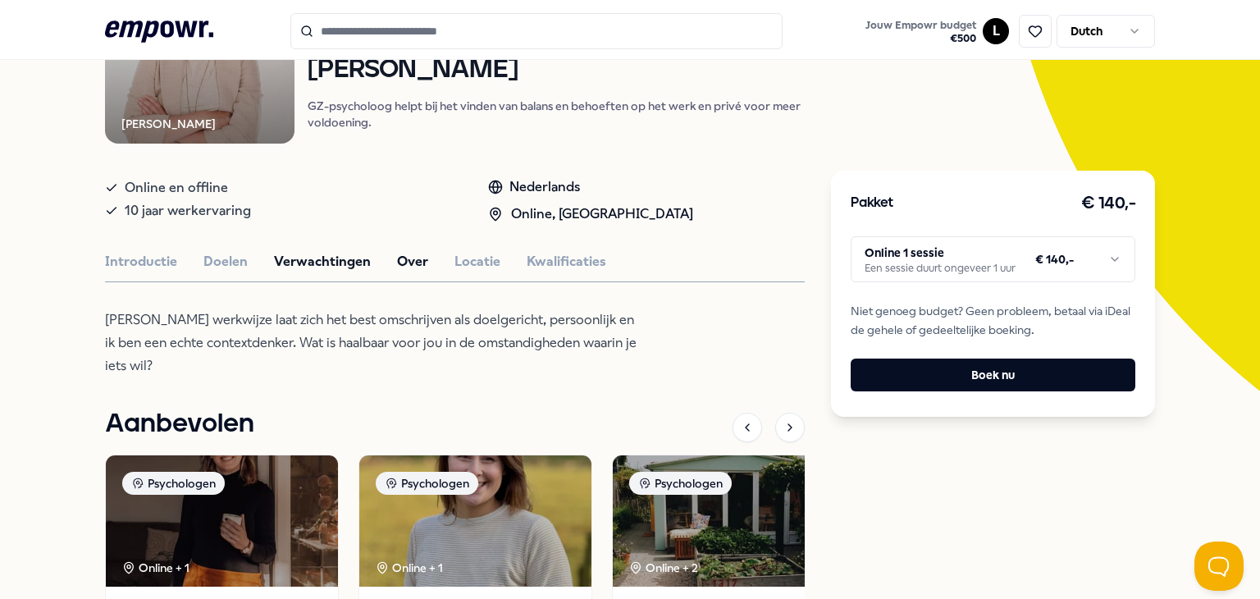
click at [417, 265] on div "Introductie Doelen Verwachtingen Over Locatie Kwalificaties" at bounding box center [455, 261] width 700 height 21
click at [407, 263] on button "Over" at bounding box center [412, 261] width 31 height 21
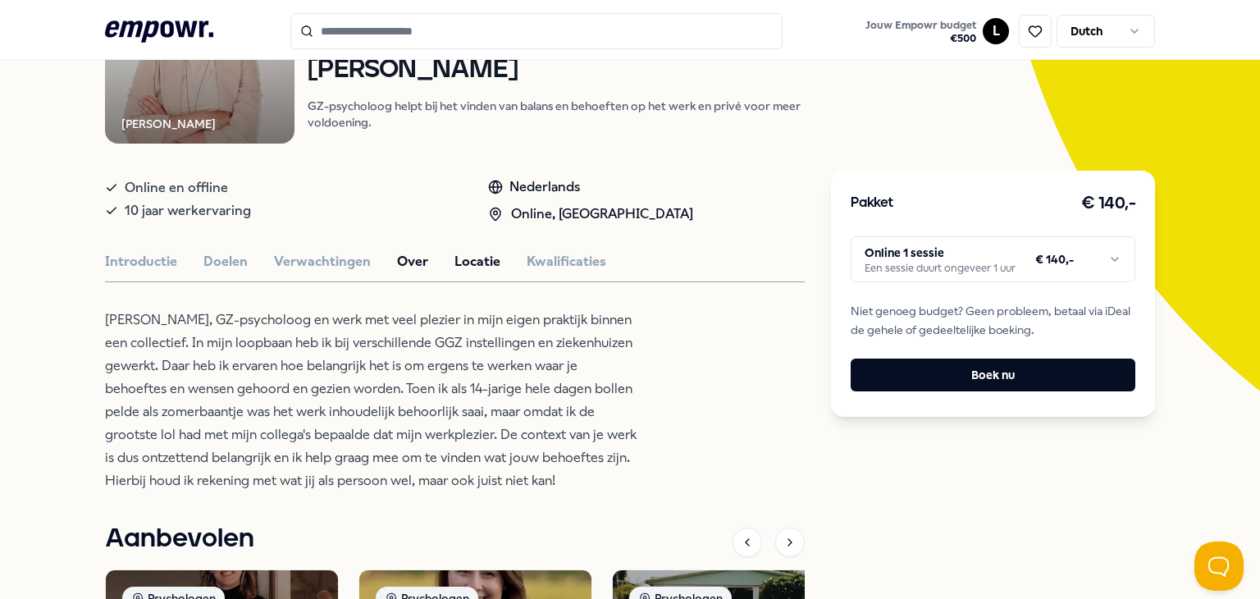
click at [454, 261] on button "Locatie" at bounding box center [477, 261] width 46 height 21
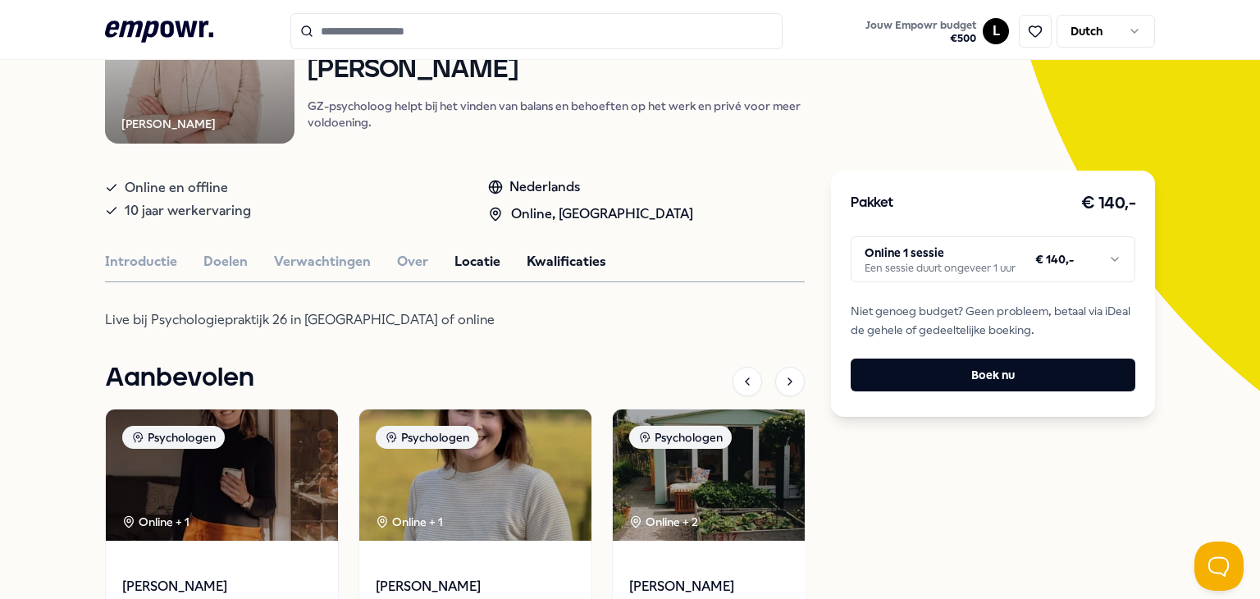
click at [566, 267] on button "Kwalificaties" at bounding box center [566, 261] width 80 height 21
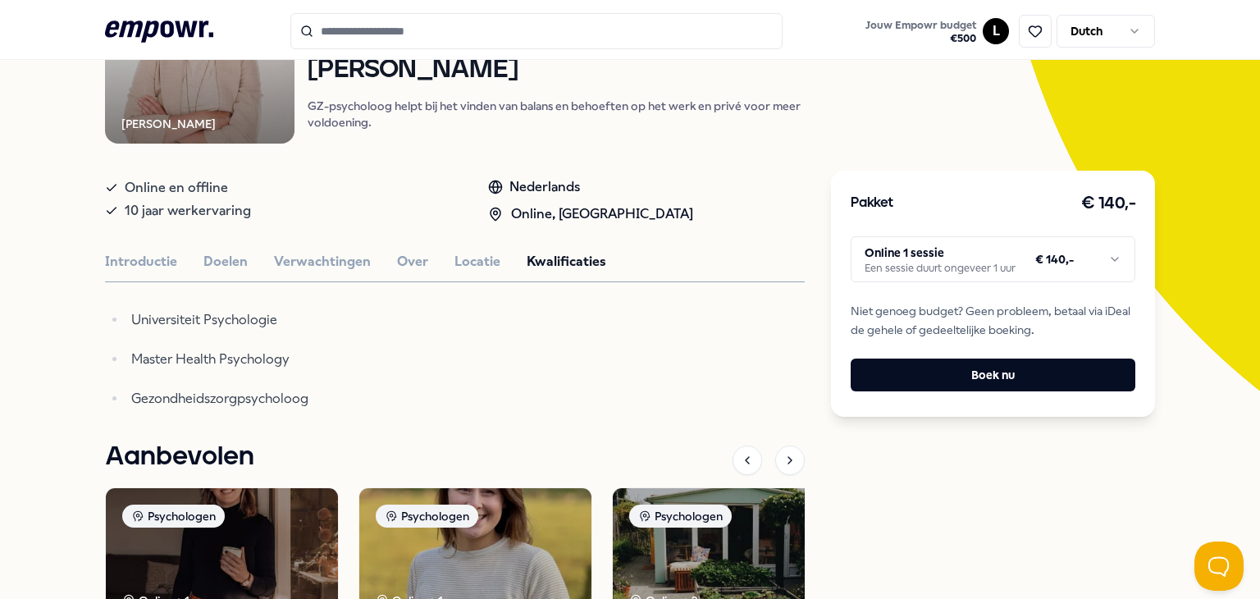
click at [120, 240] on div "[PERSON_NAME] Psychologen [PERSON_NAME] GZ-psycholoog helpt bij het vinden van …" at bounding box center [455, 399] width 700 height 891
click at [117, 259] on button "Introductie" at bounding box center [141, 261] width 72 height 21
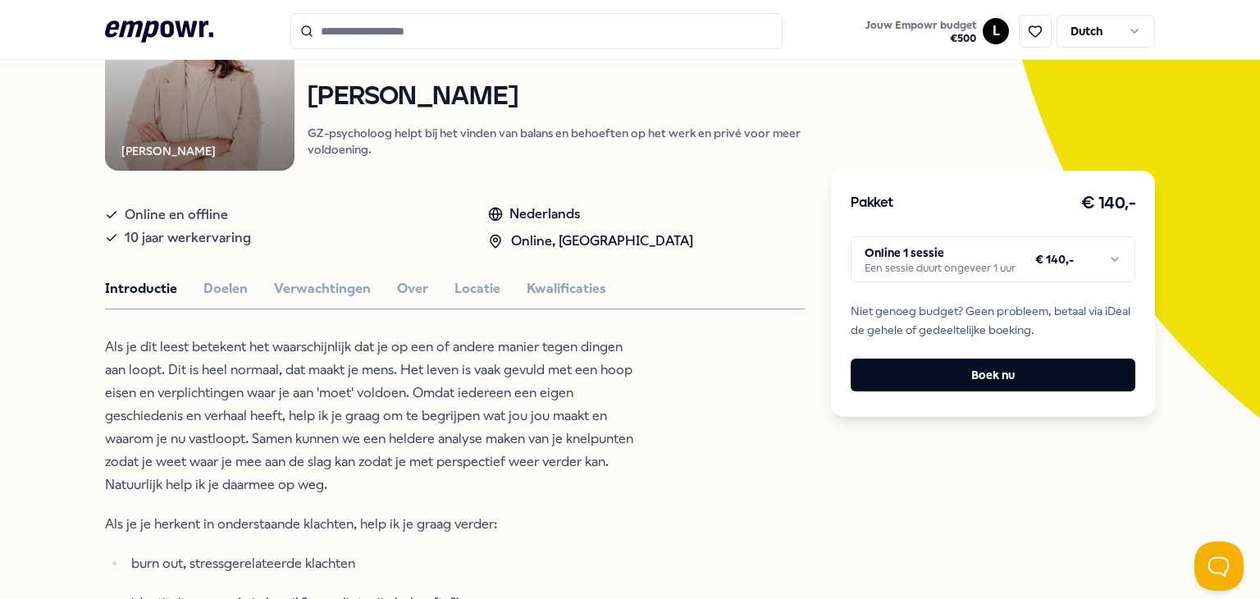
scroll to position [0, 0]
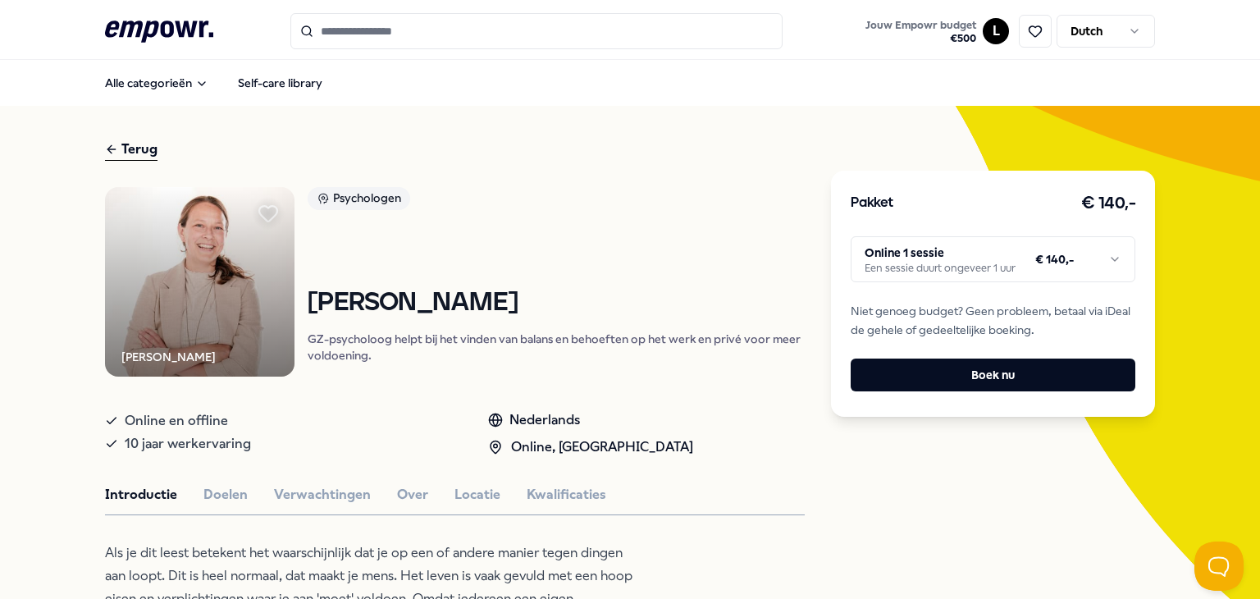
click at [259, 213] on icon at bounding box center [268, 214] width 18 height 16
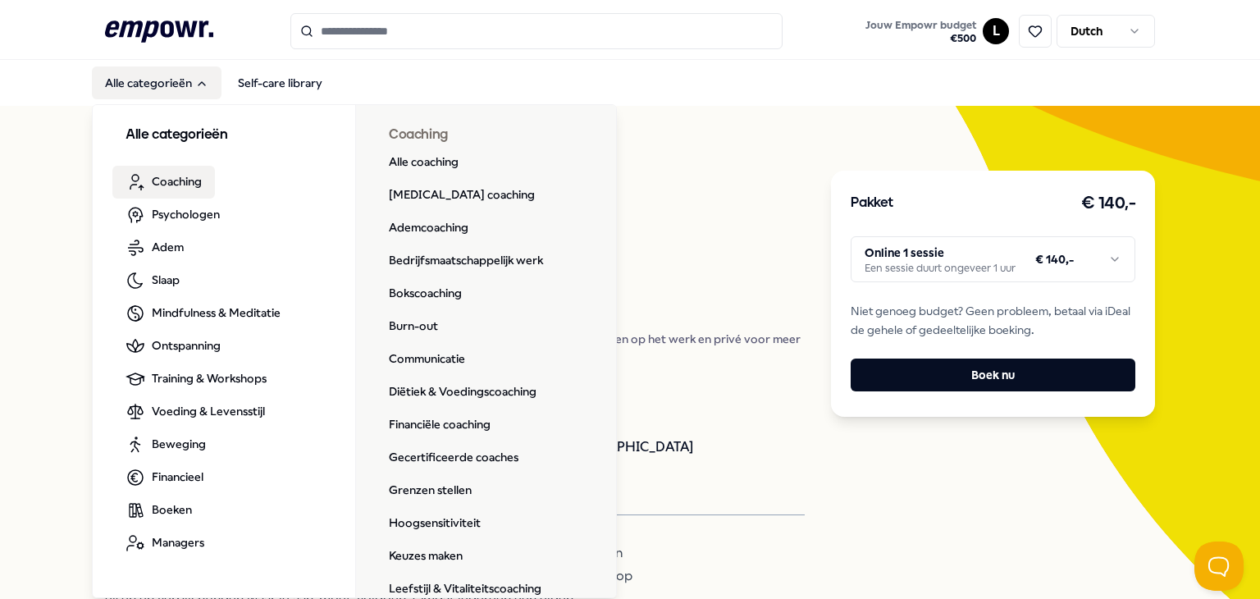
click at [171, 186] on span "Coaching" at bounding box center [177, 181] width 50 height 18
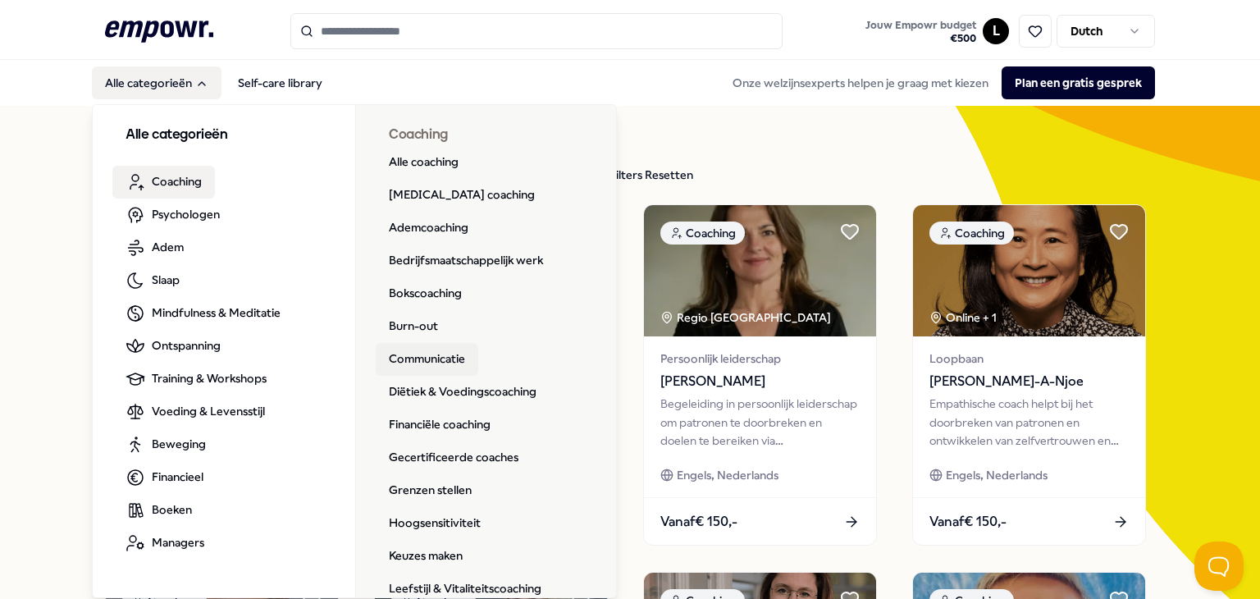
click at [414, 355] on link "Communicatie" at bounding box center [427, 359] width 103 height 33
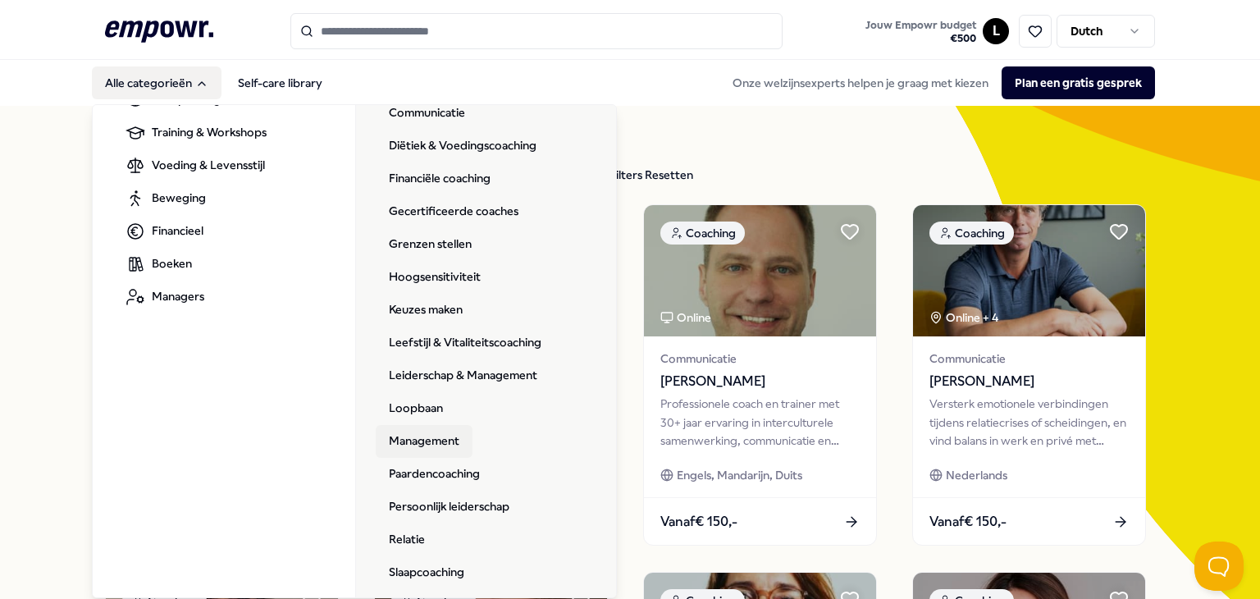
scroll to position [328, 0]
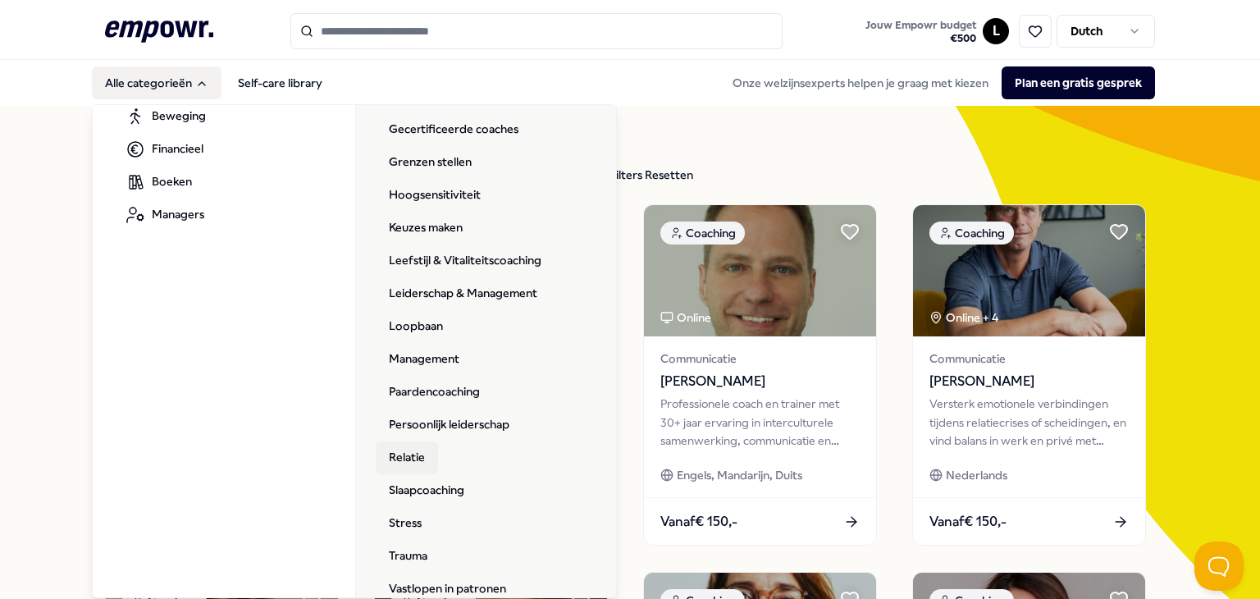
click at [402, 453] on link "Relatie" at bounding box center [407, 457] width 62 height 33
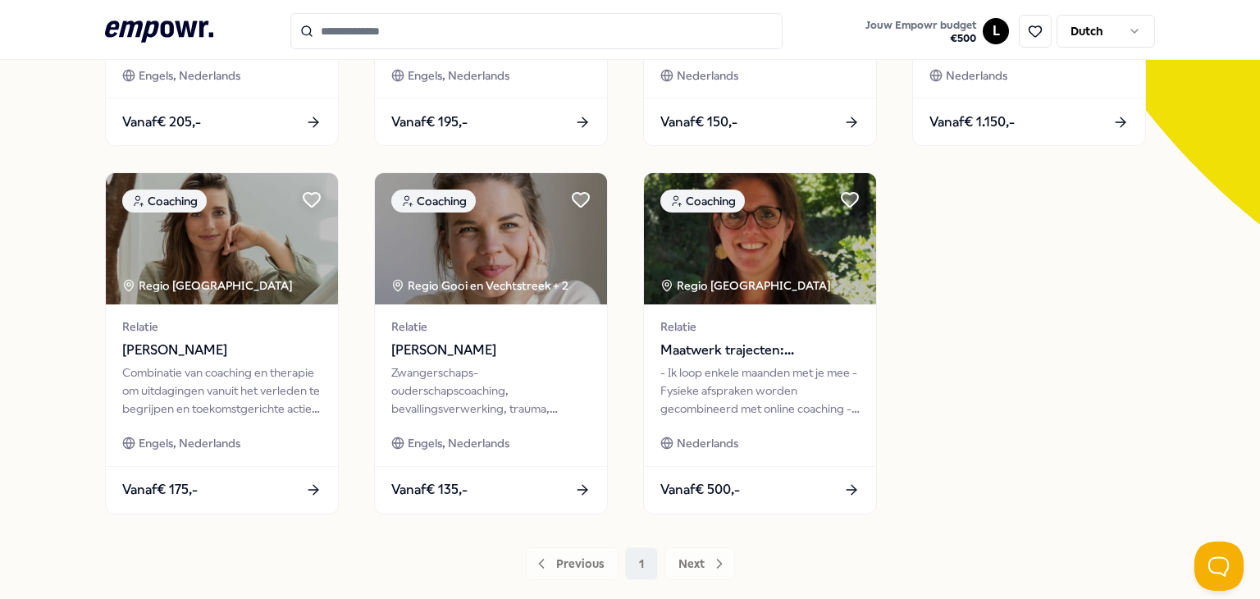
scroll to position [410, 0]
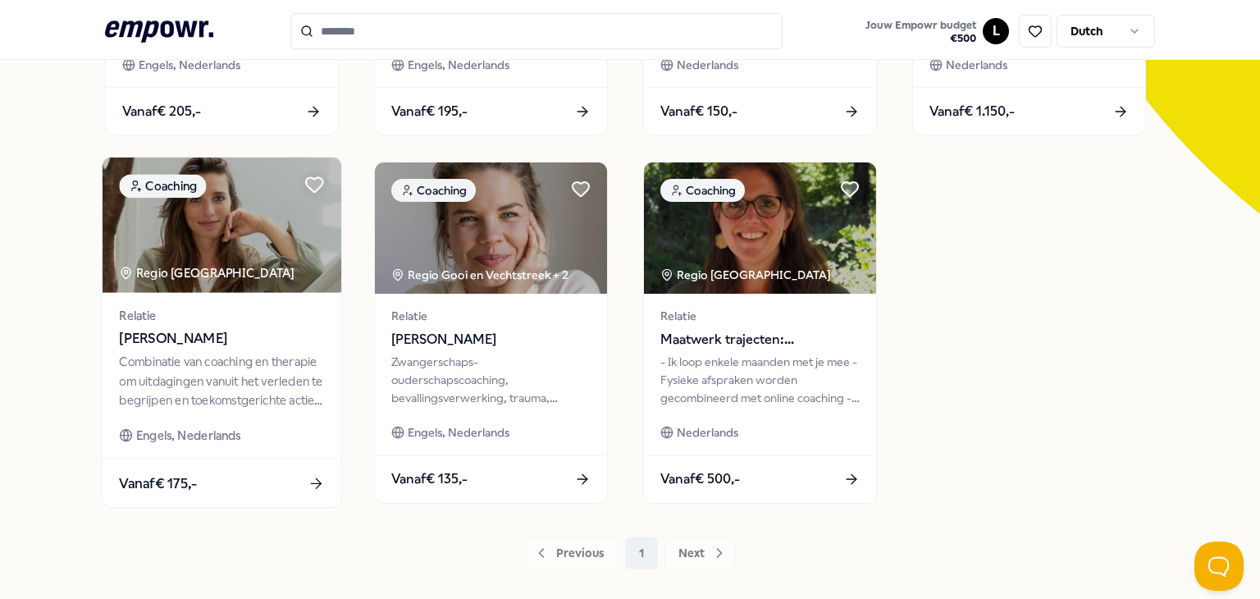
click at [203, 356] on div "Combinatie van coaching en therapie om uitdagingen vanuit het verleden te begri…" at bounding box center [221, 381] width 205 height 57
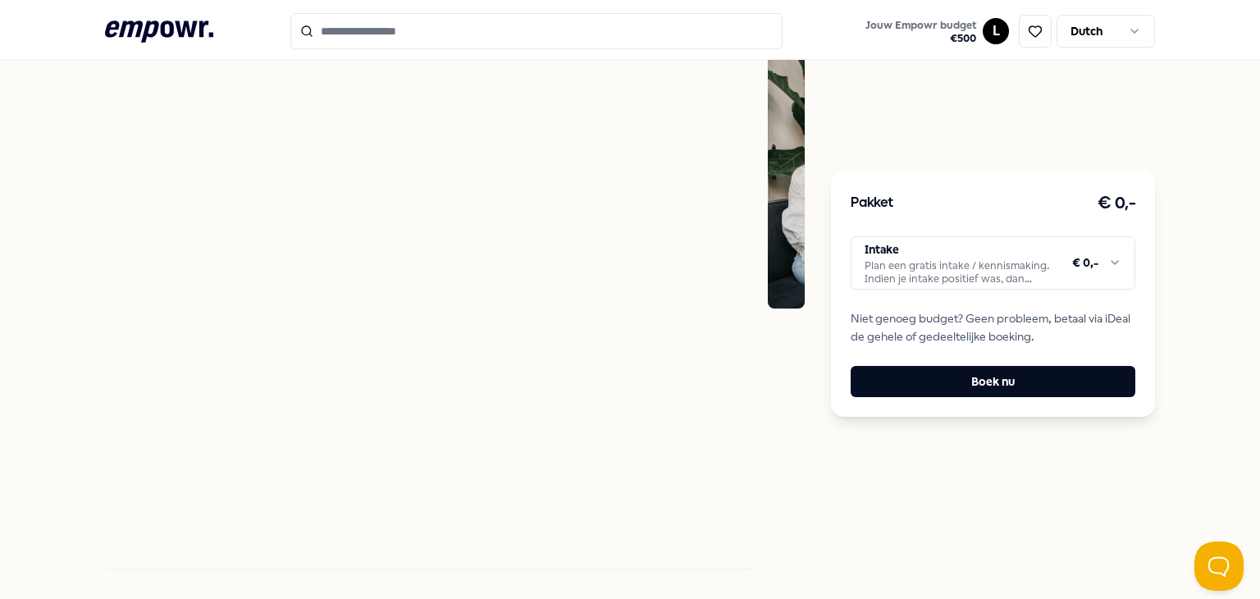
scroll to position [269, 0]
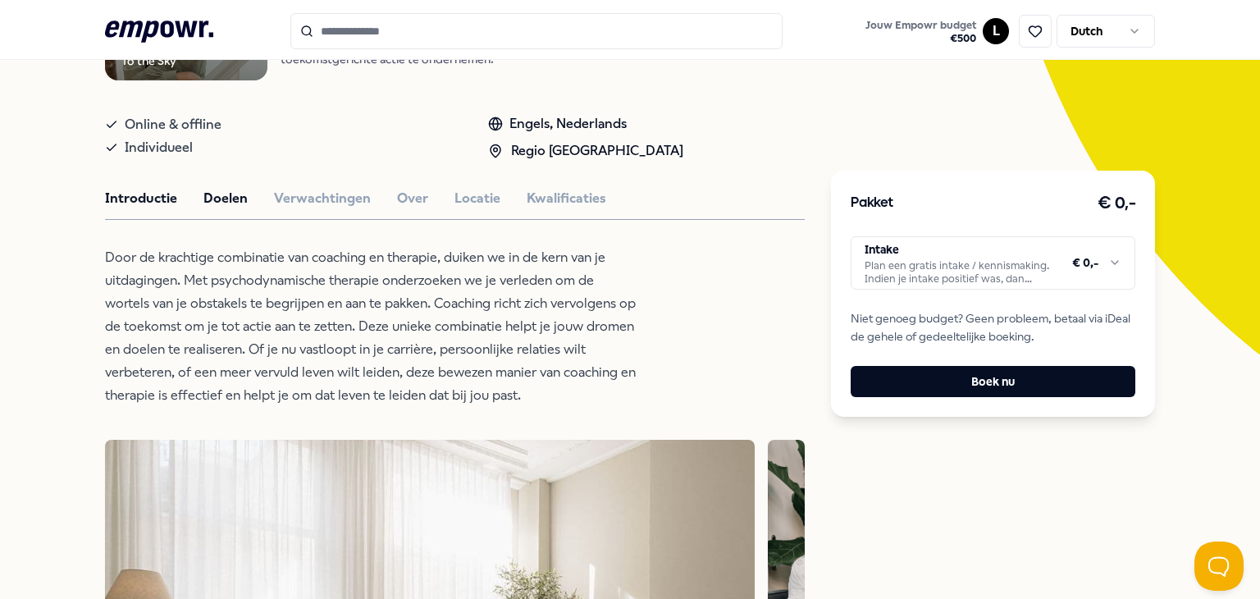
click at [233, 198] on button "Doelen" at bounding box center [225, 198] width 44 height 21
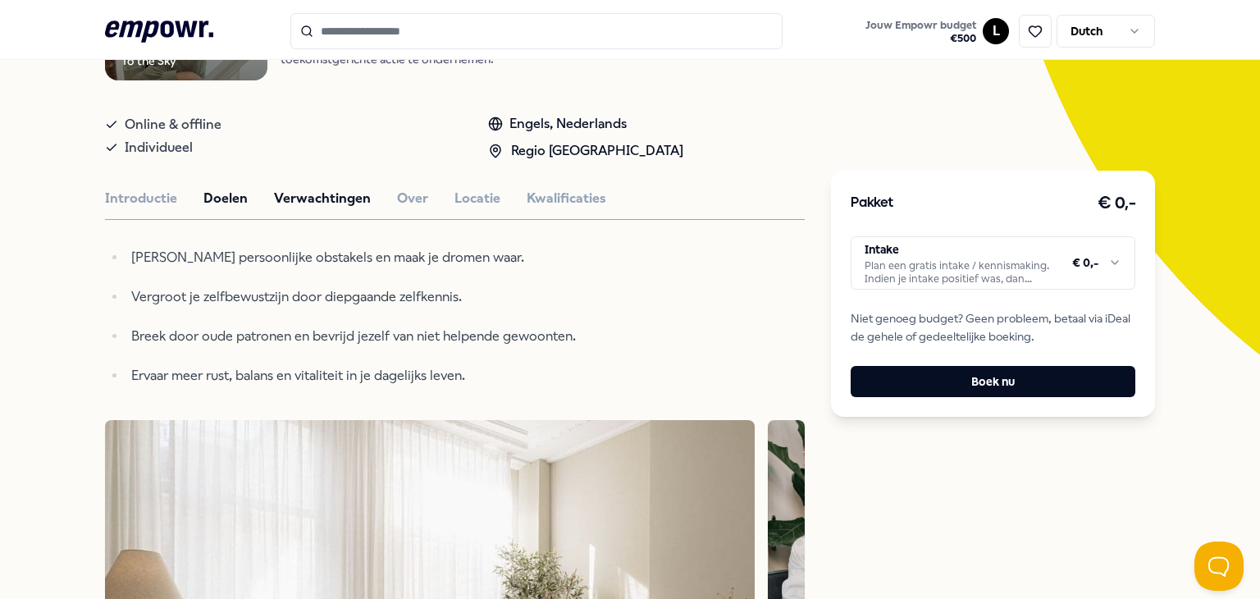
click at [306, 189] on button "Verwachtingen" at bounding box center [322, 198] width 97 height 21
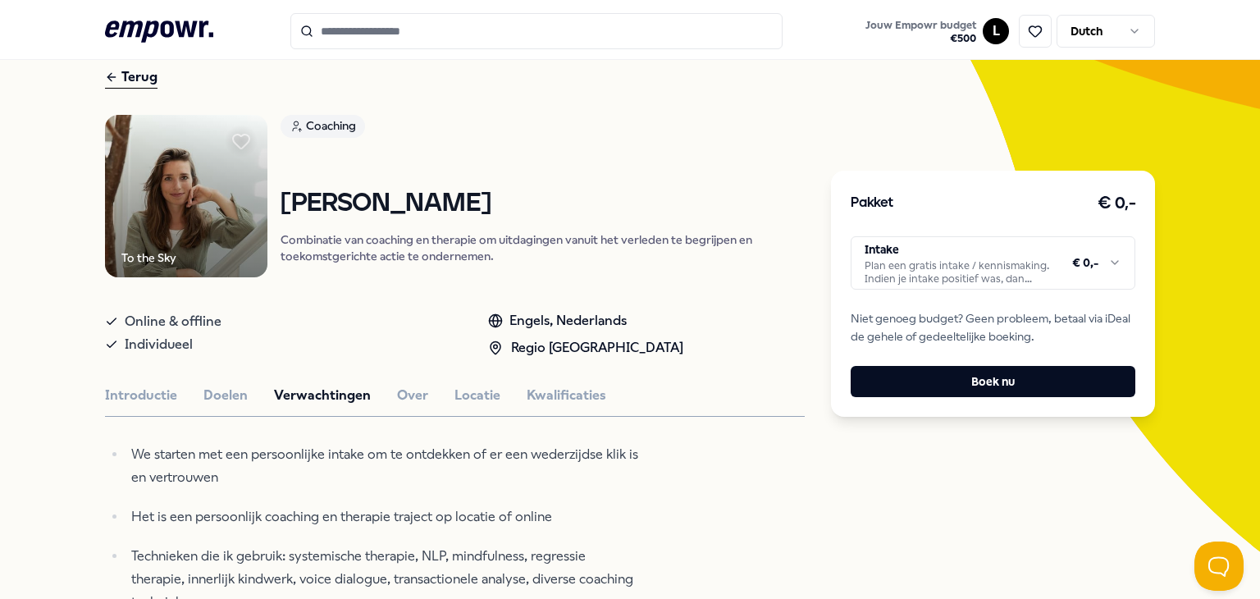
scroll to position [0, 0]
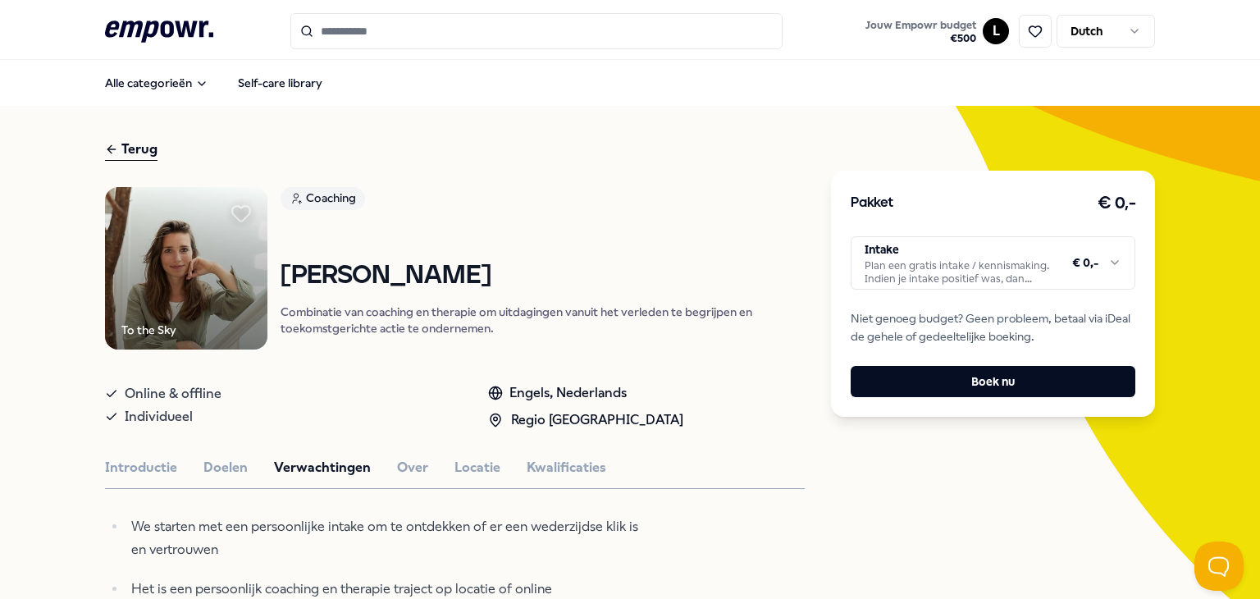
click at [235, 210] on icon at bounding box center [241, 214] width 18 height 16
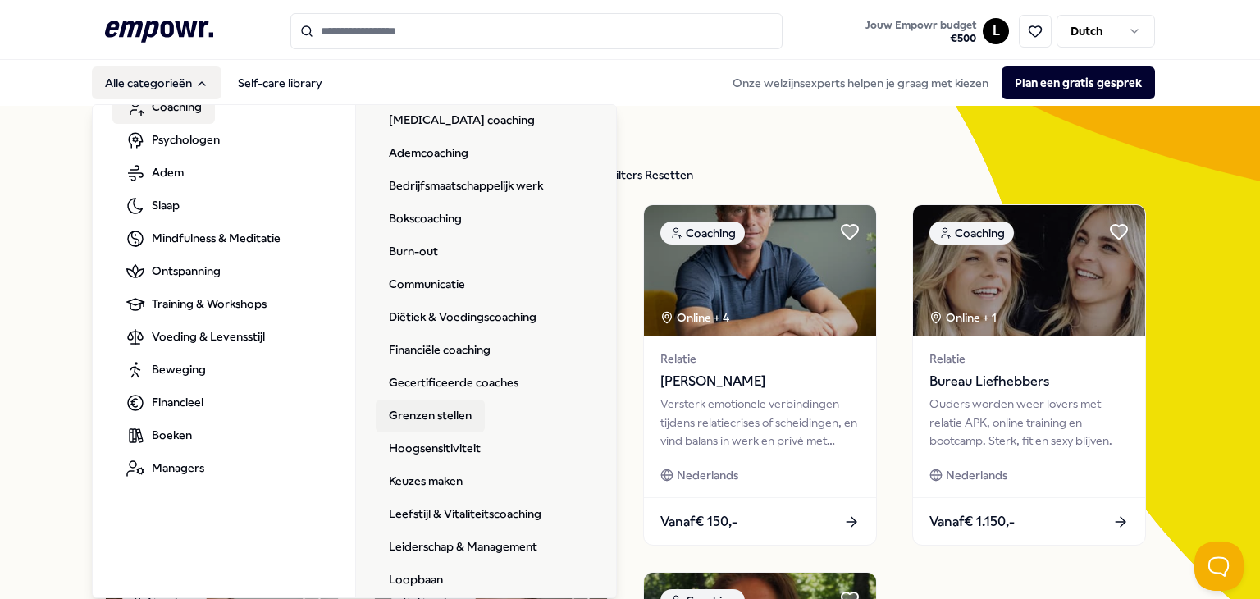
scroll to position [246, 0]
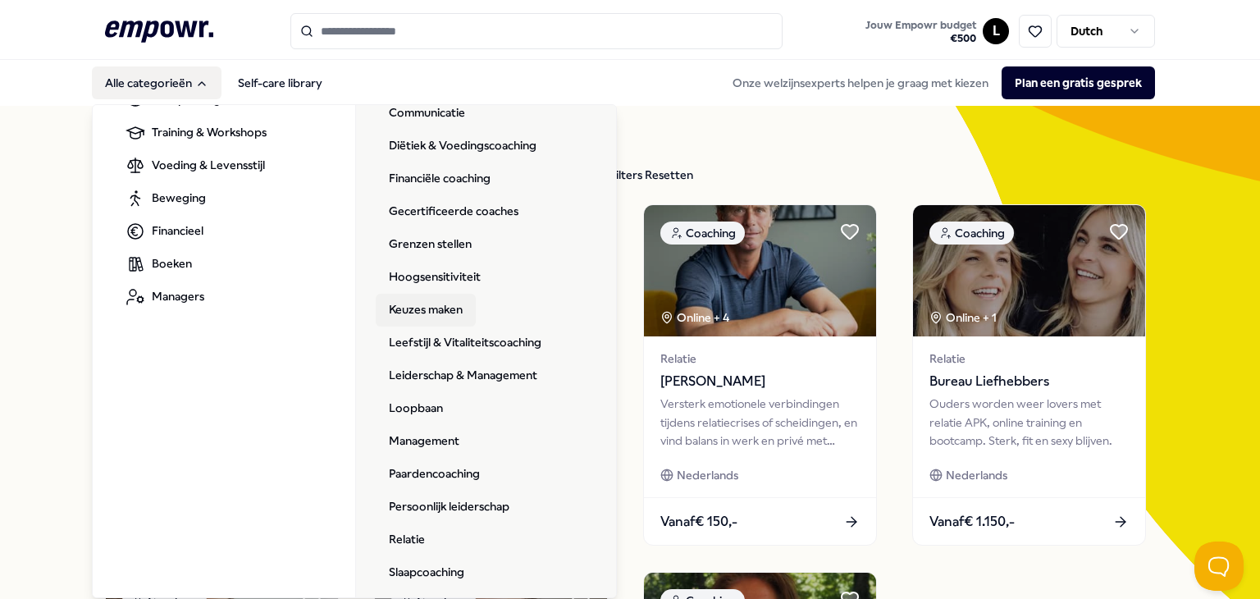
click at [407, 308] on link "Keuzes maken" at bounding box center [426, 310] width 100 height 33
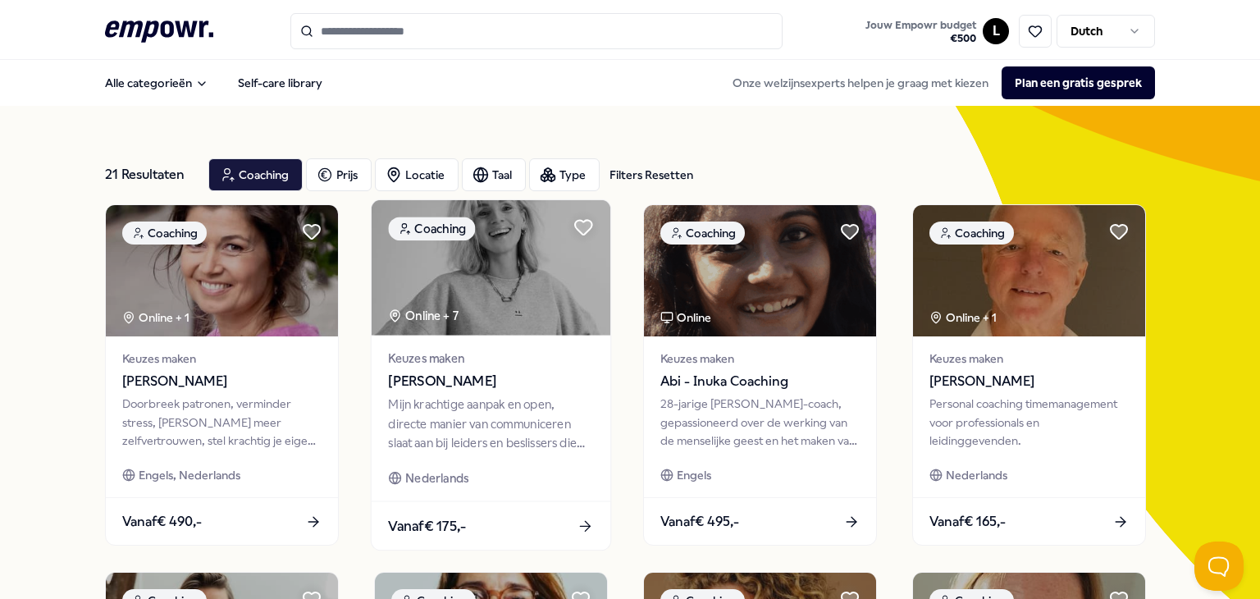
click at [545, 276] on img at bounding box center [490, 267] width 239 height 135
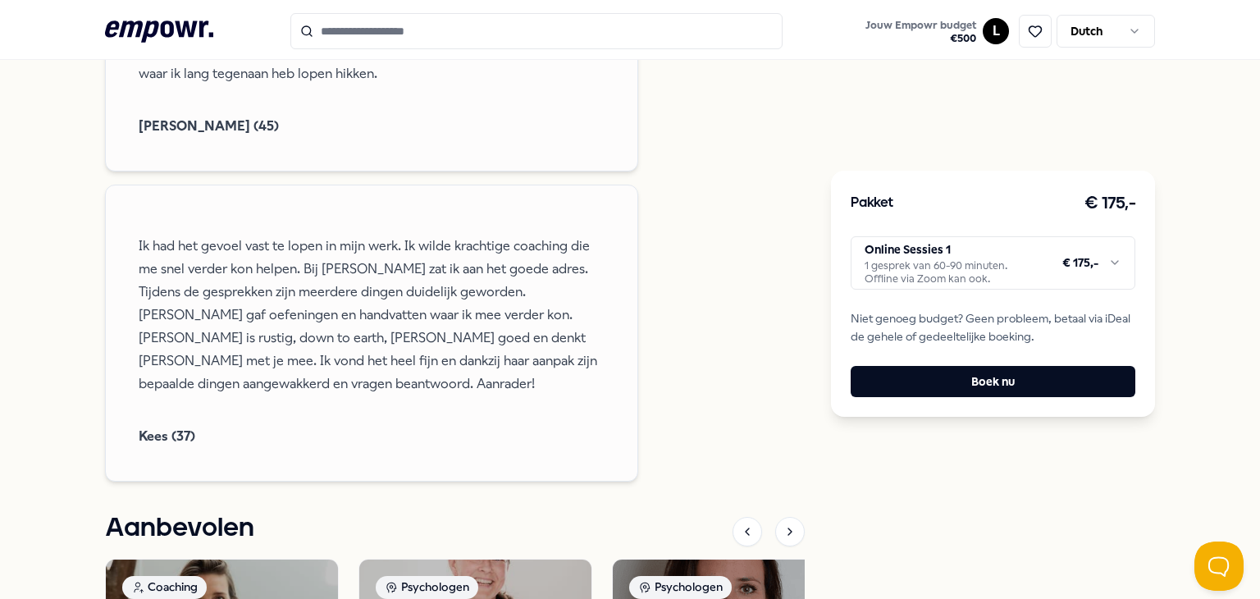
scroll to position [1640, 0]
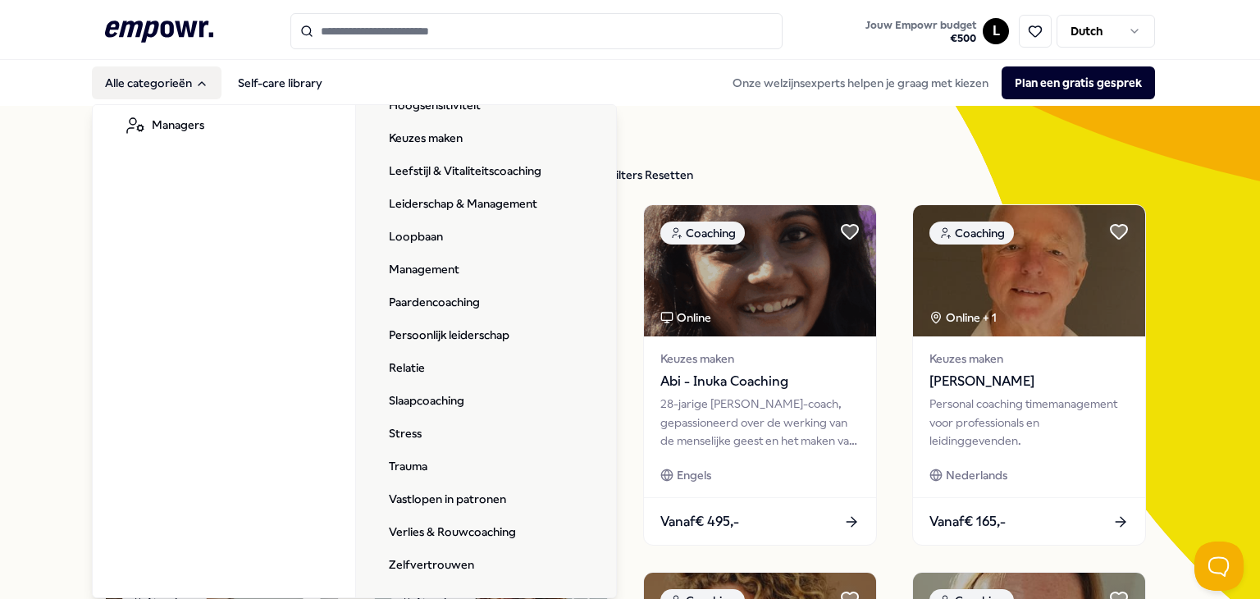
scroll to position [420, 0]
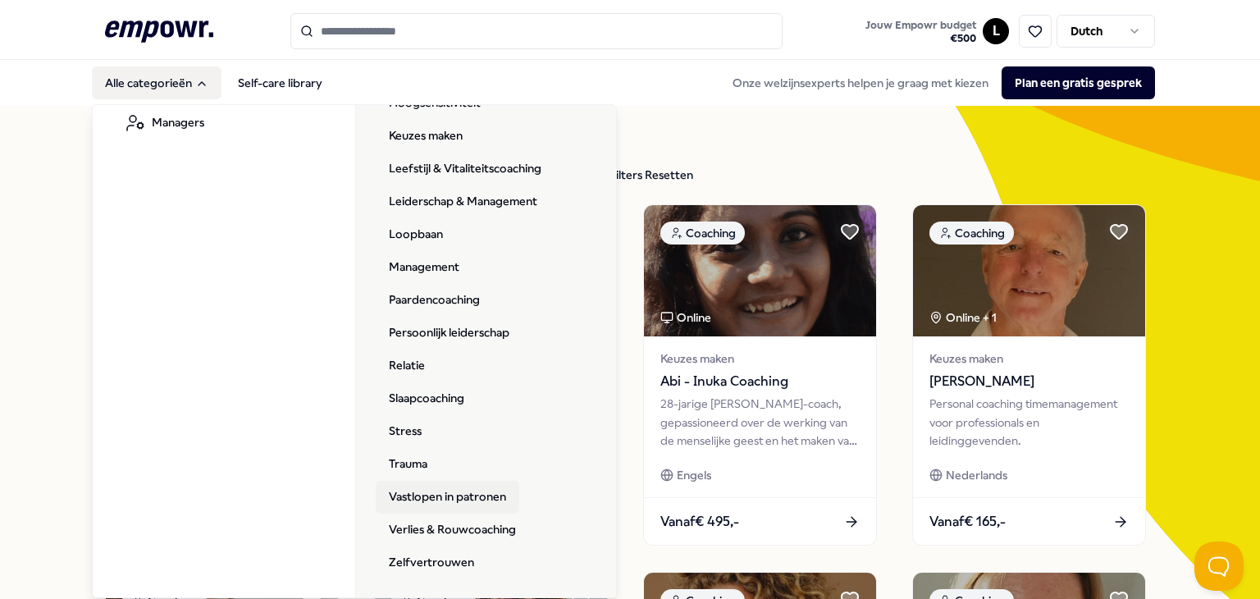
click at [444, 489] on link "Vastlopen in patronen" at bounding box center [448, 497] width 144 height 33
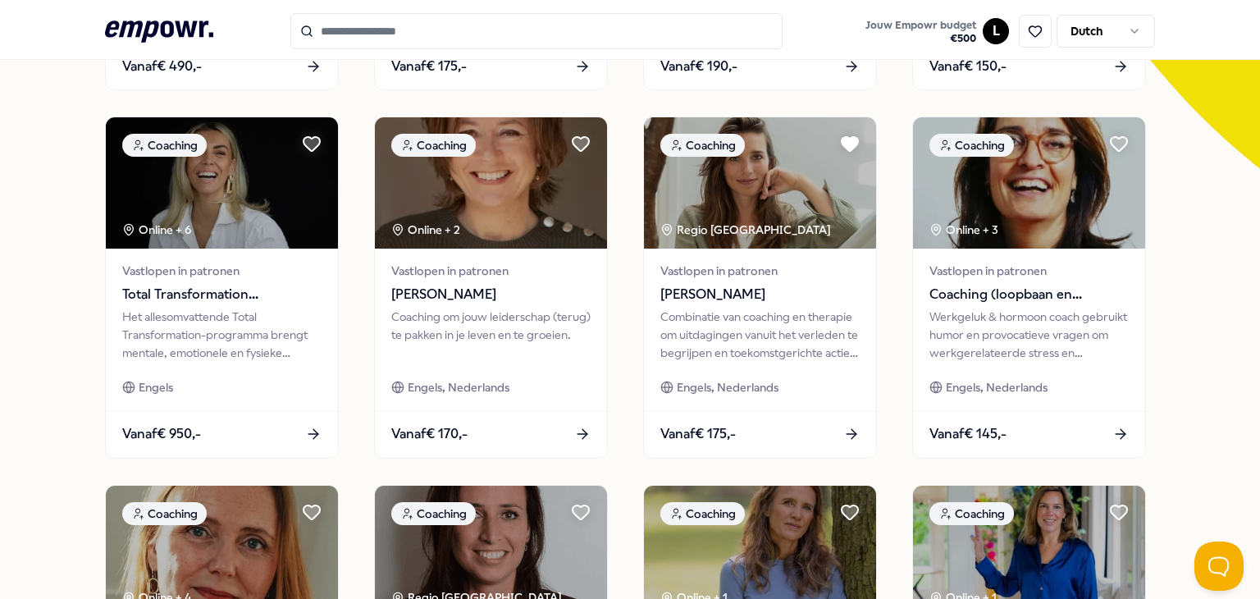
scroll to position [492, 0]
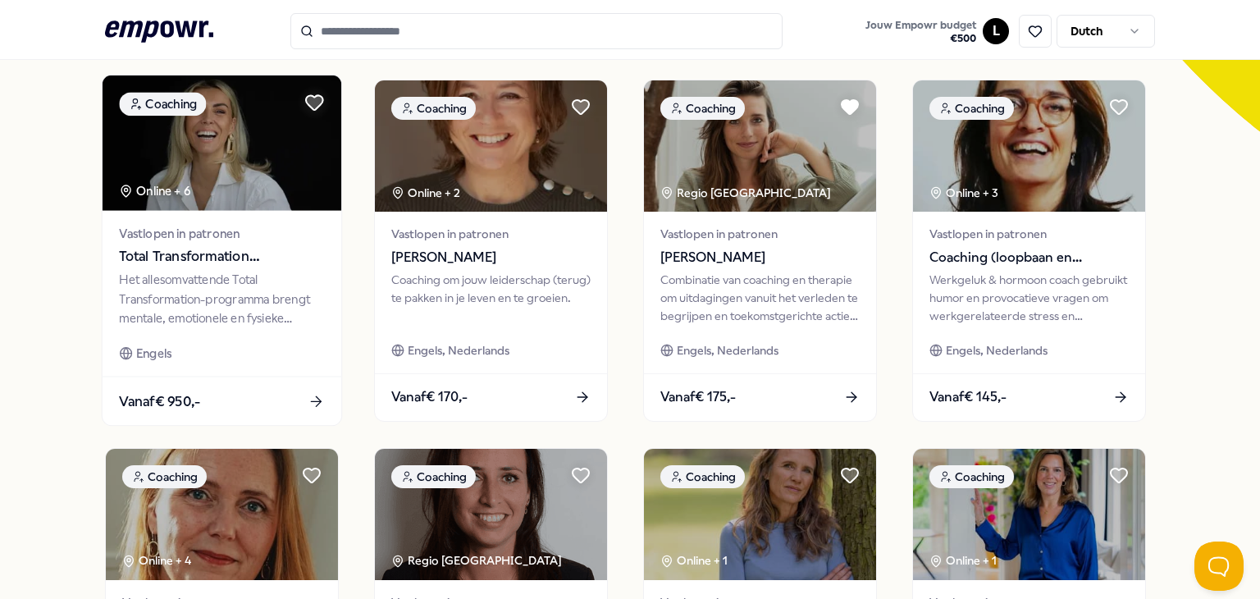
click at [144, 269] on div "Vastlopen in patronen Total Transformation Programma Het allesomvattende Total …" at bounding box center [222, 294] width 239 height 166
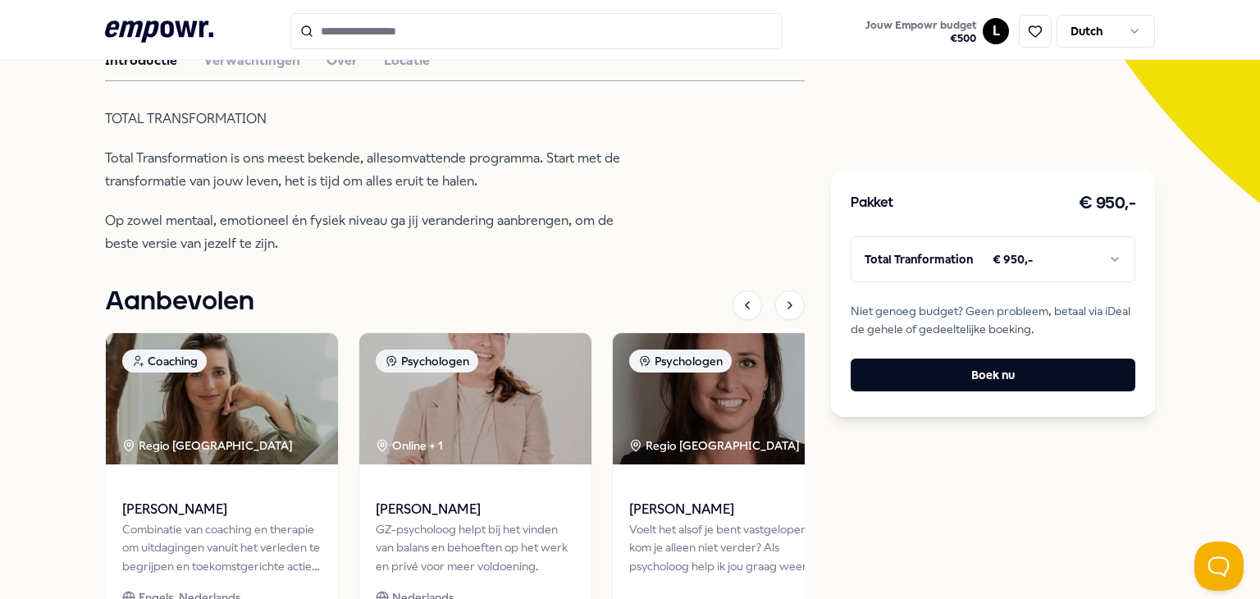
scroll to position [216, 0]
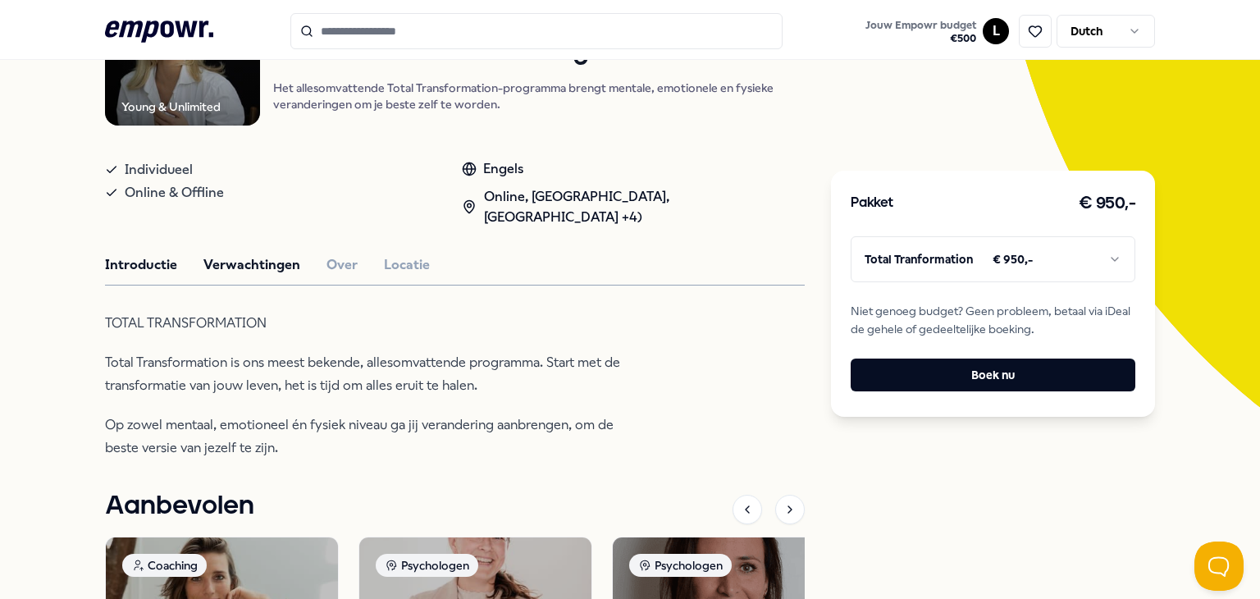
click at [203, 259] on button "Verwachtingen" at bounding box center [251, 264] width 97 height 21
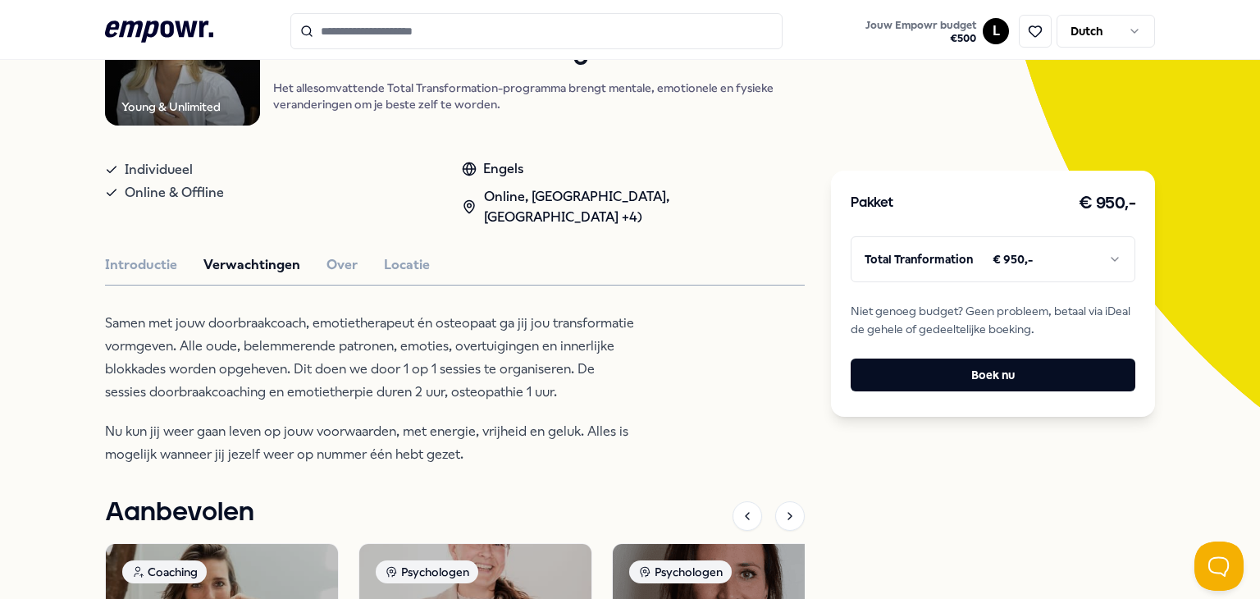
click at [350, 260] on div "Introductie Verwachtingen Over Locatie" at bounding box center [455, 264] width 700 height 21
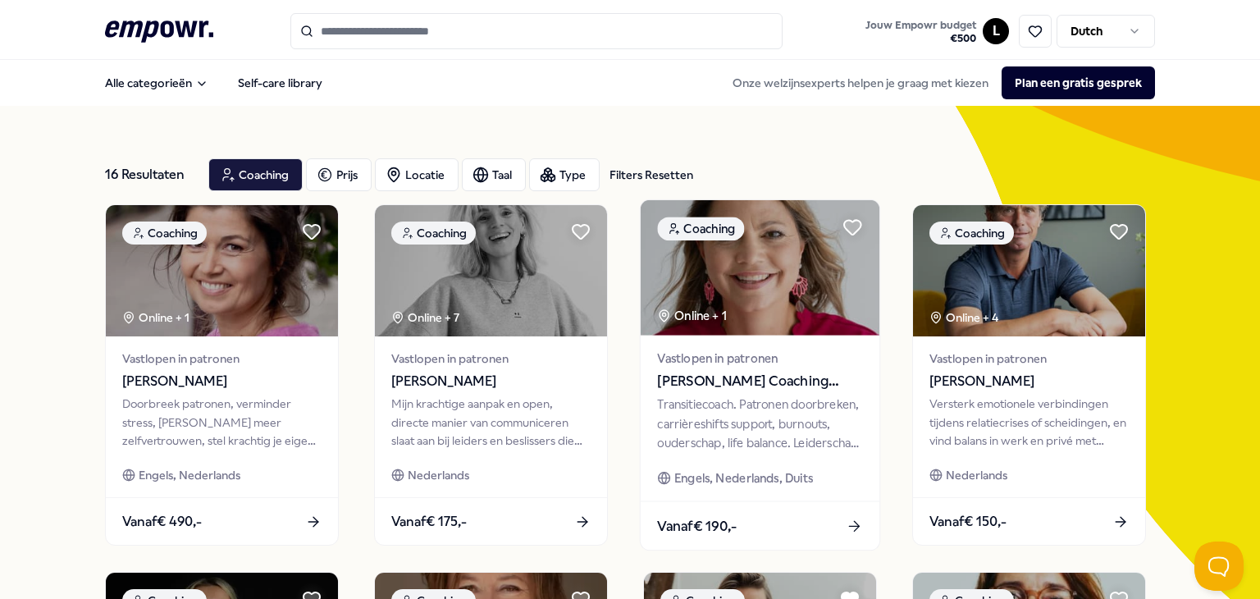
click at [770, 394] on div "Vastlopen in patronen [PERSON_NAME] Coaching Facilitation Teams Transitiecoach.…" at bounding box center [759, 418] width 239 height 166
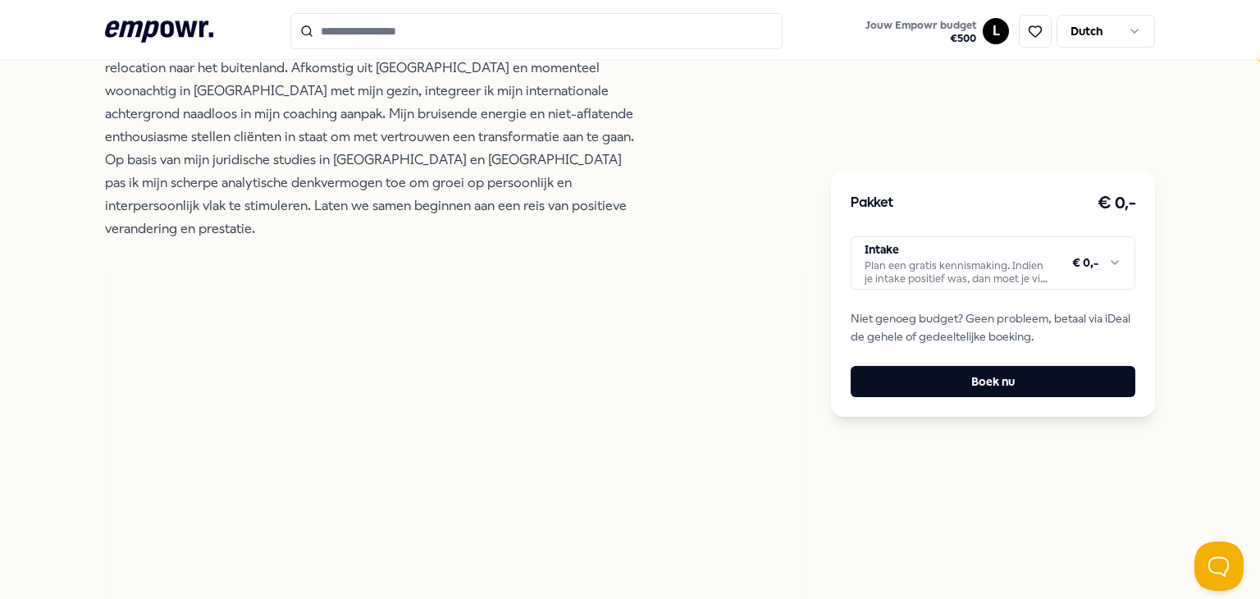
scroll to position [574, 0]
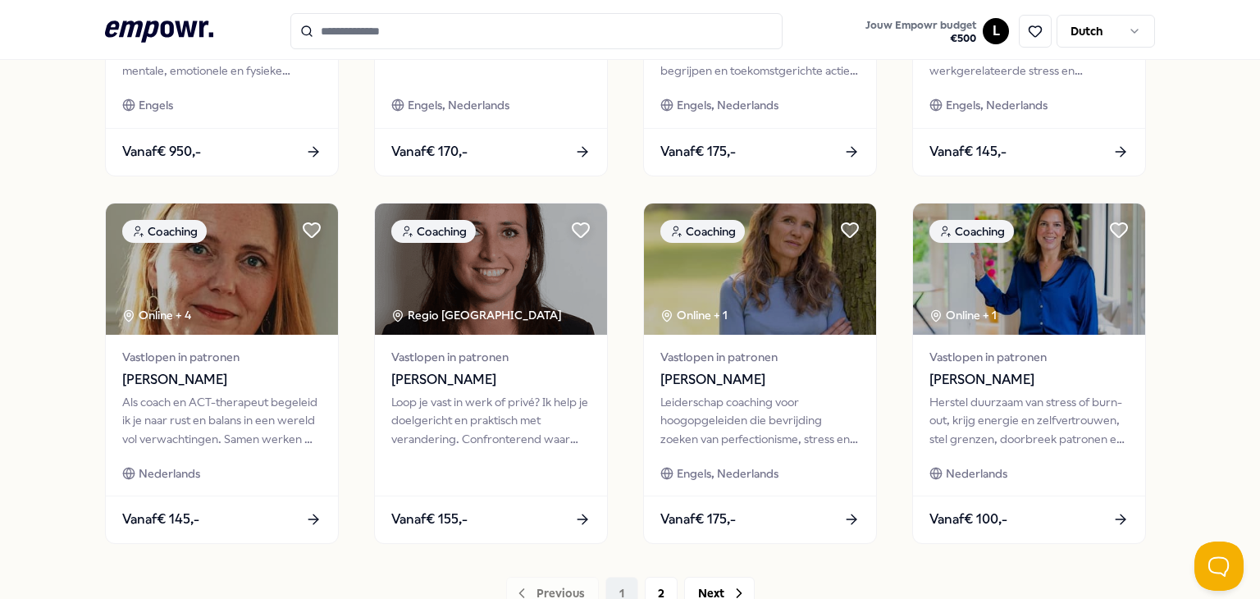
scroll to position [868, 0]
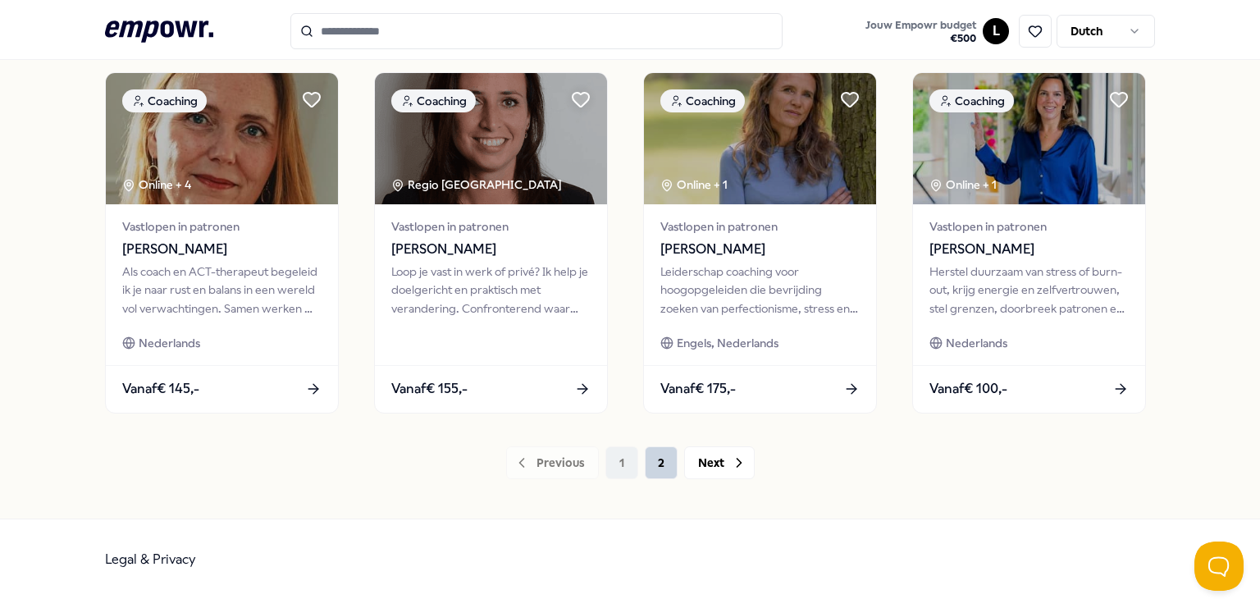
click at [656, 467] on button "2" at bounding box center [661, 462] width 33 height 33
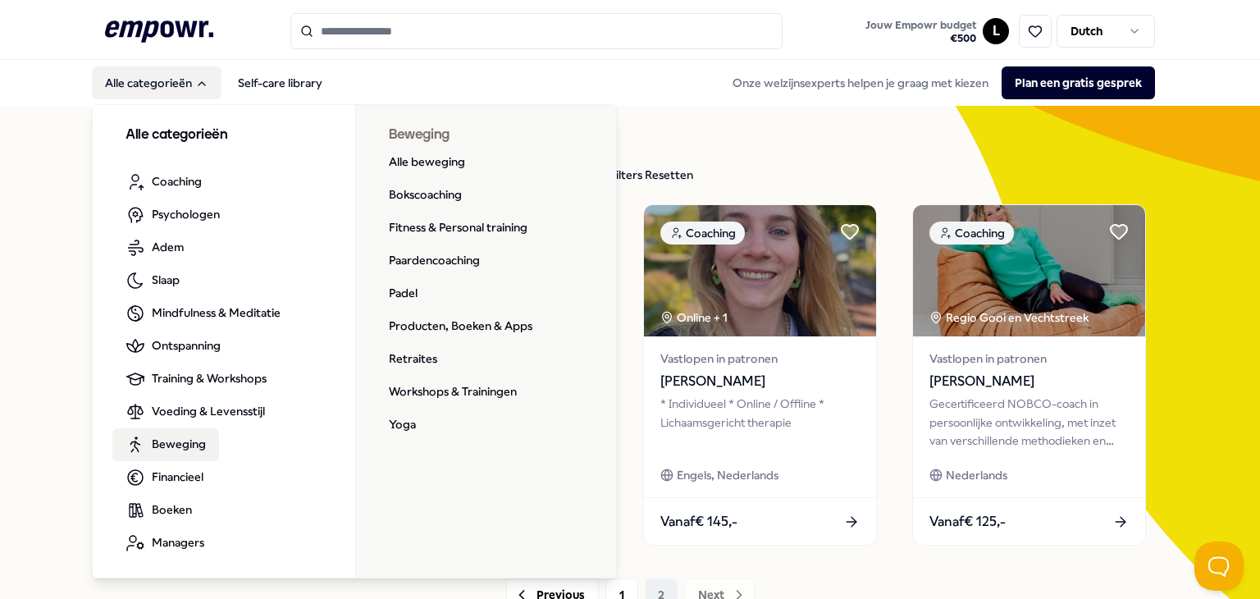
click at [152, 440] on span "Beweging" at bounding box center [179, 444] width 54 height 18
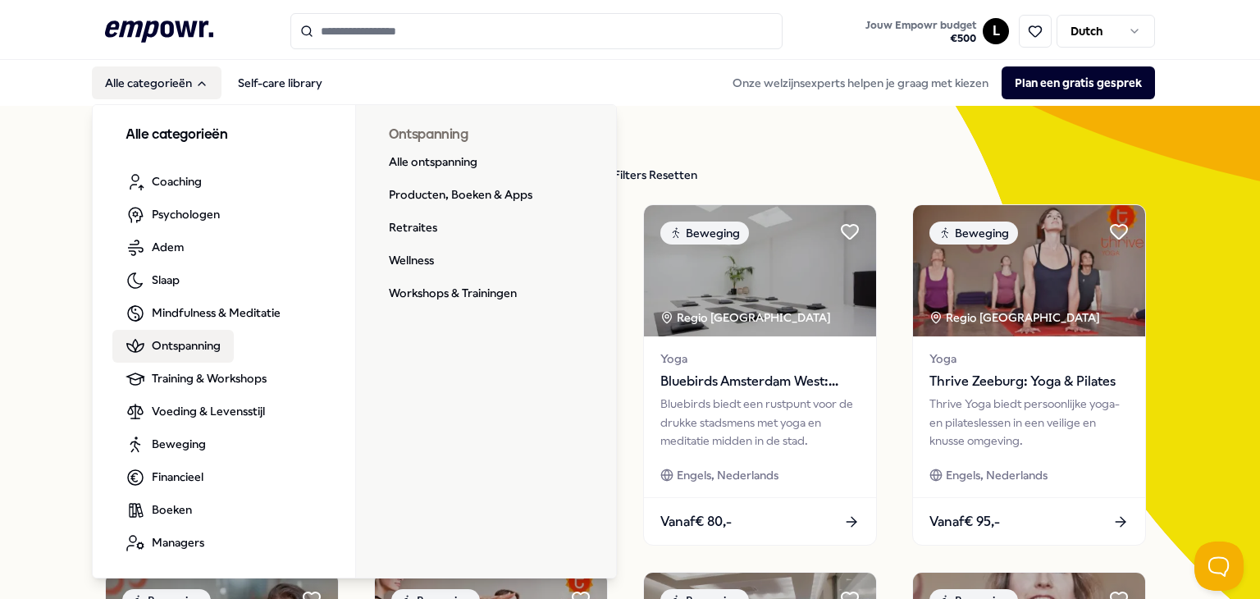
click at [191, 331] on link "Ontspanning" at bounding box center [172, 346] width 121 height 33
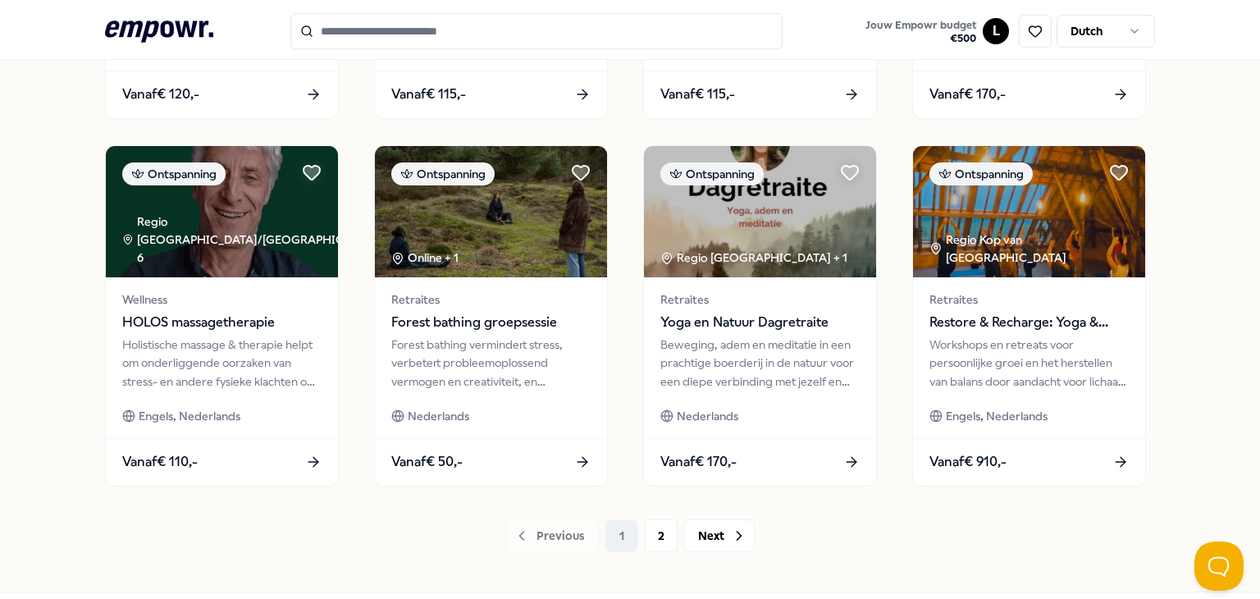
scroll to position [820, 0]
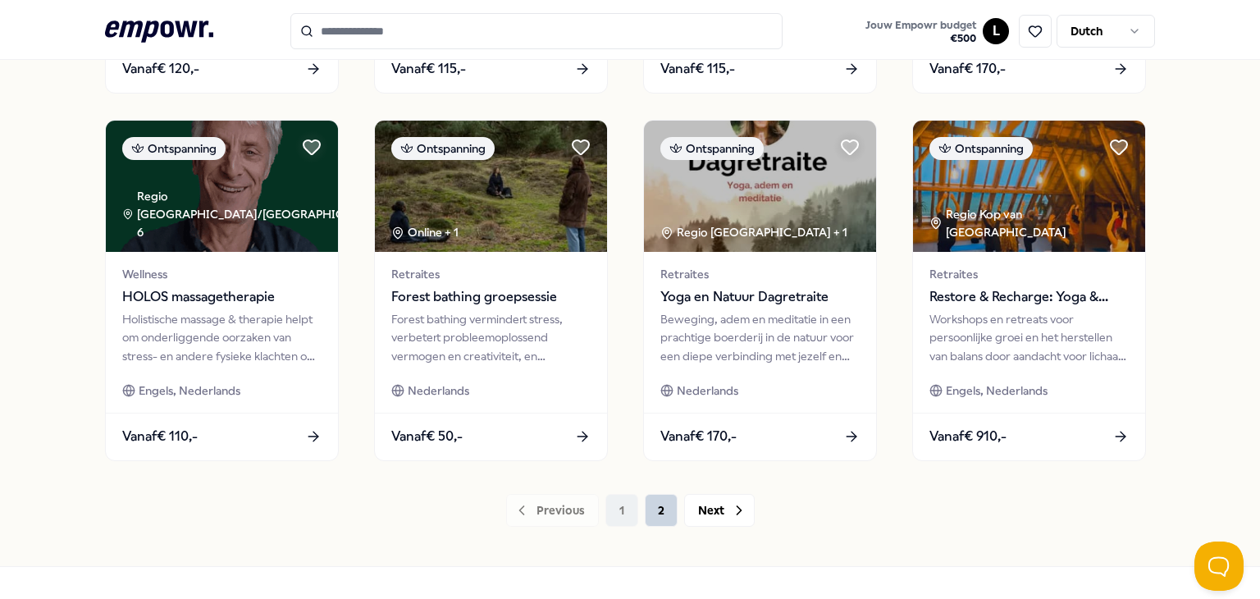
click at [645, 509] on button "2" at bounding box center [661, 510] width 33 height 33
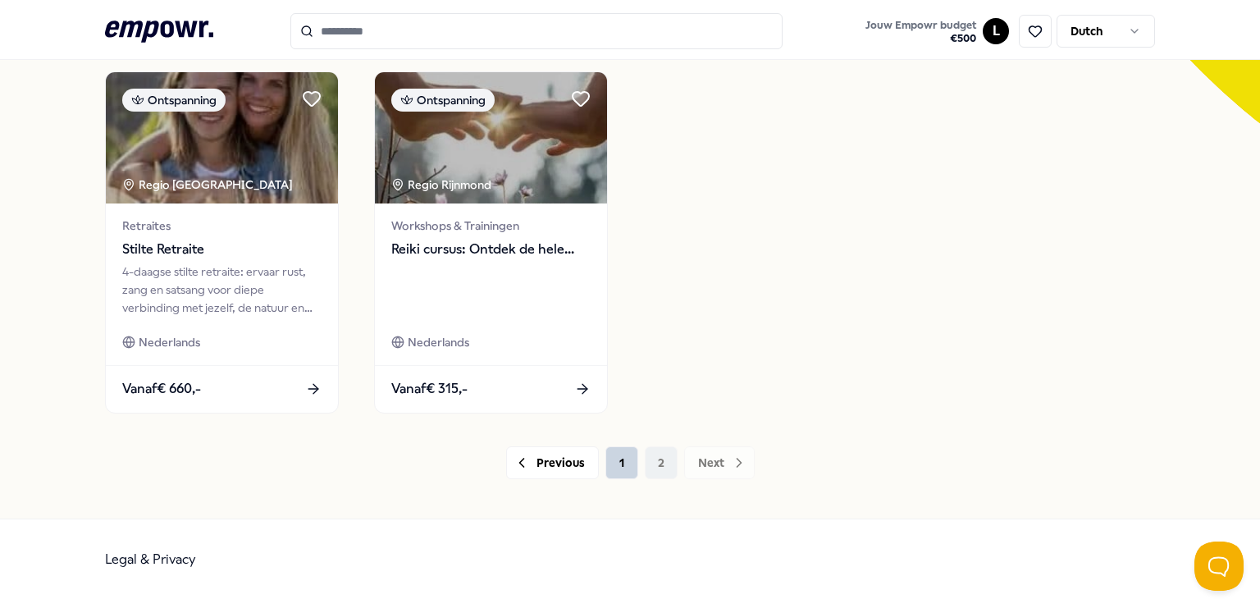
click at [616, 474] on button "1" at bounding box center [621, 462] width 33 height 33
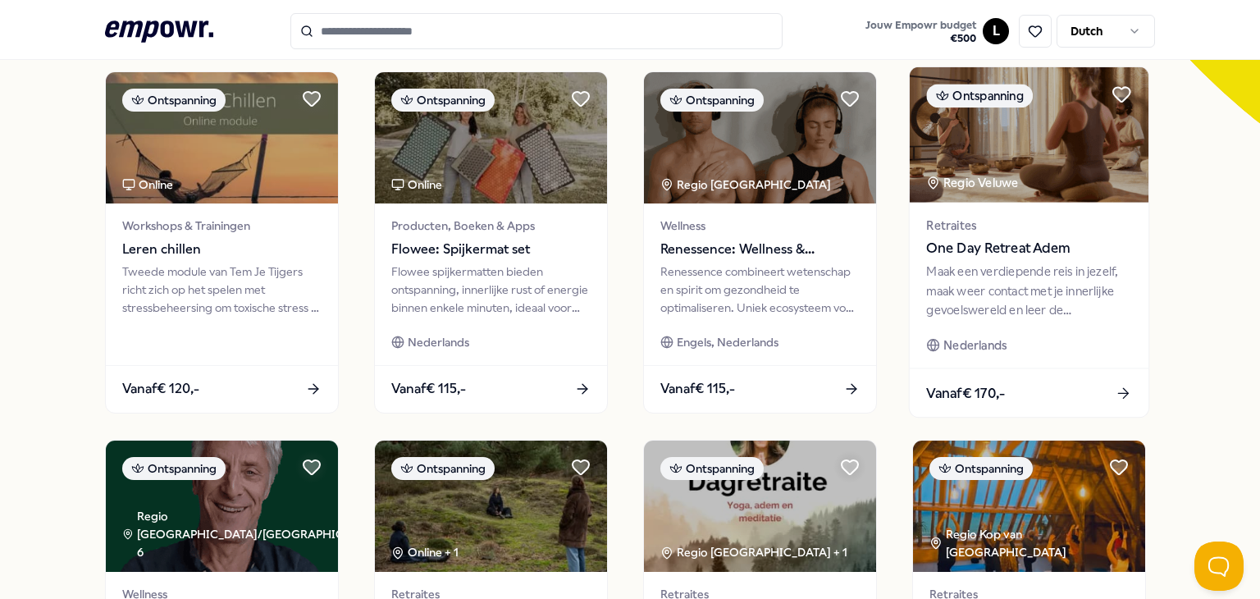
click at [1019, 192] on img at bounding box center [1028, 134] width 239 height 135
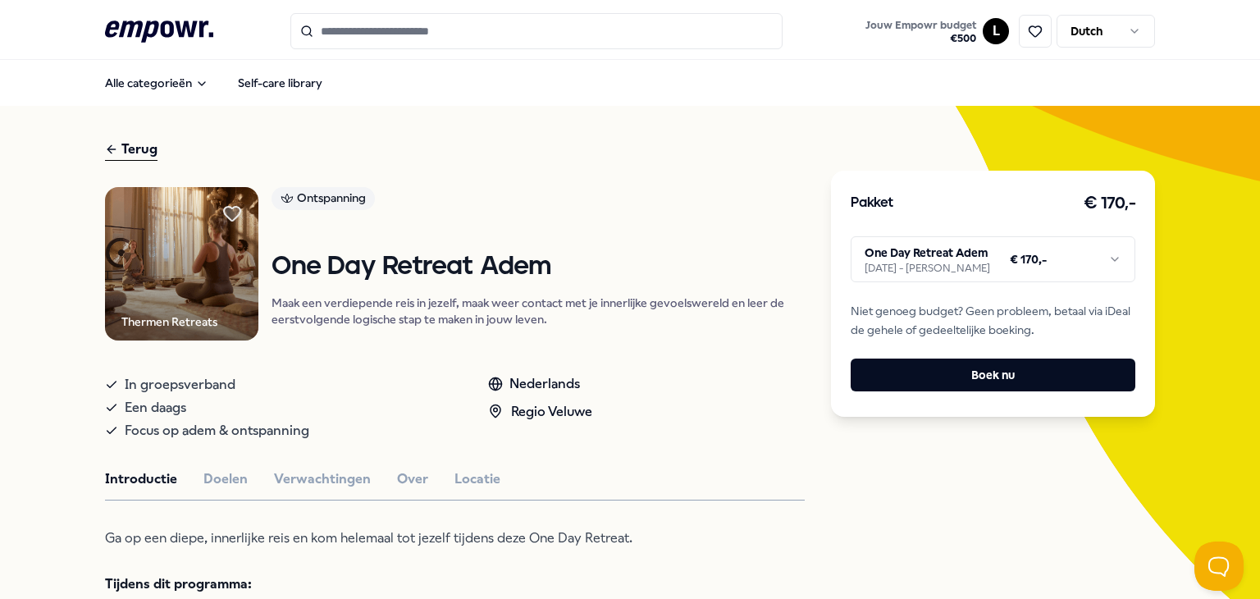
drag, startPoint x: 0, startPoint y: 353, endPoint x: 29, endPoint y: 73, distance: 281.9
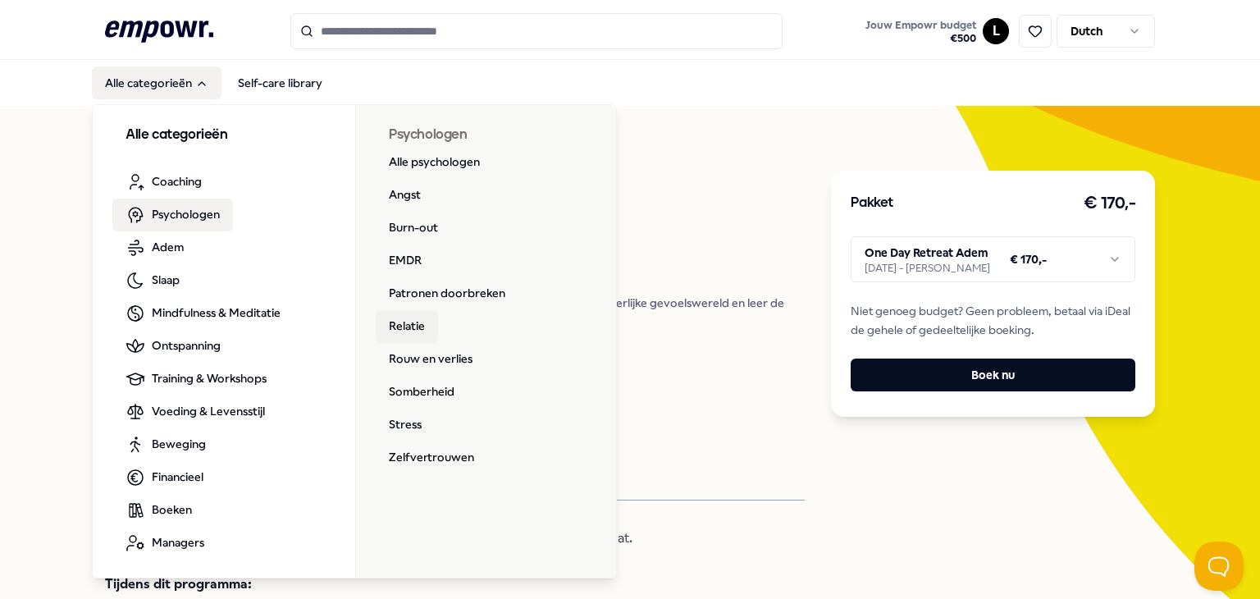
click at [404, 317] on link "Relatie" at bounding box center [407, 326] width 62 height 33
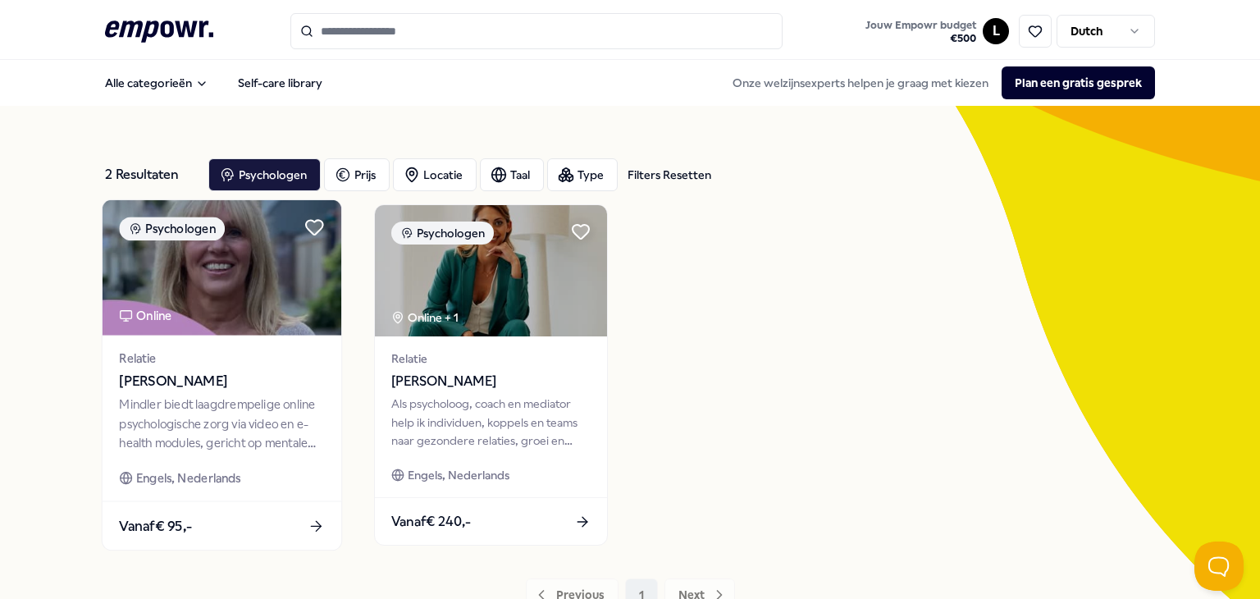
click at [264, 293] on img at bounding box center [222, 267] width 239 height 135
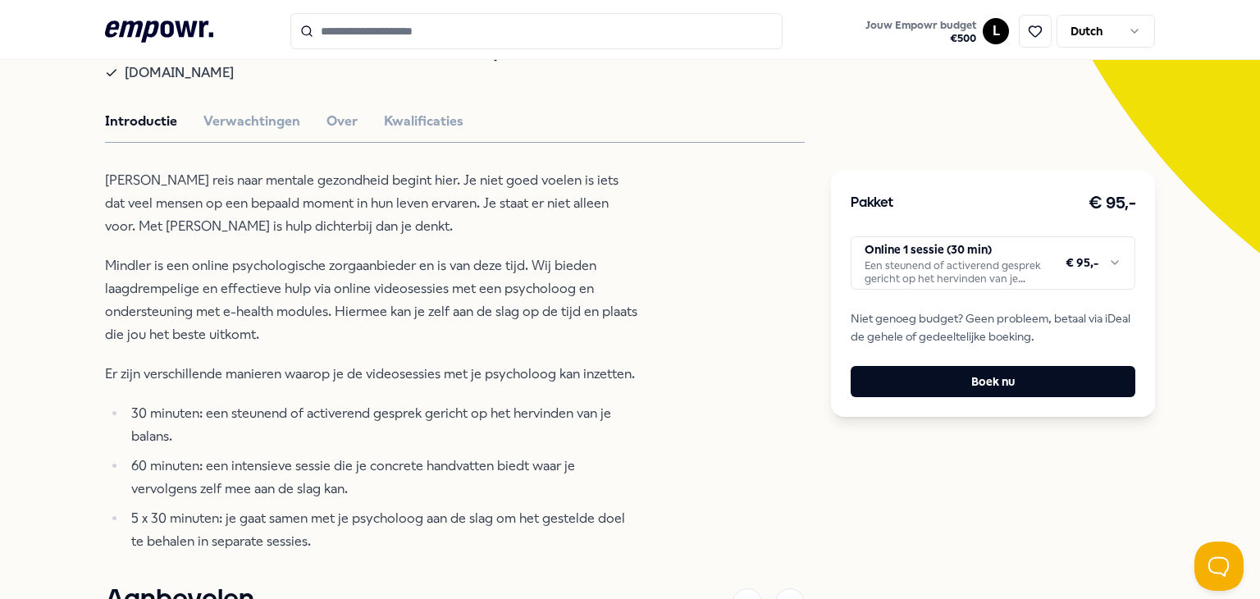
scroll to position [410, 0]
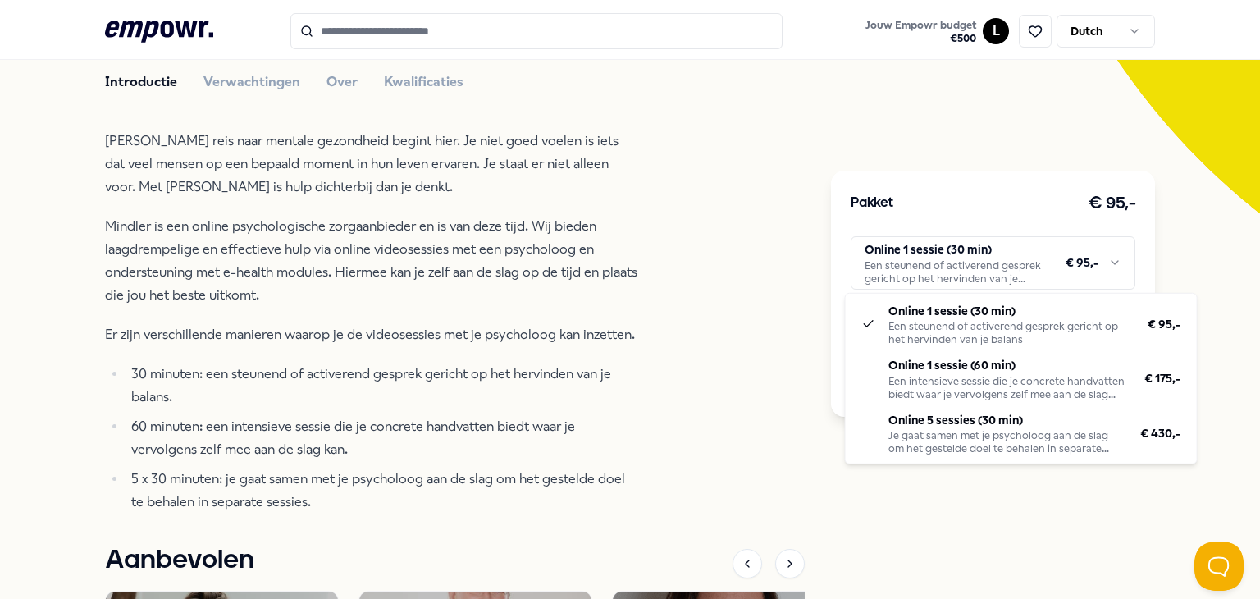
click at [968, 267] on html ".empowr-logo_svg__cls-1{fill:#03032f} Jouw Empowr budget € 500 L Dutch Alle cat…" at bounding box center [630, 299] width 1260 height 599
click at [249, 363] on html ".empowr-logo_svg__cls-1{fill:#03032f} Jouw Empowr budget € 500 L Dutch Alle cat…" at bounding box center [630, 299] width 1260 height 599
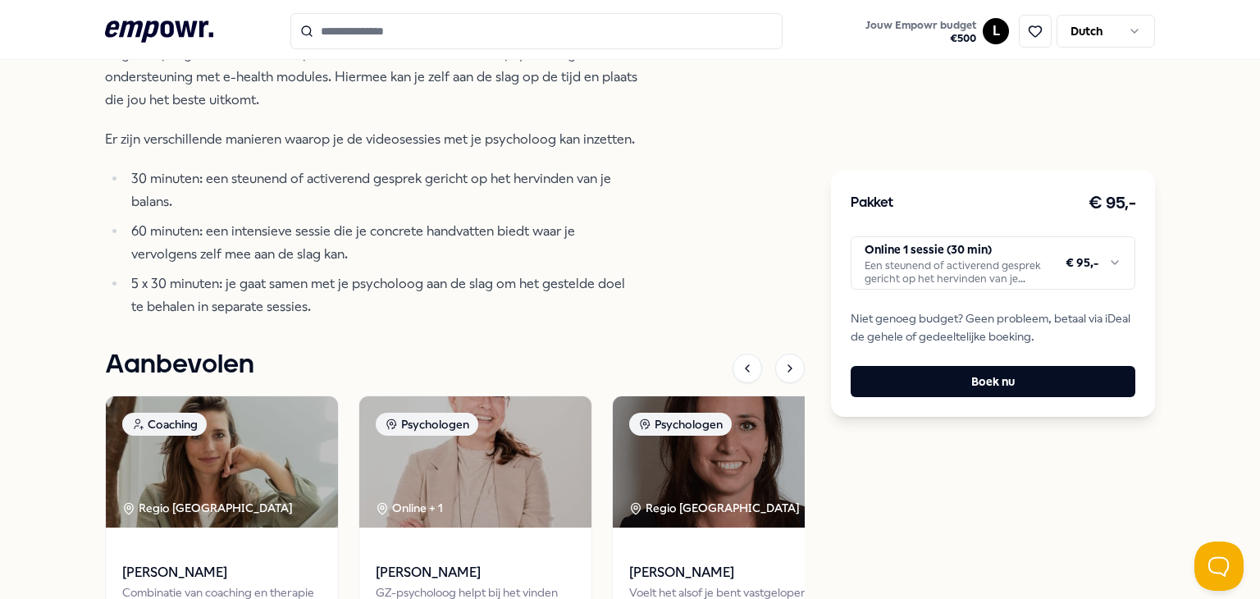
scroll to position [246, 0]
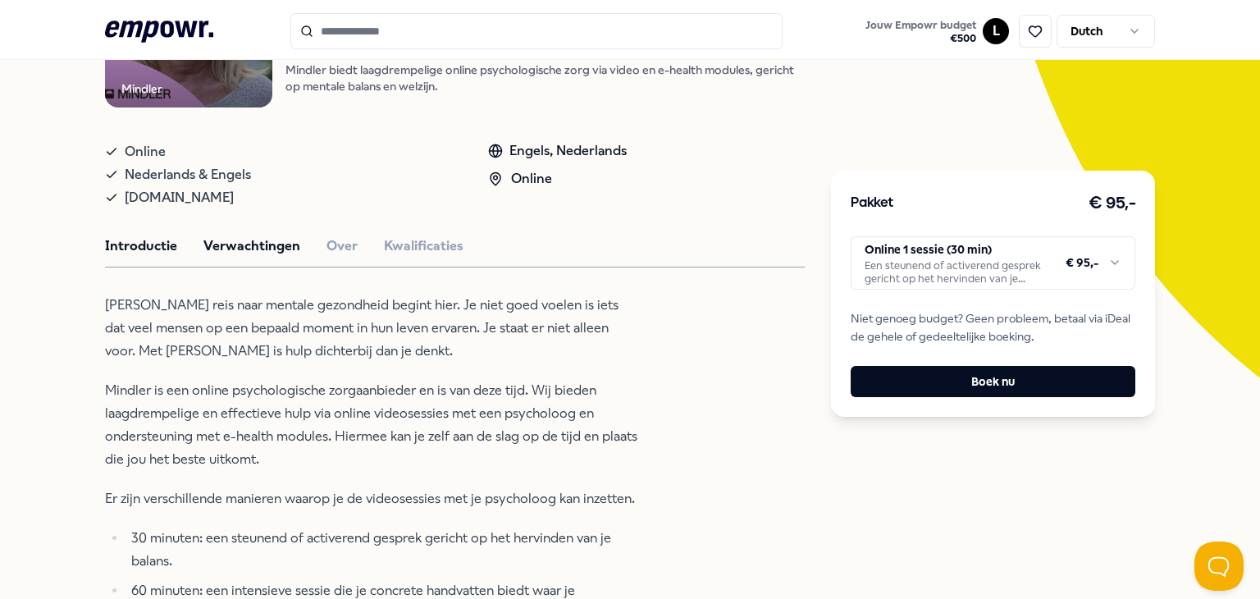
click at [257, 257] on div "Mindler Psychologen [PERSON_NAME] Mindler biedt laagdrempelige online psycholog…" at bounding box center [455, 527] width 700 height 1172
click at [255, 237] on button "Verwachtingen" at bounding box center [251, 245] width 97 height 21
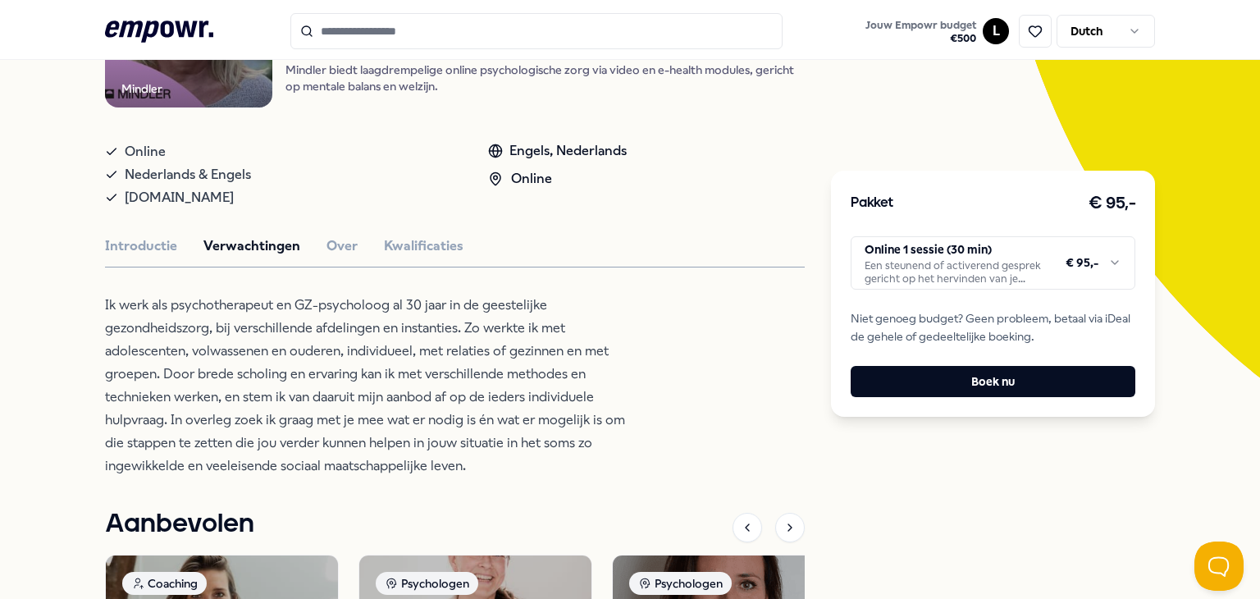
click at [312, 244] on div "Introductie Verwachtingen Over Kwalificaties" at bounding box center [455, 245] width 700 height 21
click at [335, 250] on button "Over" at bounding box center [341, 245] width 31 height 21
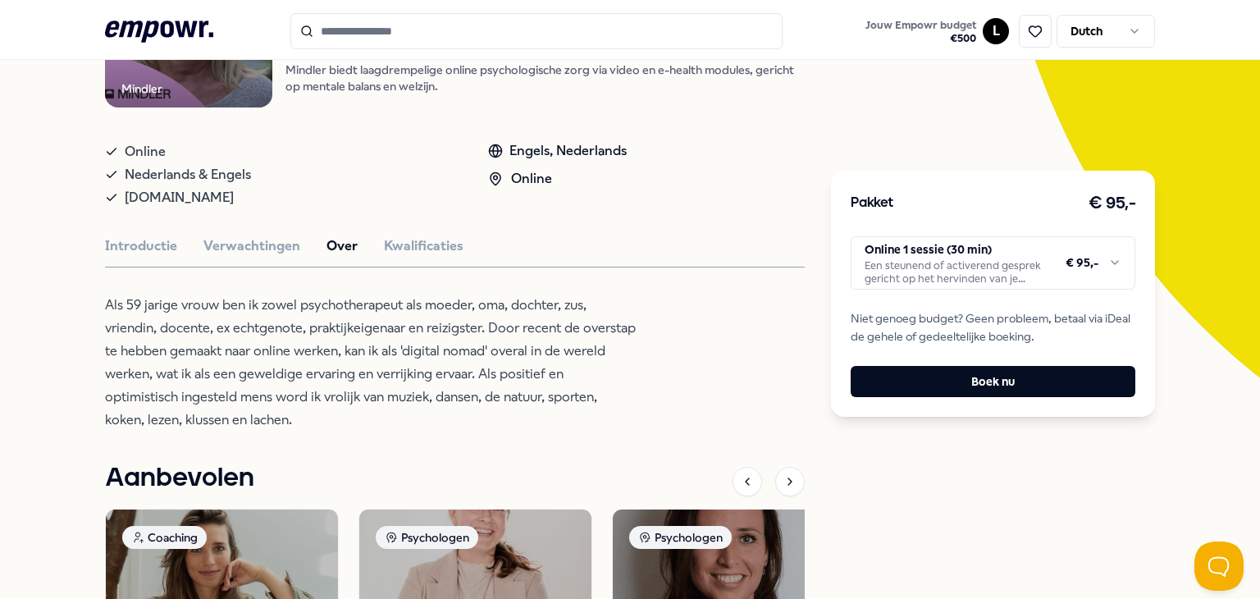
scroll to position [0, 0]
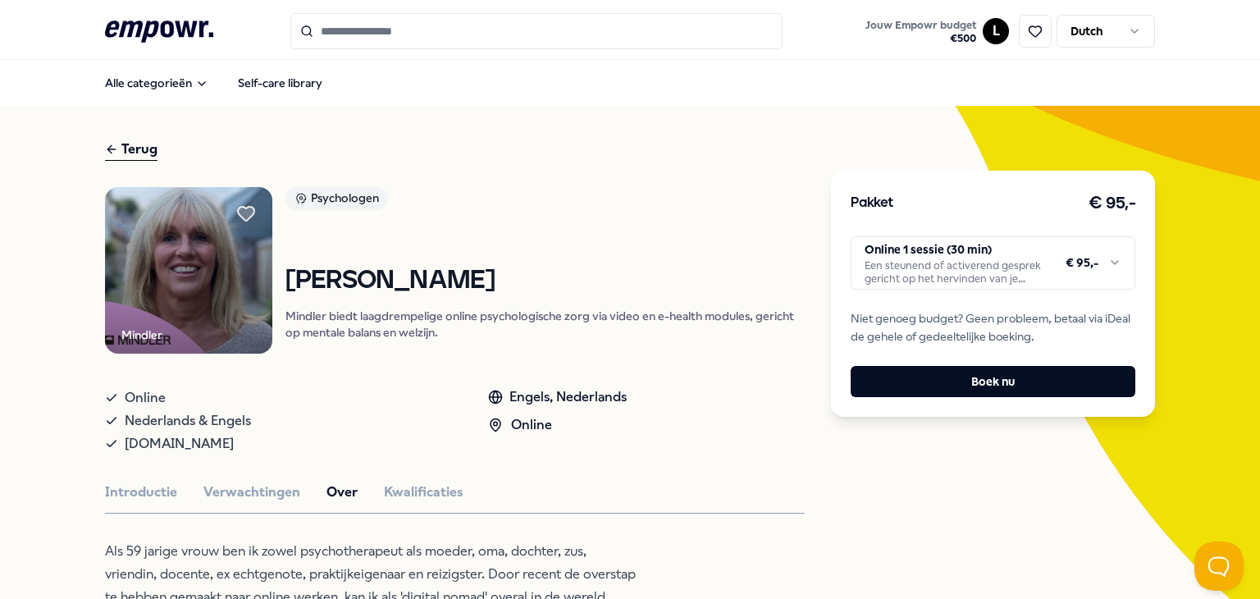
click at [197, 305] on img at bounding box center [188, 270] width 167 height 167
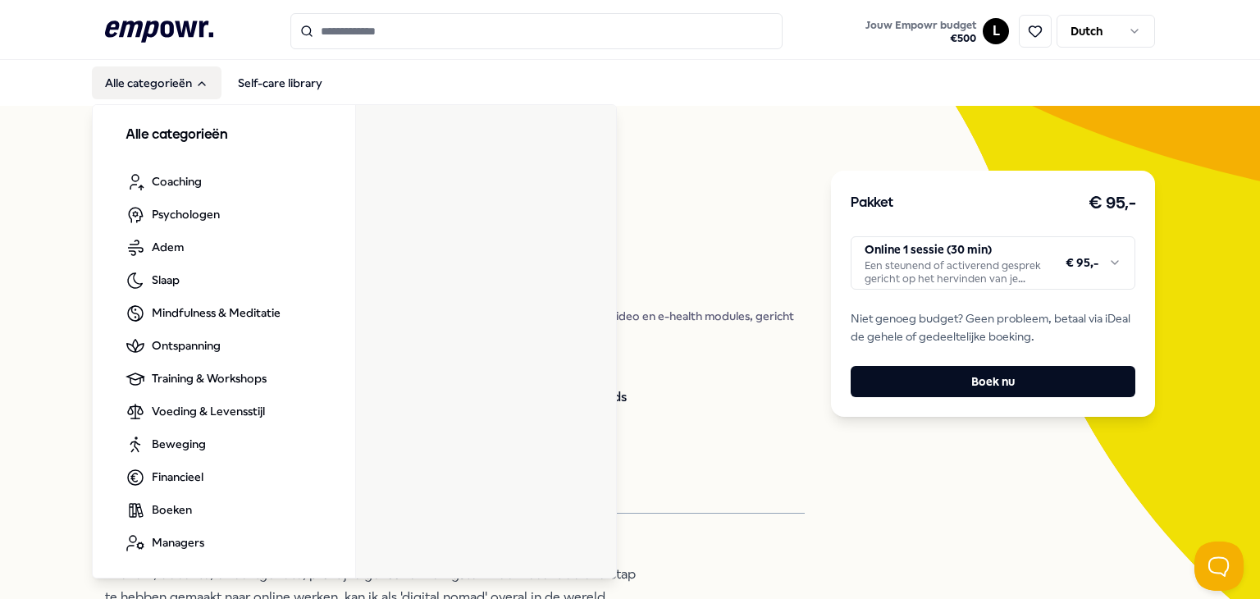
click at [121, 83] on button "Alle categorieën" at bounding box center [157, 82] width 130 height 33
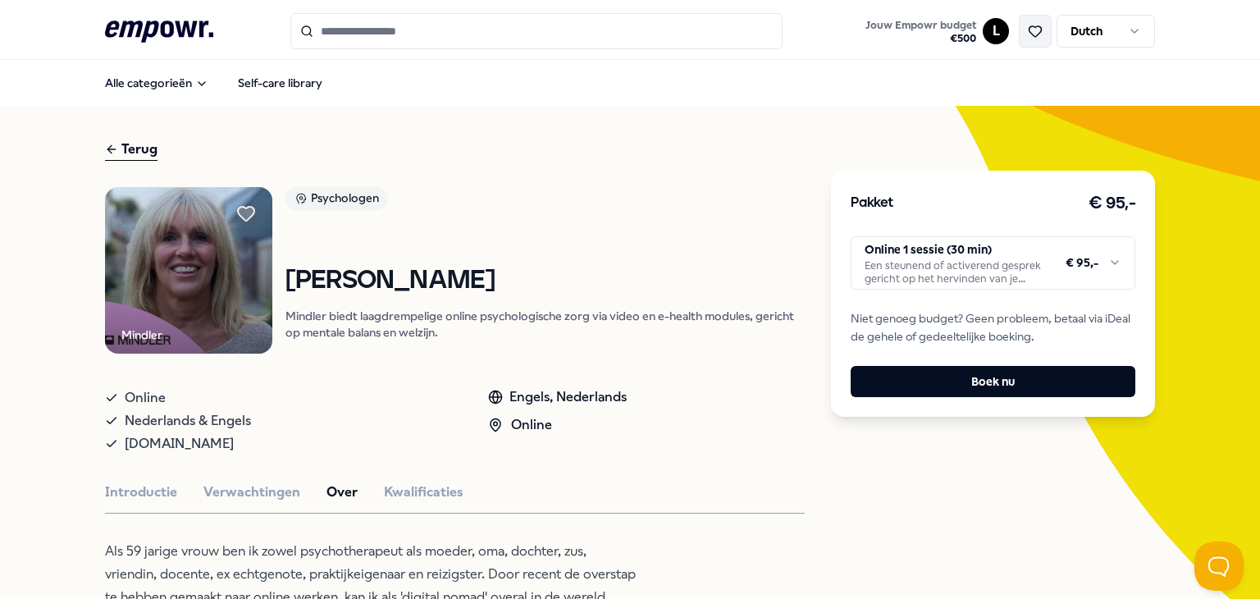
click at [1019, 34] on button at bounding box center [1035, 31] width 33 height 33
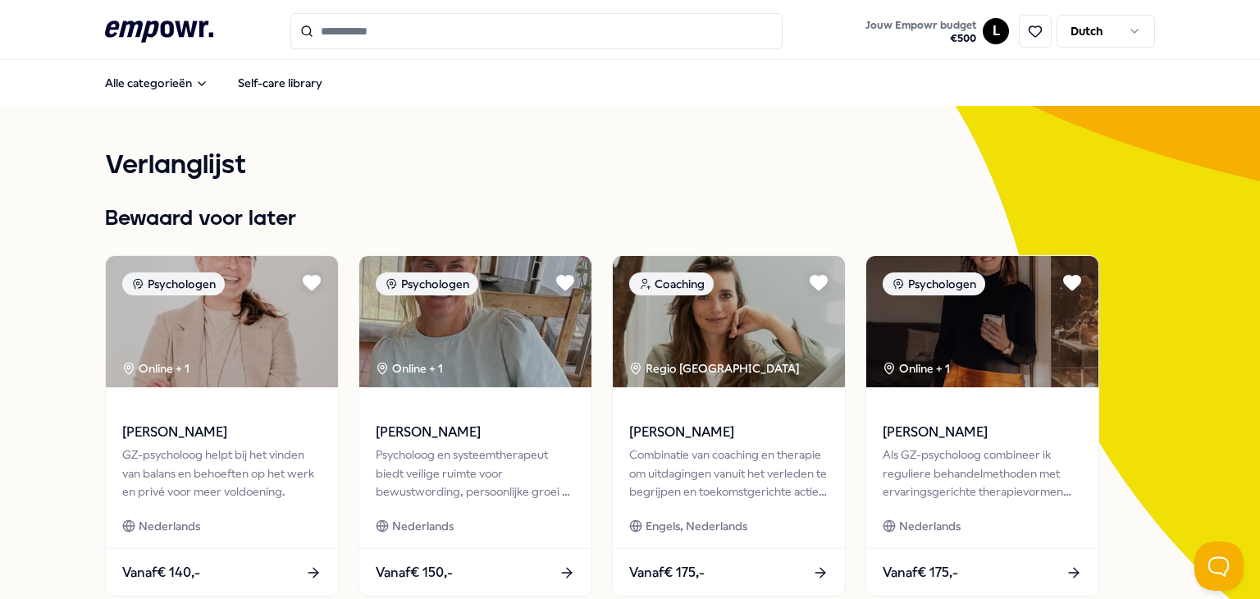
scroll to position [82, 0]
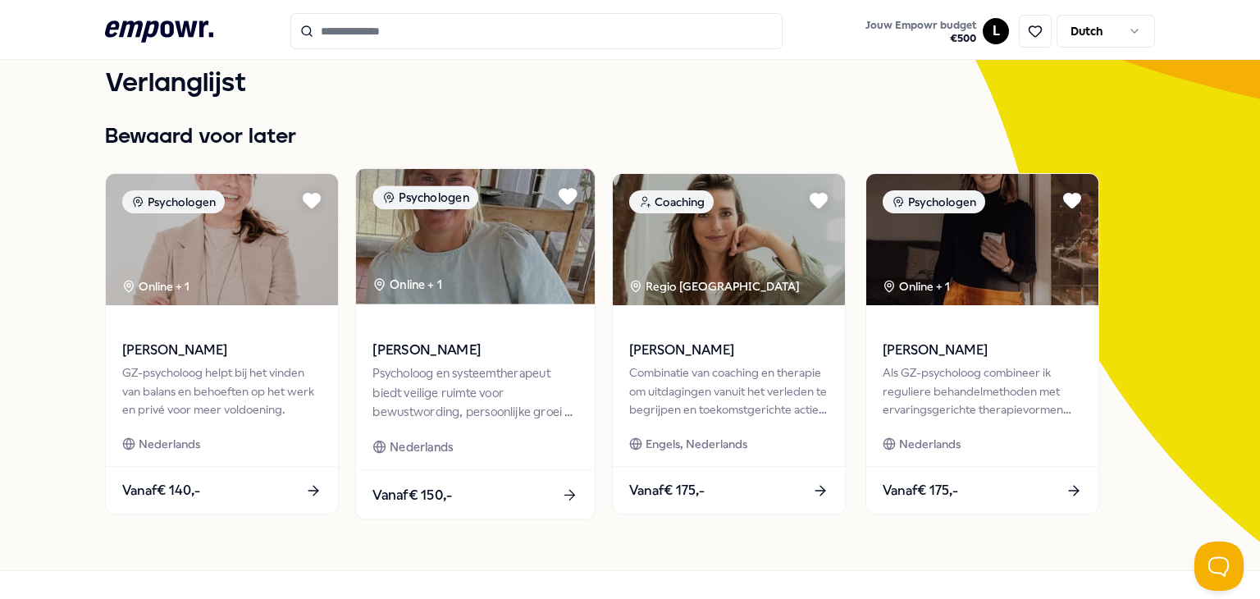
click at [463, 345] on span "[PERSON_NAME]" at bounding box center [474, 350] width 205 height 21
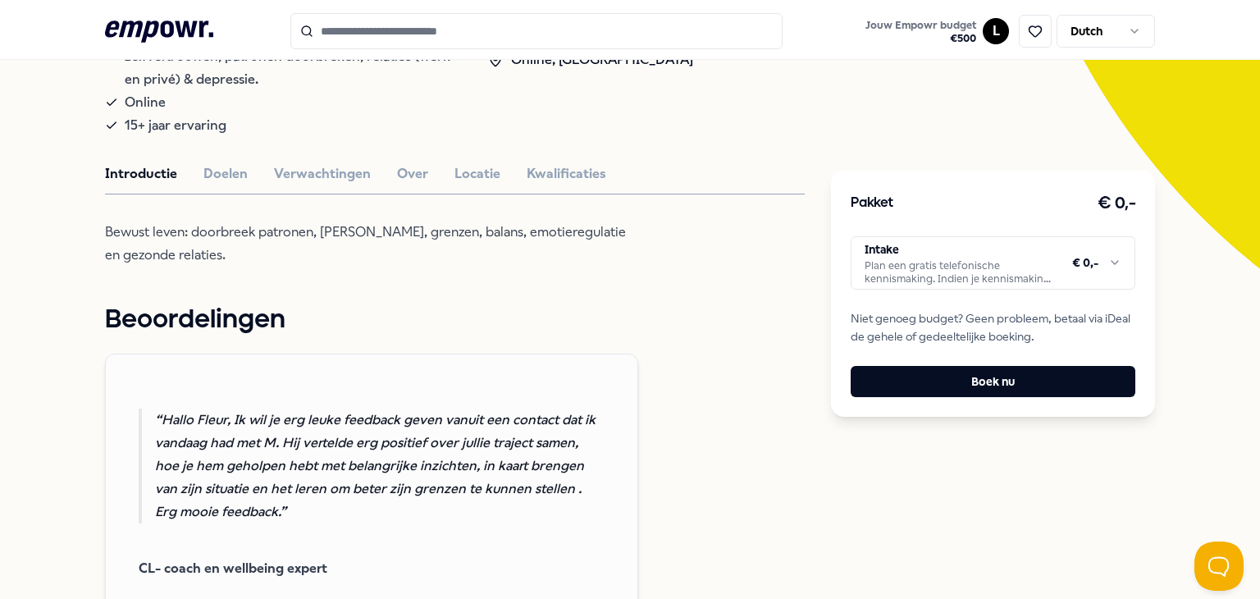
scroll to position [492, 0]
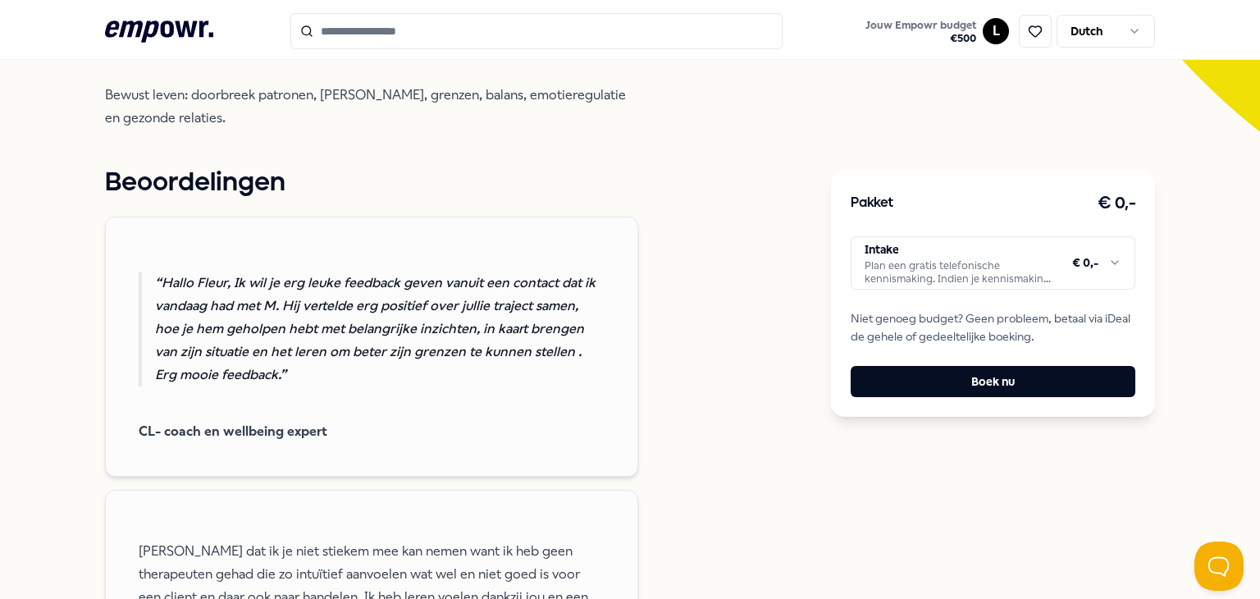
click at [1092, 239] on html ".empowr-logo_svg__cls-1{fill:#03032f} Jouw Empowr budget € 500 L Dutch Alle cat…" at bounding box center [630, 299] width 1260 height 599
click at [710, 298] on html ".empowr-logo_svg__cls-1{fill:#03032f} Jouw Empowr budget € 500 L Dutch Alle cat…" at bounding box center [630, 299] width 1260 height 599
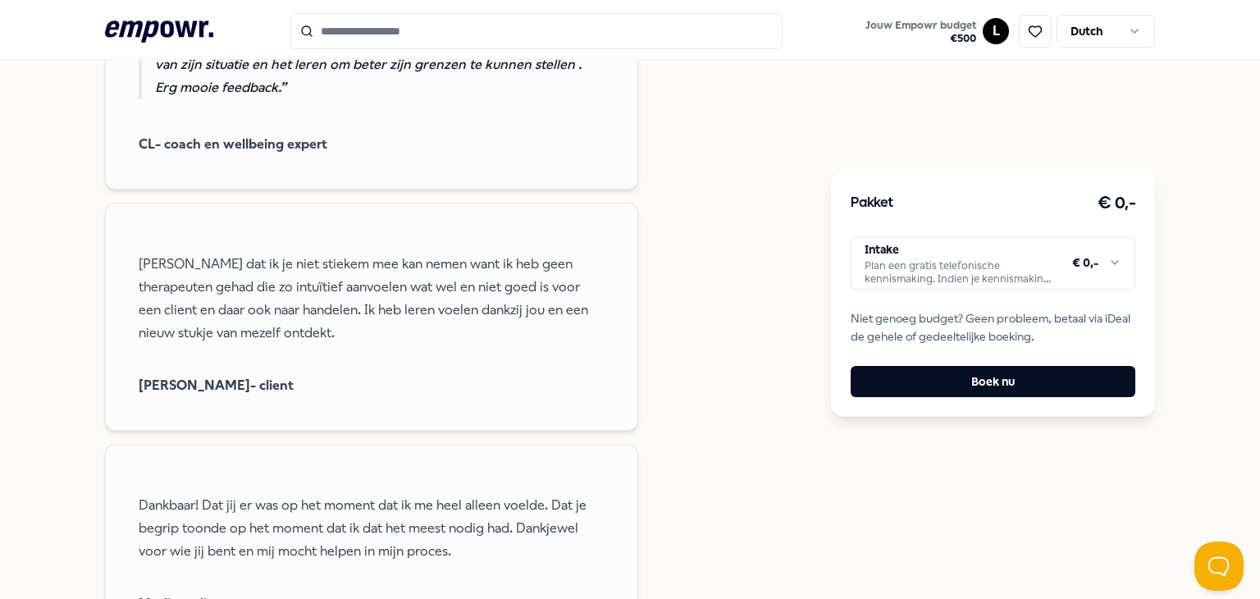
scroll to position [1066, 0]
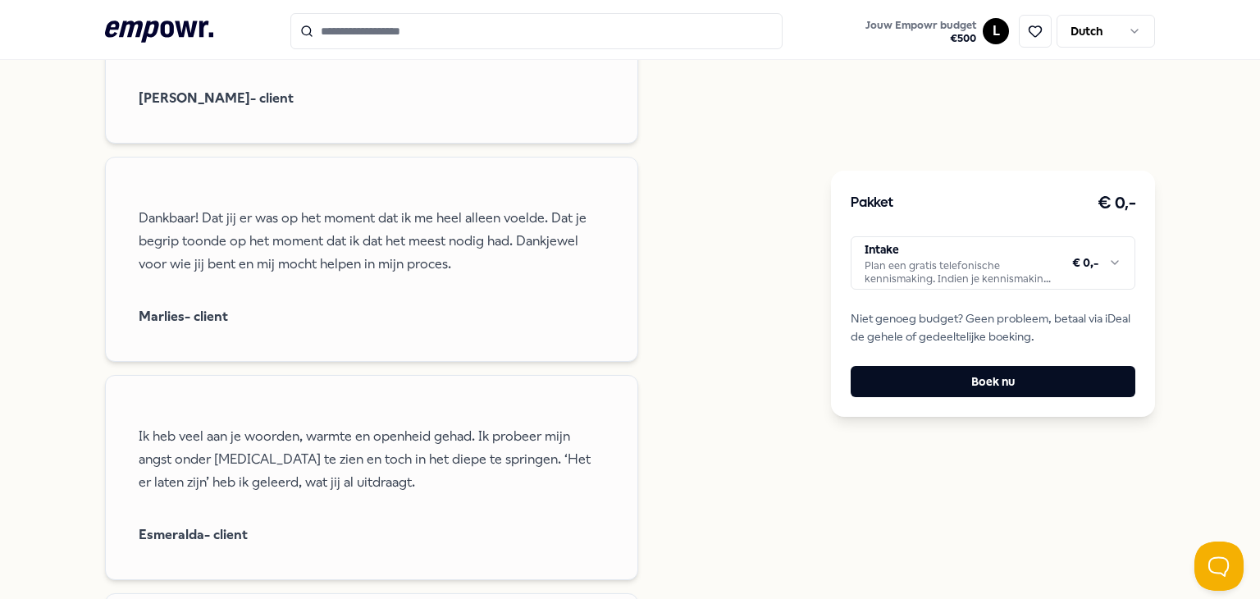
click at [731, 345] on div "Beoordelingen [PERSON_NAME], Ik wil je erg leuke feedback geven vanuit een cont…" at bounding box center [455, 181] width 700 height 1187
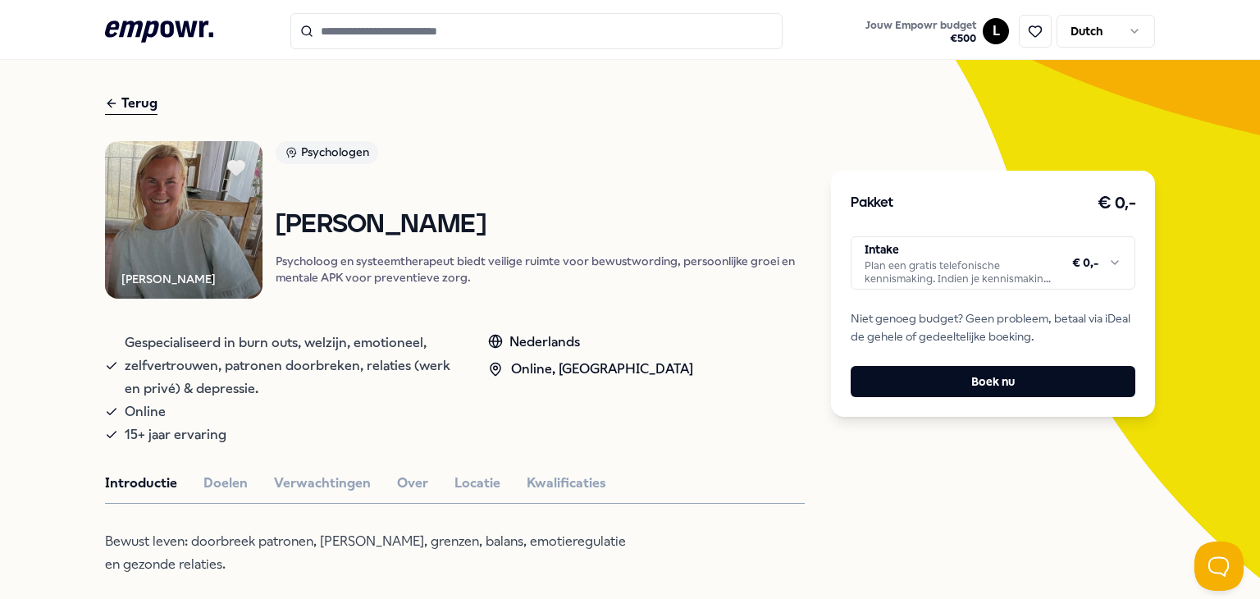
scroll to position [0, 0]
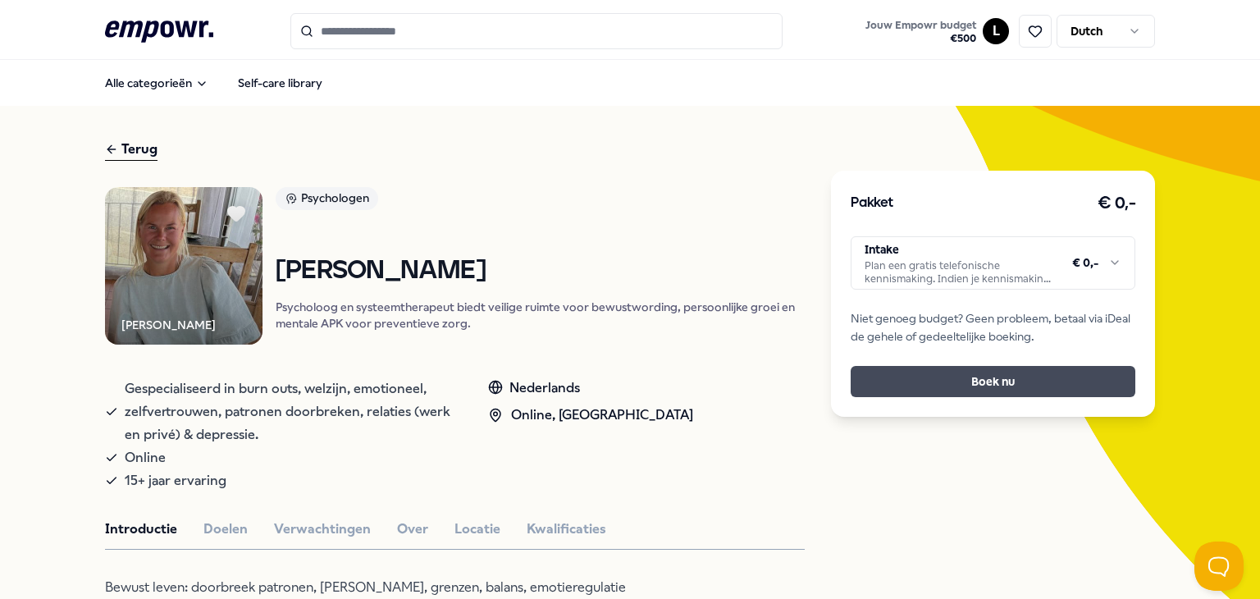
click at [1049, 371] on button "Boek nu" at bounding box center [992, 381] width 285 height 31
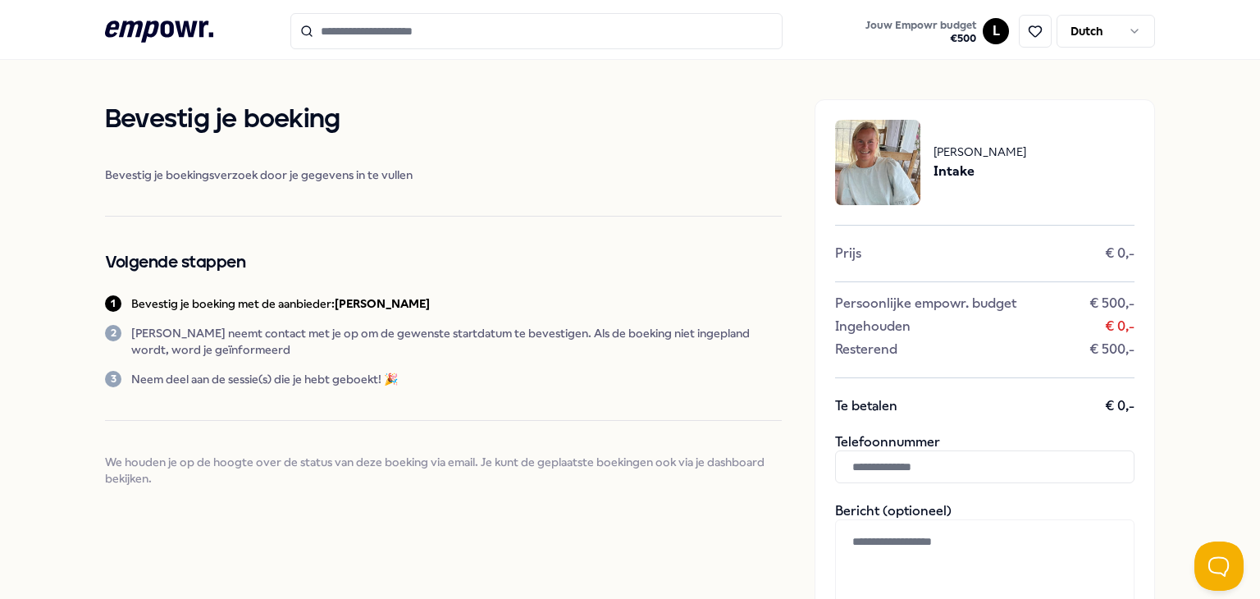
scroll to position [328, 0]
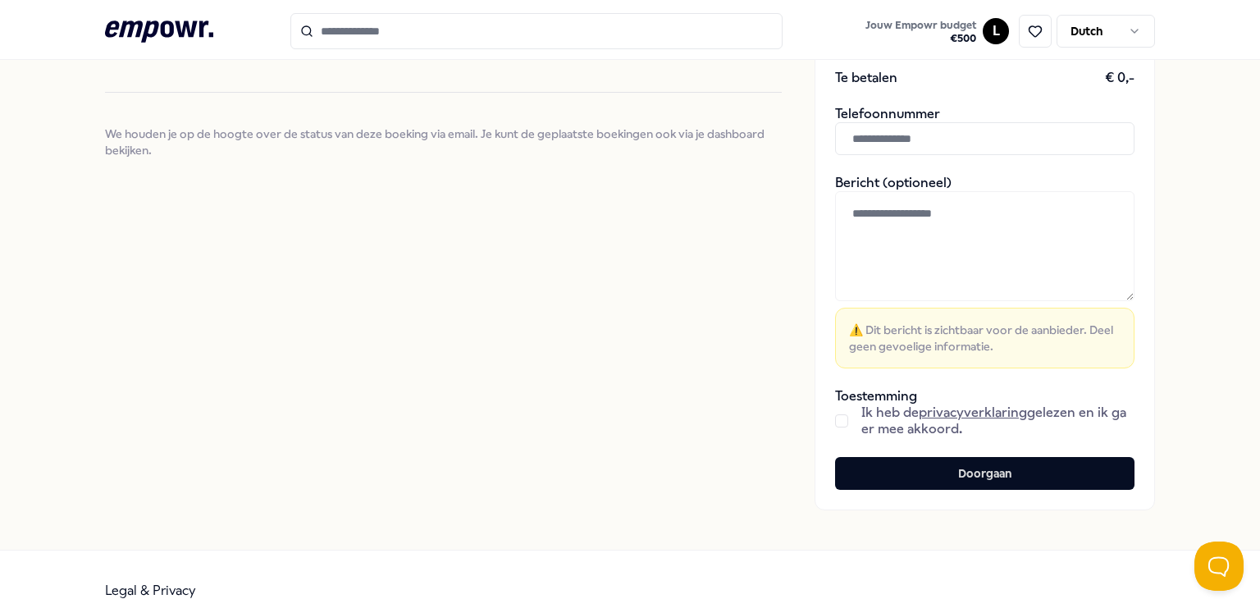
click at [861, 414] on span "Ik heb de privacyverklaring gelezen en ik ga er mee akkoord." at bounding box center [997, 420] width 273 height 33
click at [836, 417] on button "button" at bounding box center [841, 420] width 13 height 13
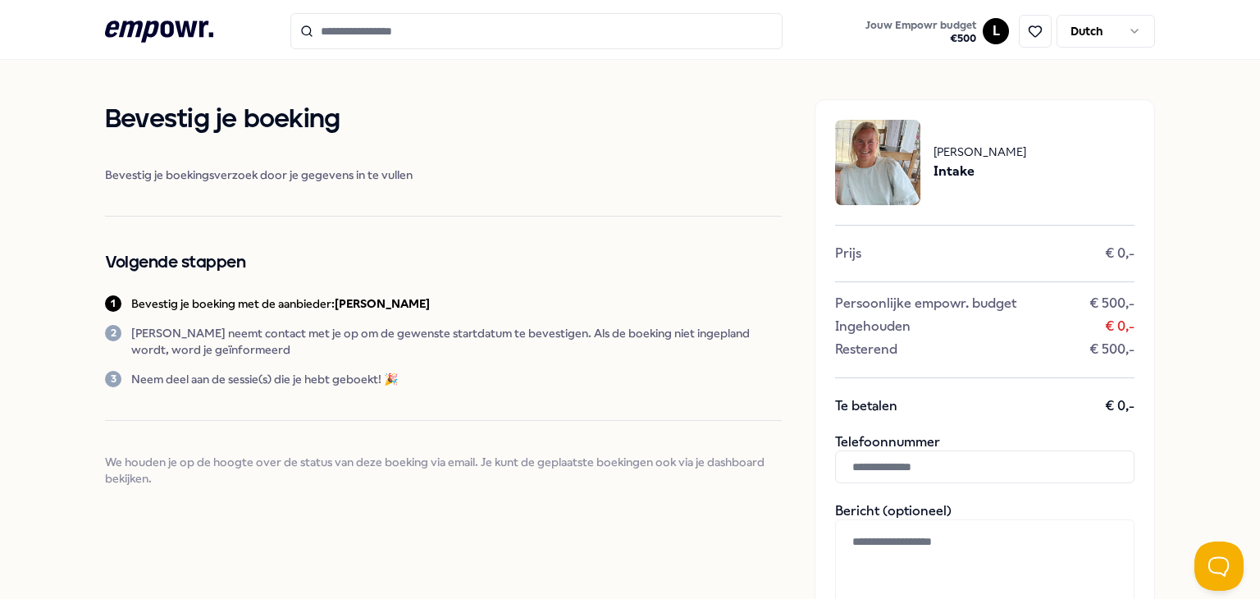
scroll to position [358, 0]
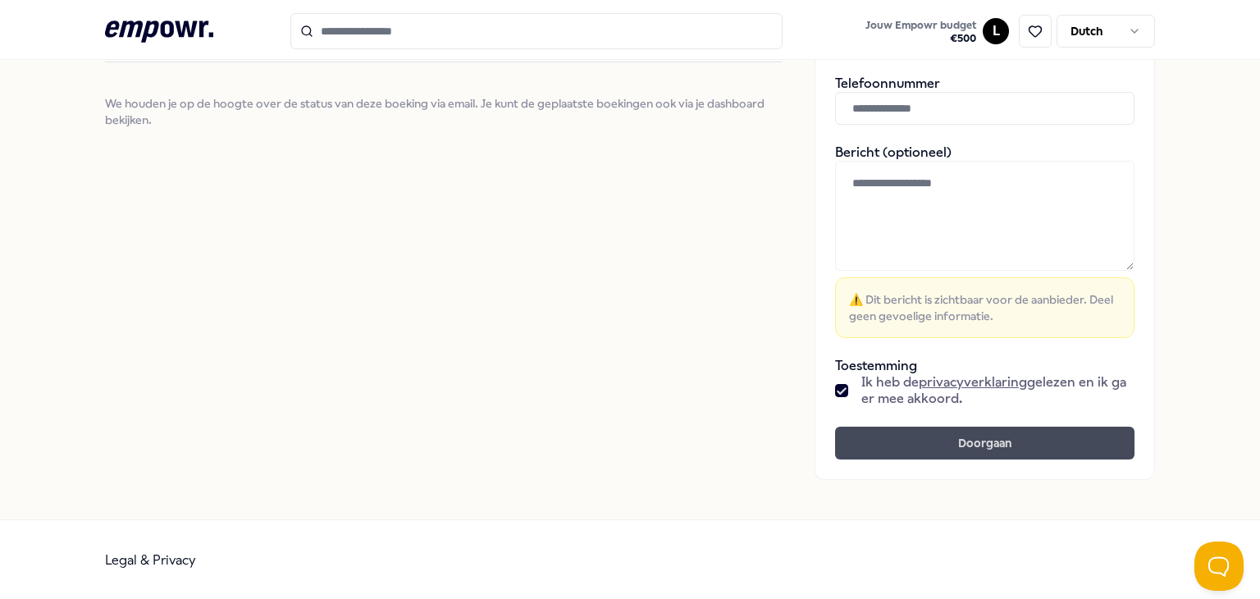
click at [1027, 450] on button "Doorgaan" at bounding box center [984, 442] width 299 height 33
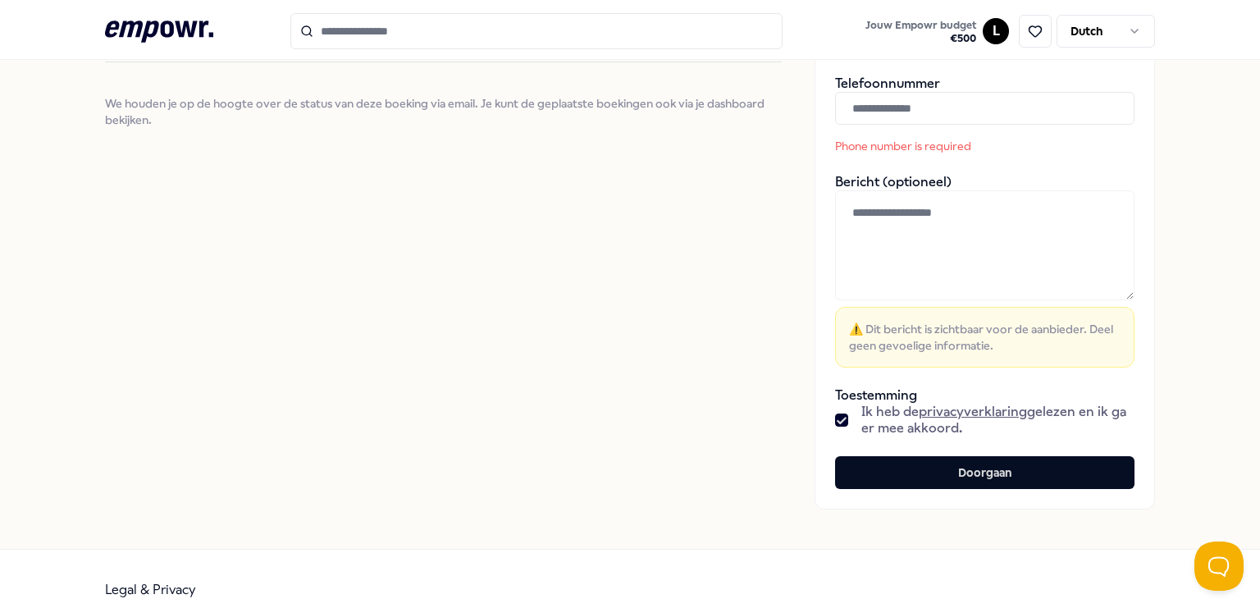
click at [915, 117] on input "text" at bounding box center [984, 108] width 299 height 33
type input "*"
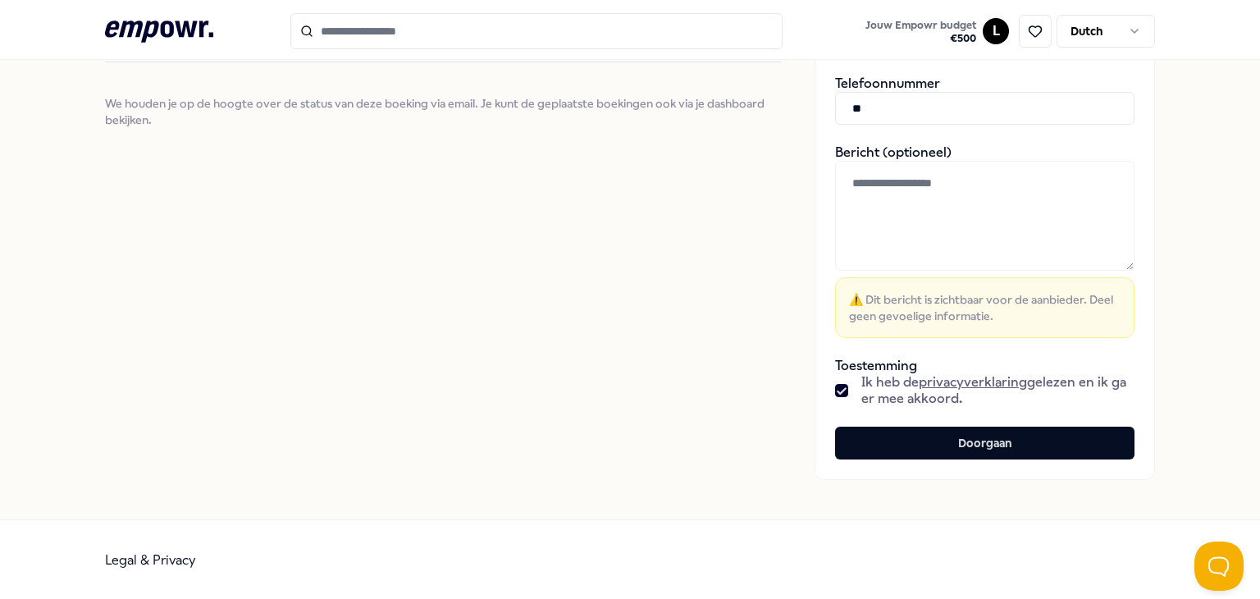
click at [757, 298] on div "Bevestig je boeking Bevestig je boekingsverzoek door je gegevens in te vullen V…" at bounding box center [443, 110] width 677 height 739
click at [904, 107] on input "**" at bounding box center [984, 108] width 299 height 33
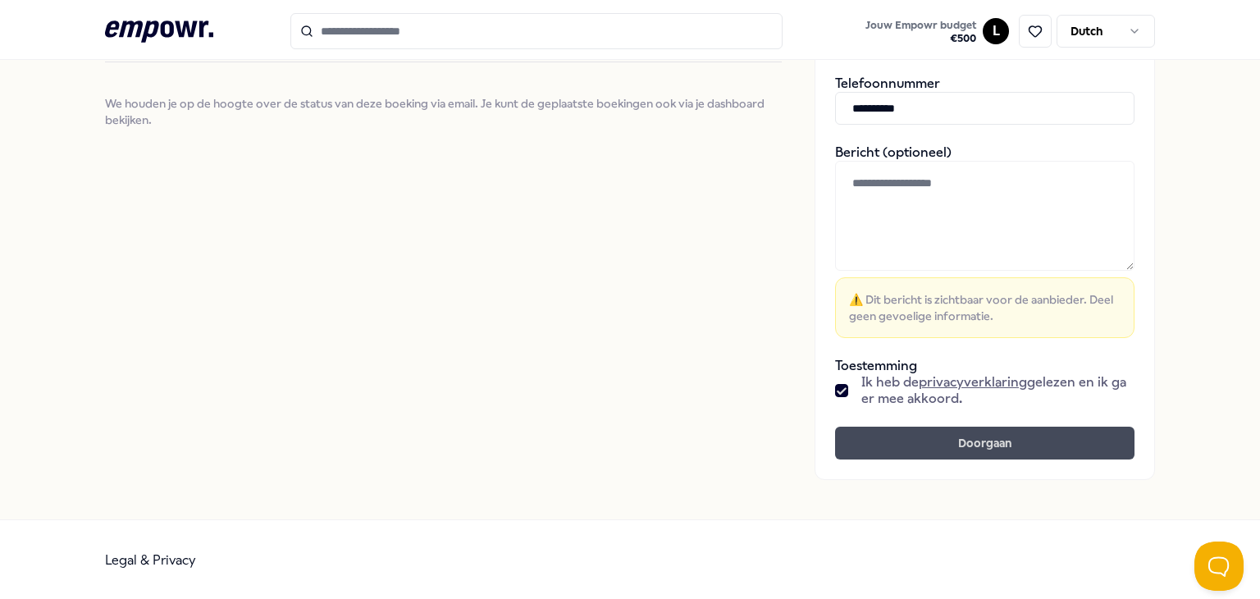
type input "**********"
click at [886, 444] on button "Doorgaan" at bounding box center [984, 442] width 299 height 33
